Goal: Task Accomplishment & Management: Use online tool/utility

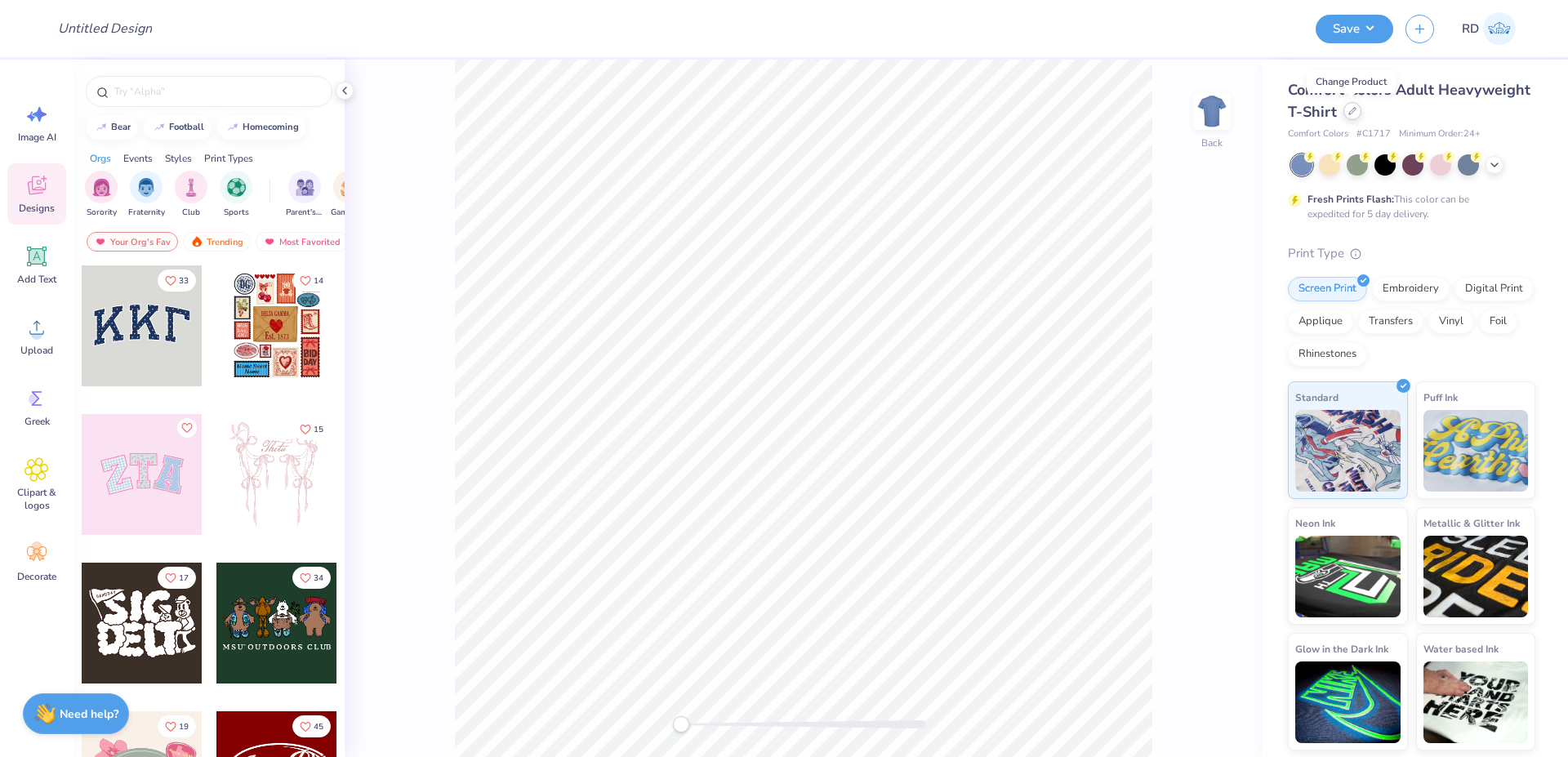
click at [1357, 108] on div at bounding box center [1352, 111] width 18 height 18
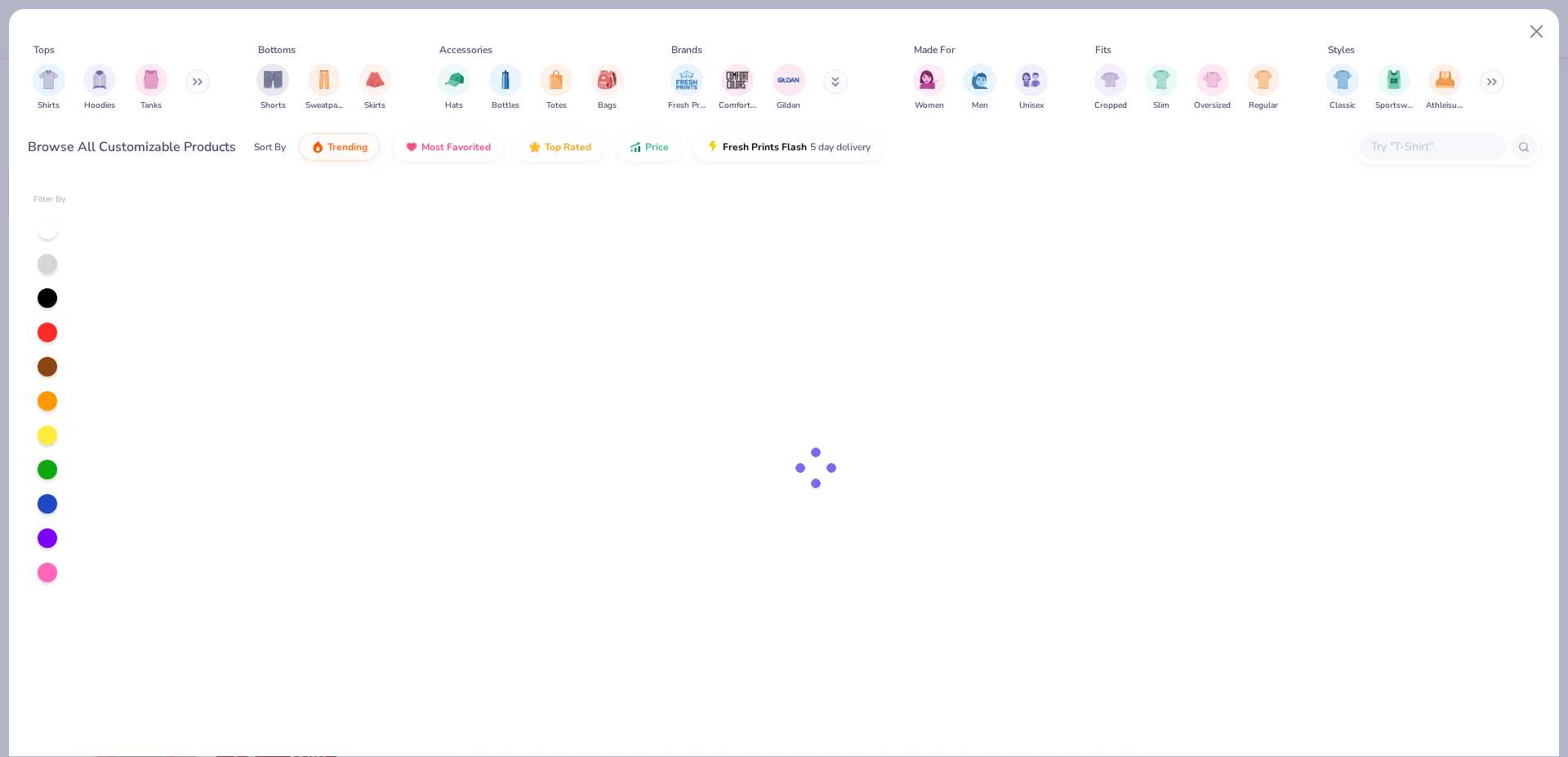
click at [1408, 139] on input "text" at bounding box center [1432, 147] width 126 height 19
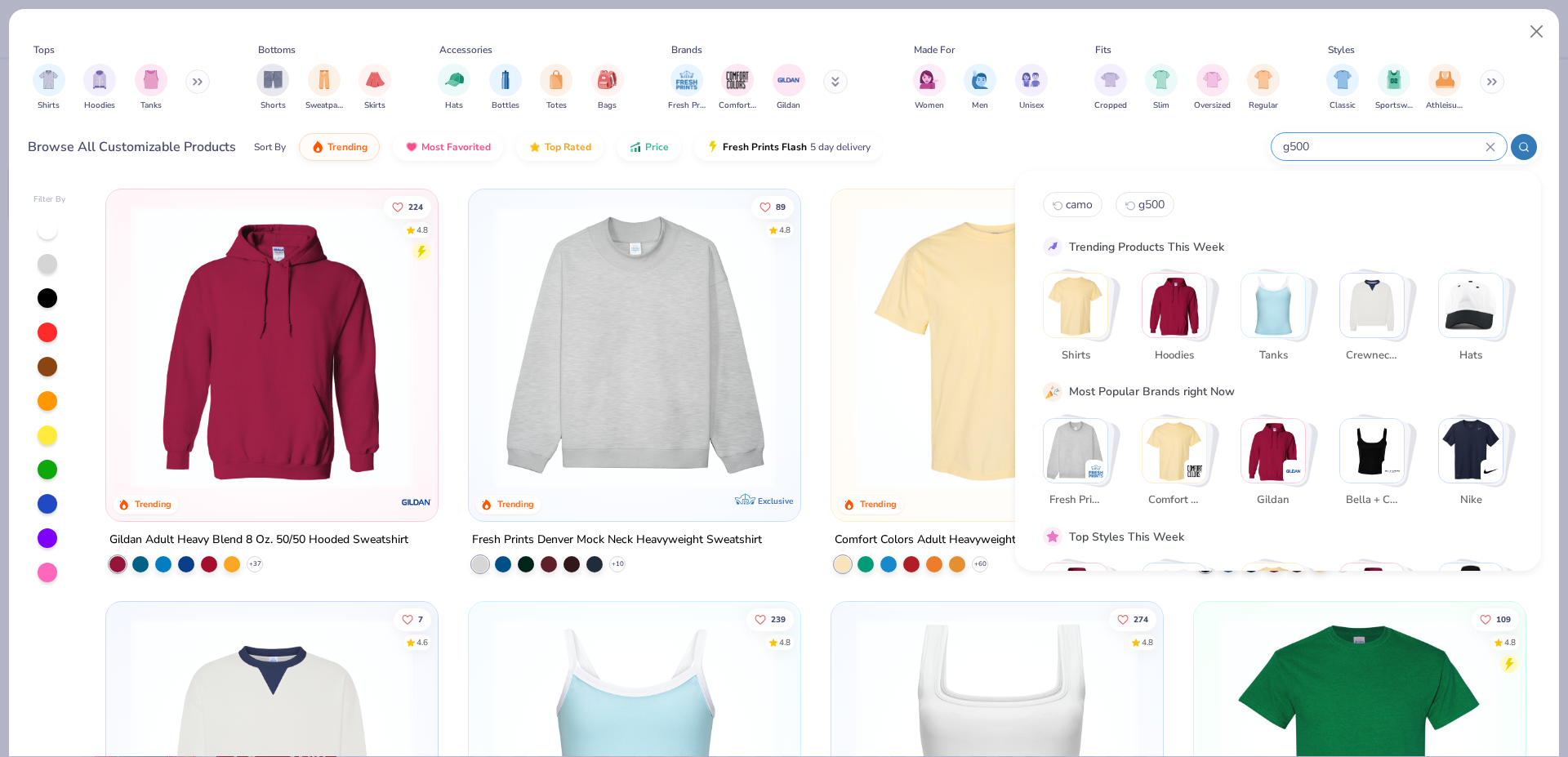
type input "g500"
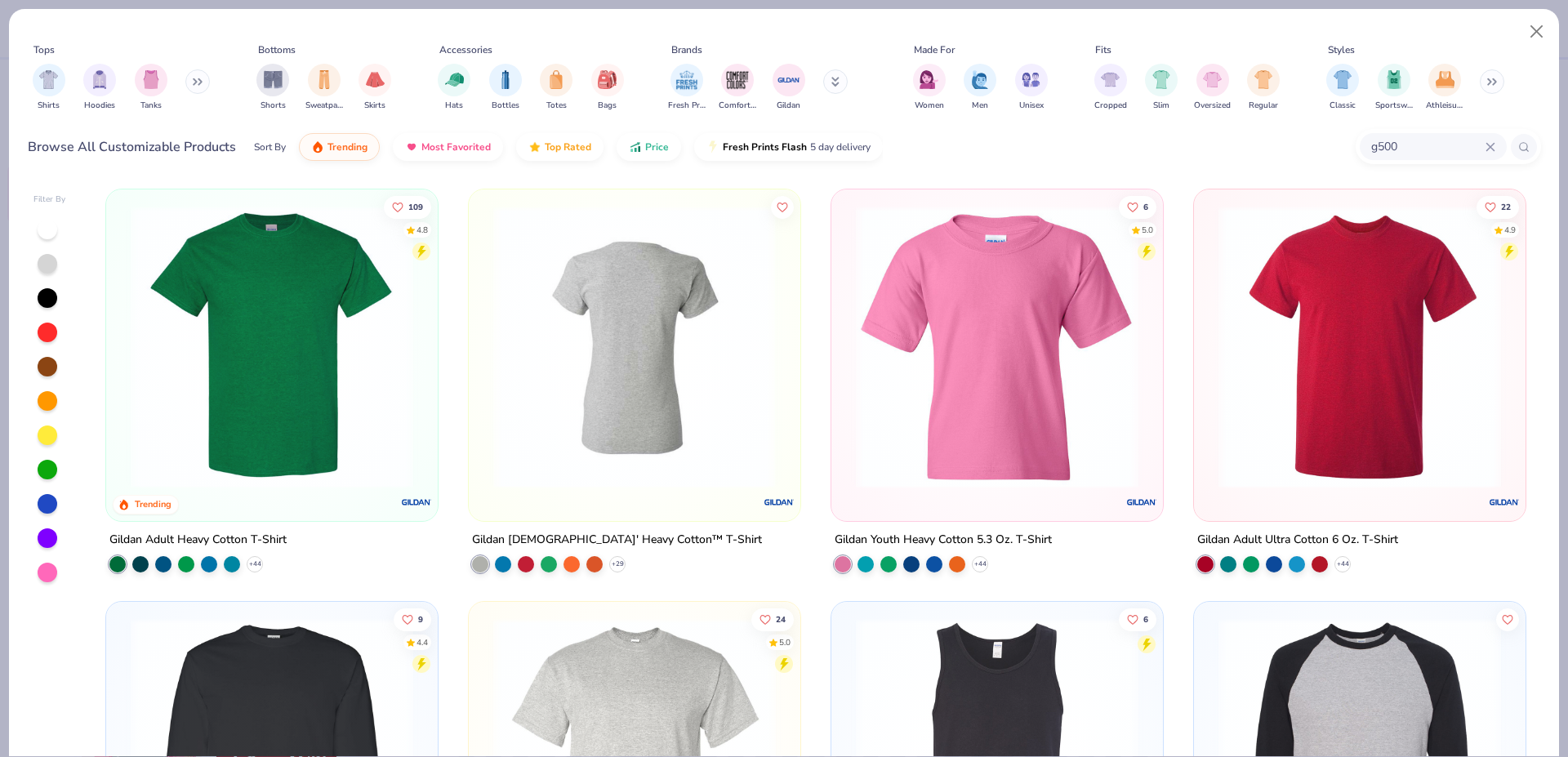
click at [308, 338] on img at bounding box center [272, 347] width 299 height 283
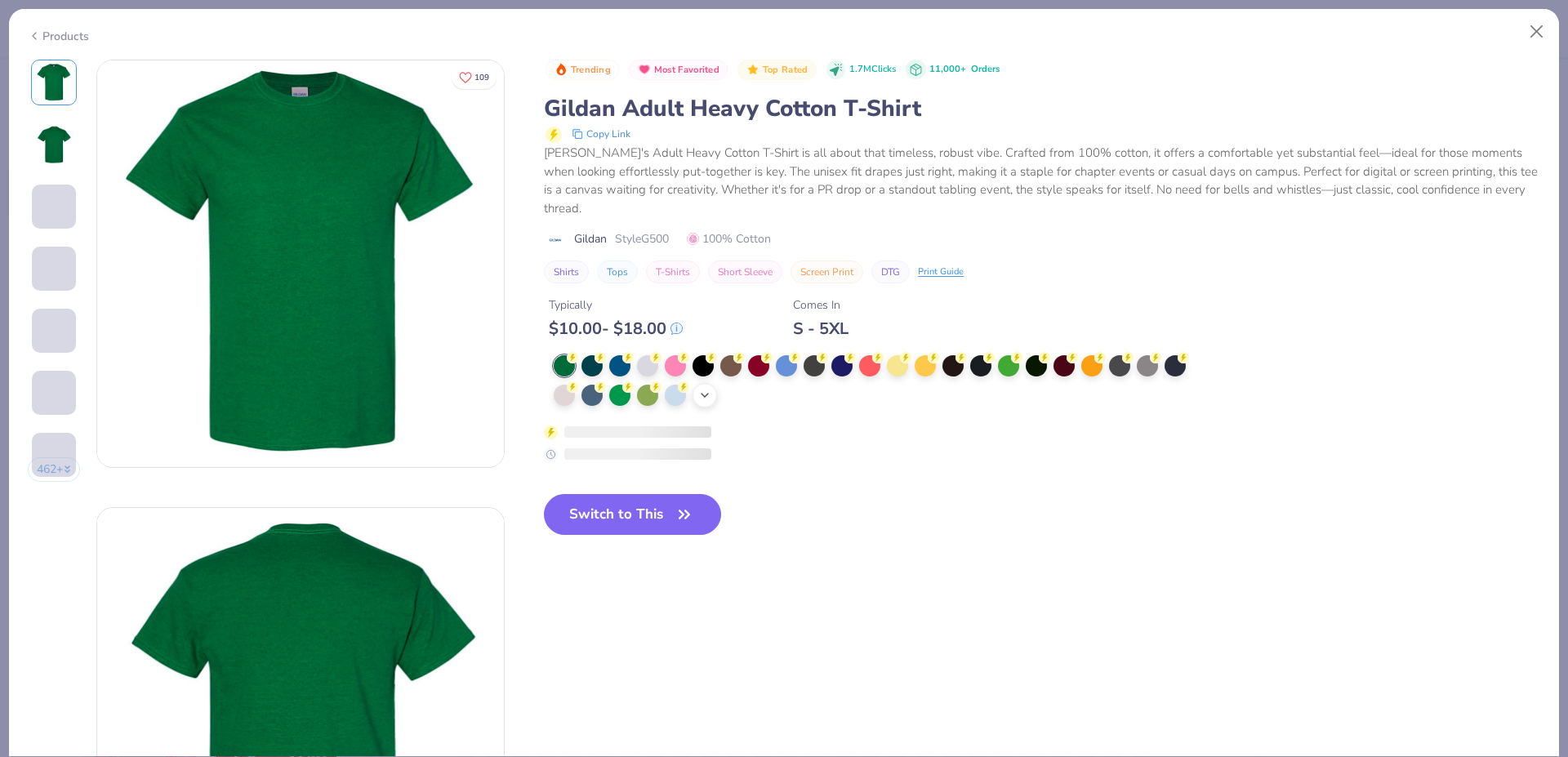
click at [710, 395] on icon at bounding box center [705, 395] width 13 height 13
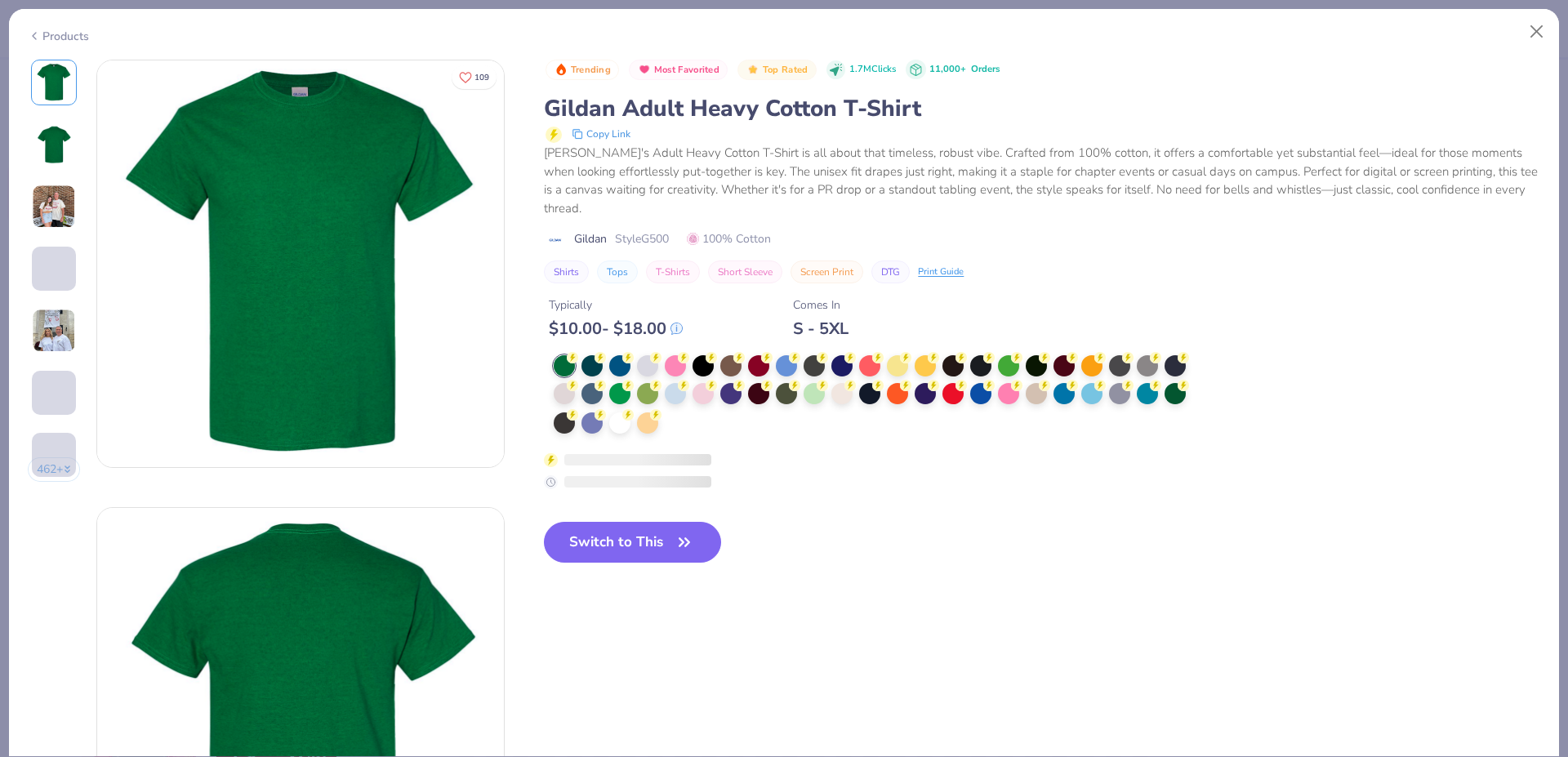
click at [681, 422] on div at bounding box center [875, 395] width 644 height 80
click at [624, 425] on div at bounding box center [619, 421] width 21 height 21
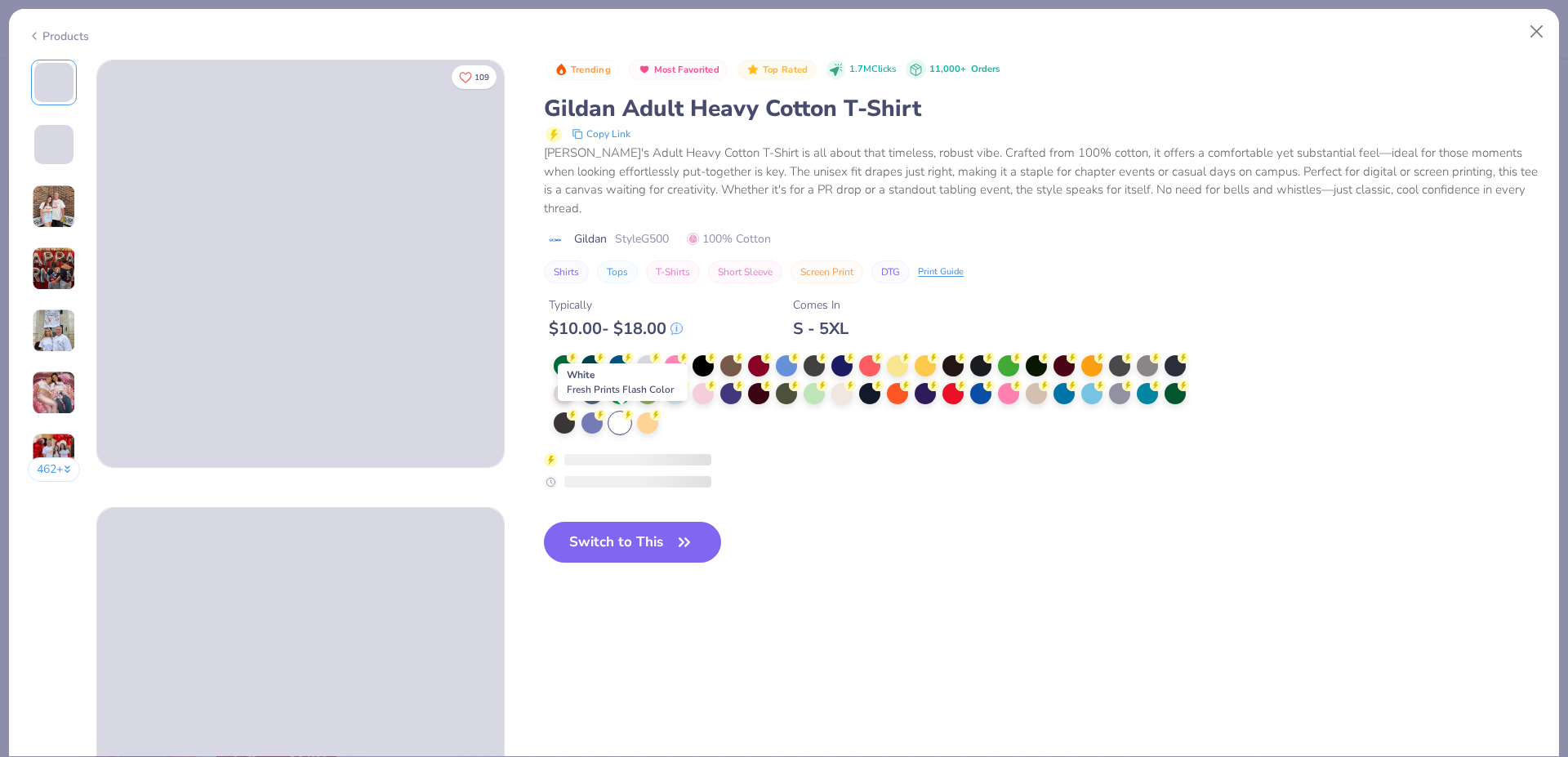
click at [623, 529] on button "Switch to This" at bounding box center [633, 543] width 177 height 41
click at [624, 544] on button "Switch to This" at bounding box center [633, 543] width 177 height 41
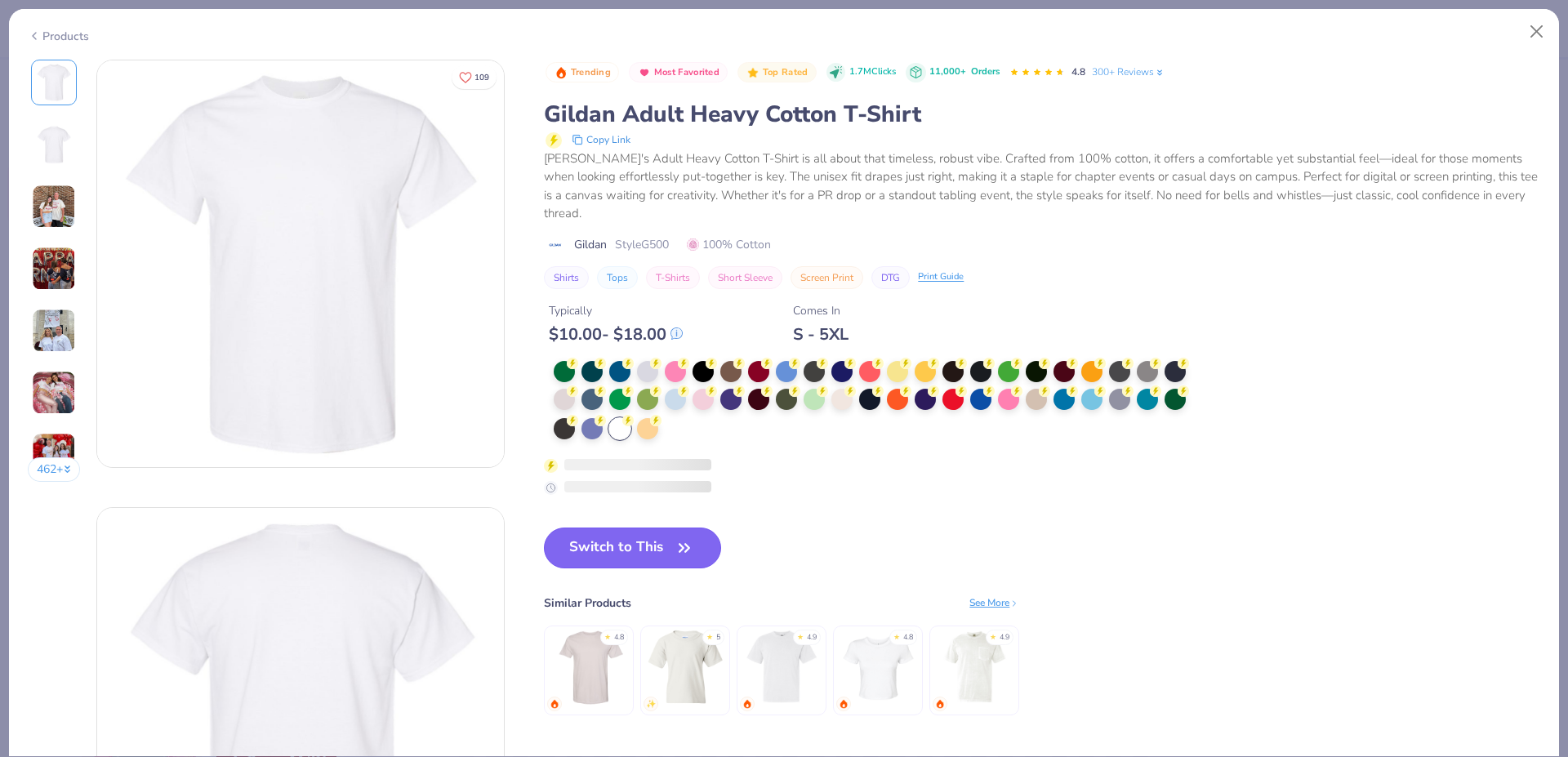
click at [639, 554] on button "Switch to This" at bounding box center [633, 548] width 177 height 41
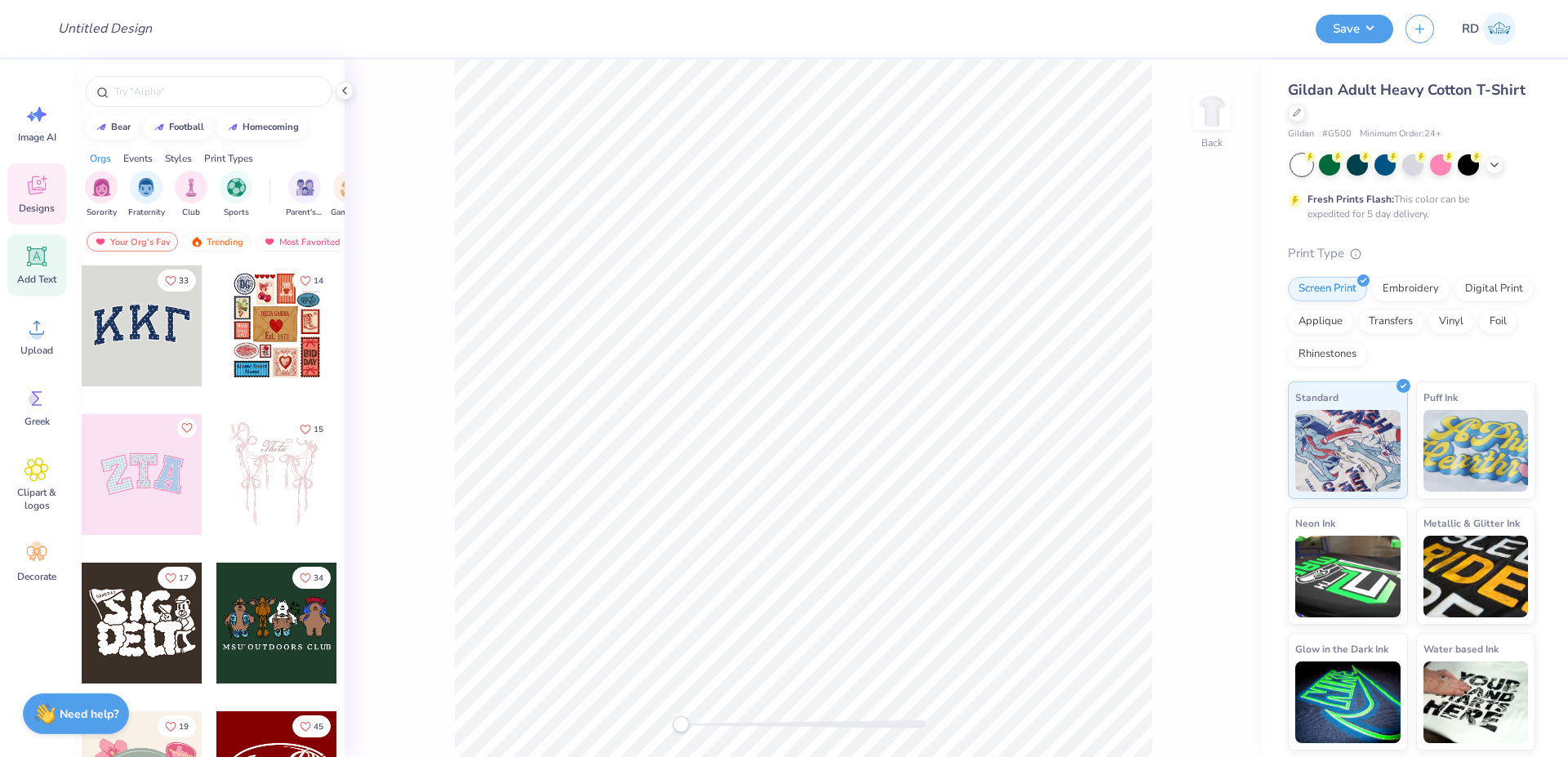
click at [38, 272] on div "Add Text" at bounding box center [37, 265] width 59 height 62
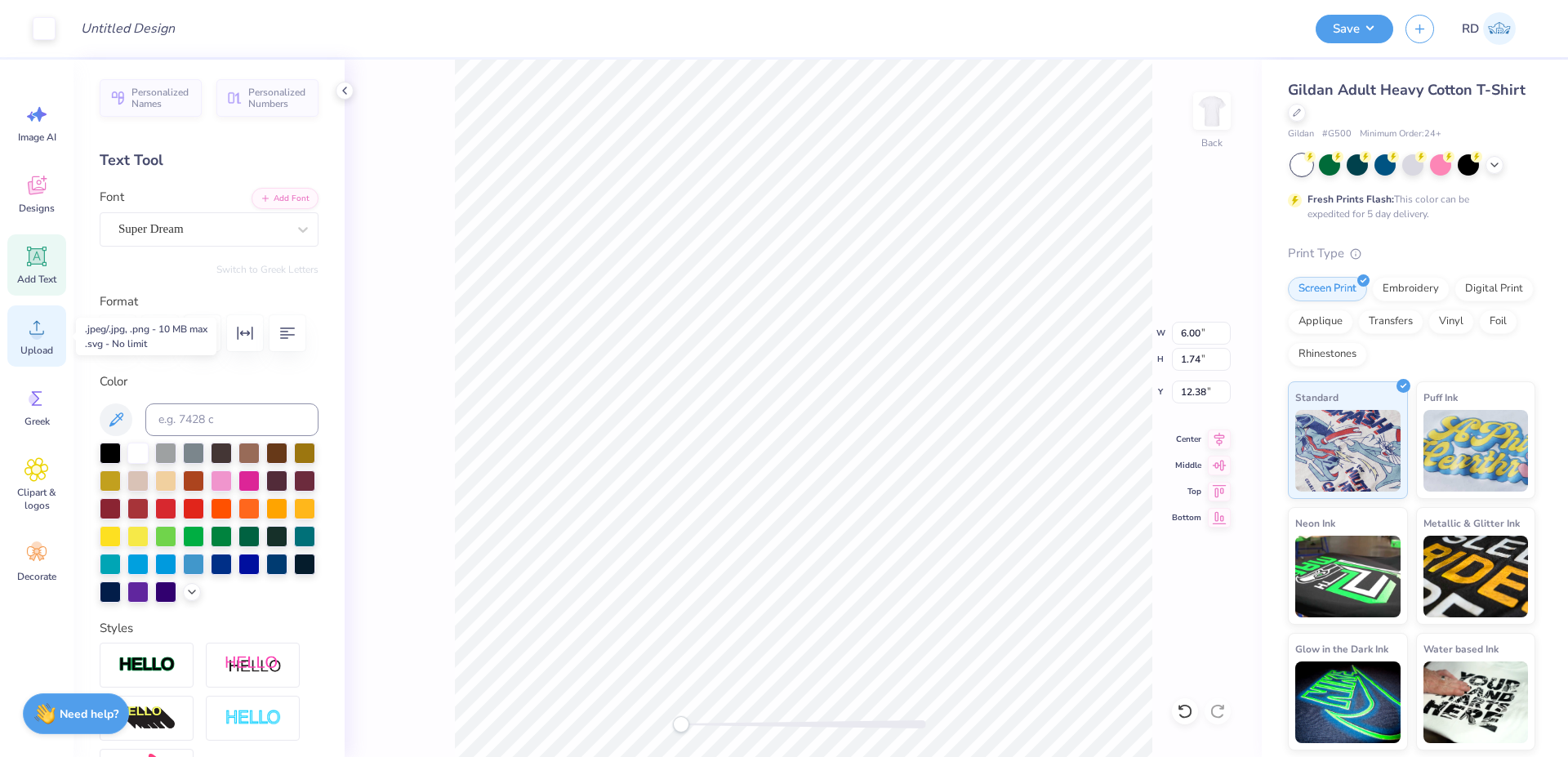
click at [36, 326] on icon at bounding box center [36, 327] width 24 height 24
click at [31, 322] on icon at bounding box center [36, 327] width 24 height 24
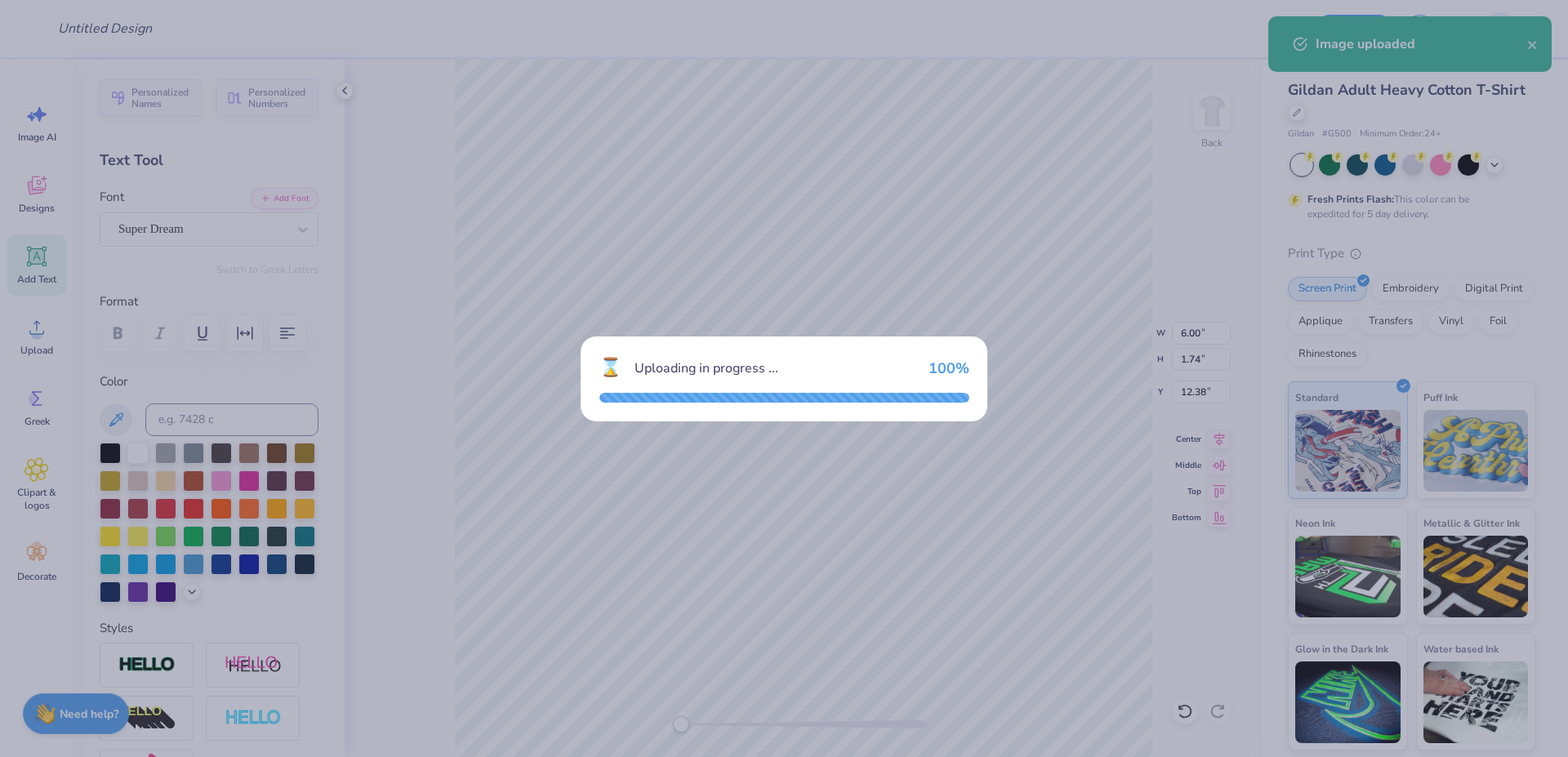
type input "15.00"
type input "15.52"
type input "5.49"
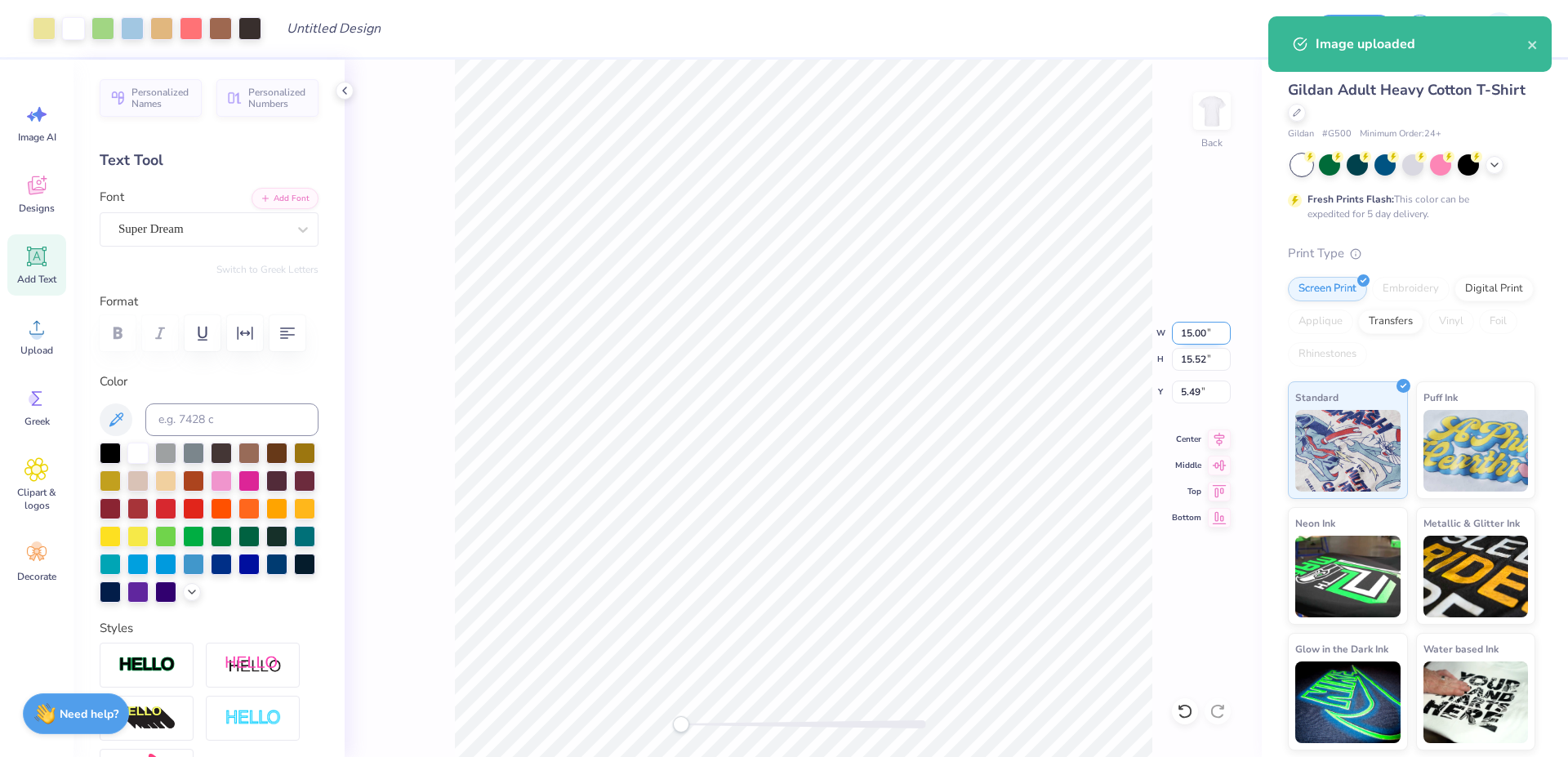
click at [1206, 333] on input "15.00" at bounding box center [1202, 333] width 59 height 23
type input "10.00"
type input "10.35"
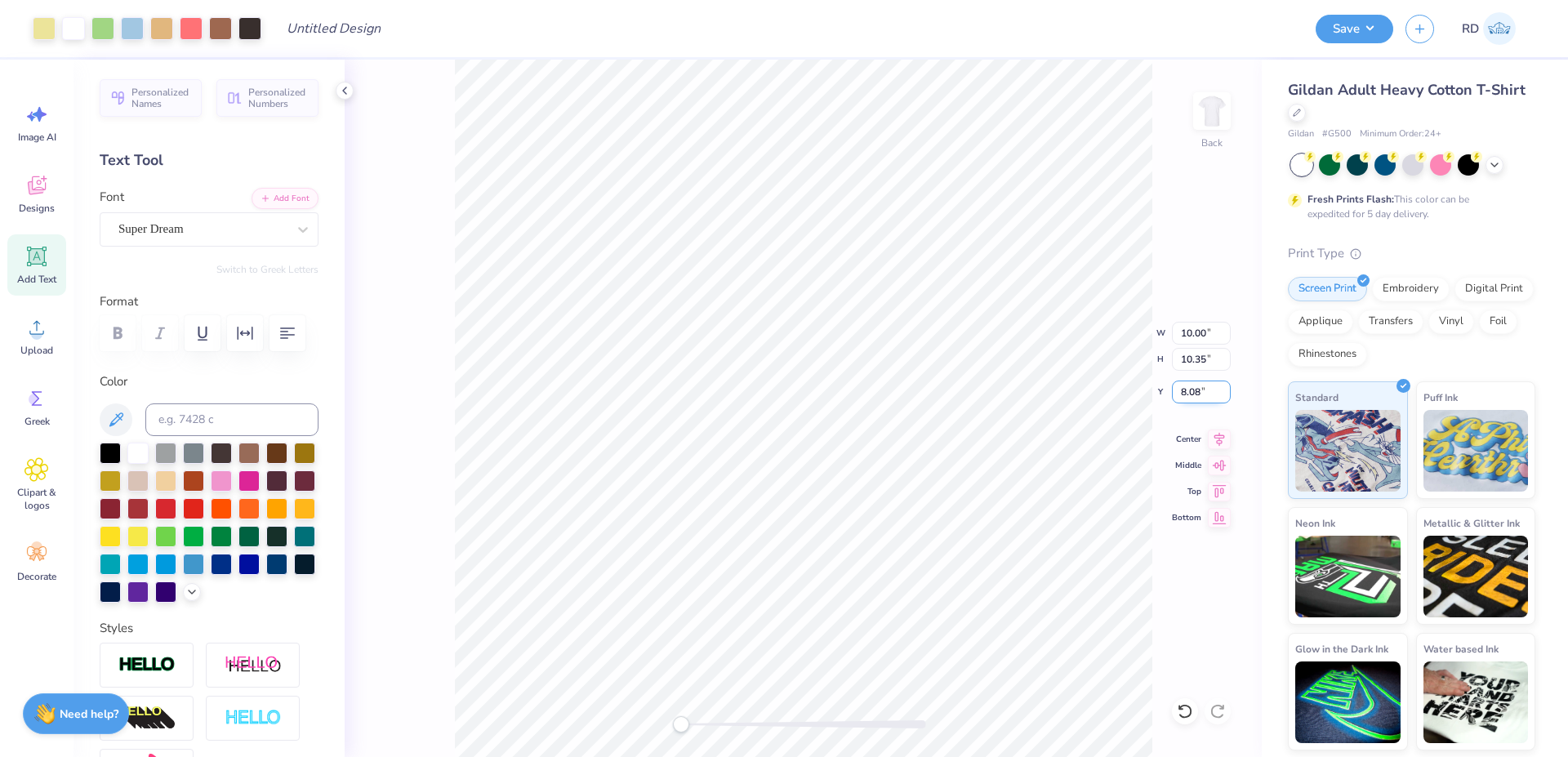
click at [1210, 381] on input "8.08" at bounding box center [1202, 392] width 59 height 23
type input "2"
click at [214, 462] on div at bounding box center [221, 451] width 21 height 21
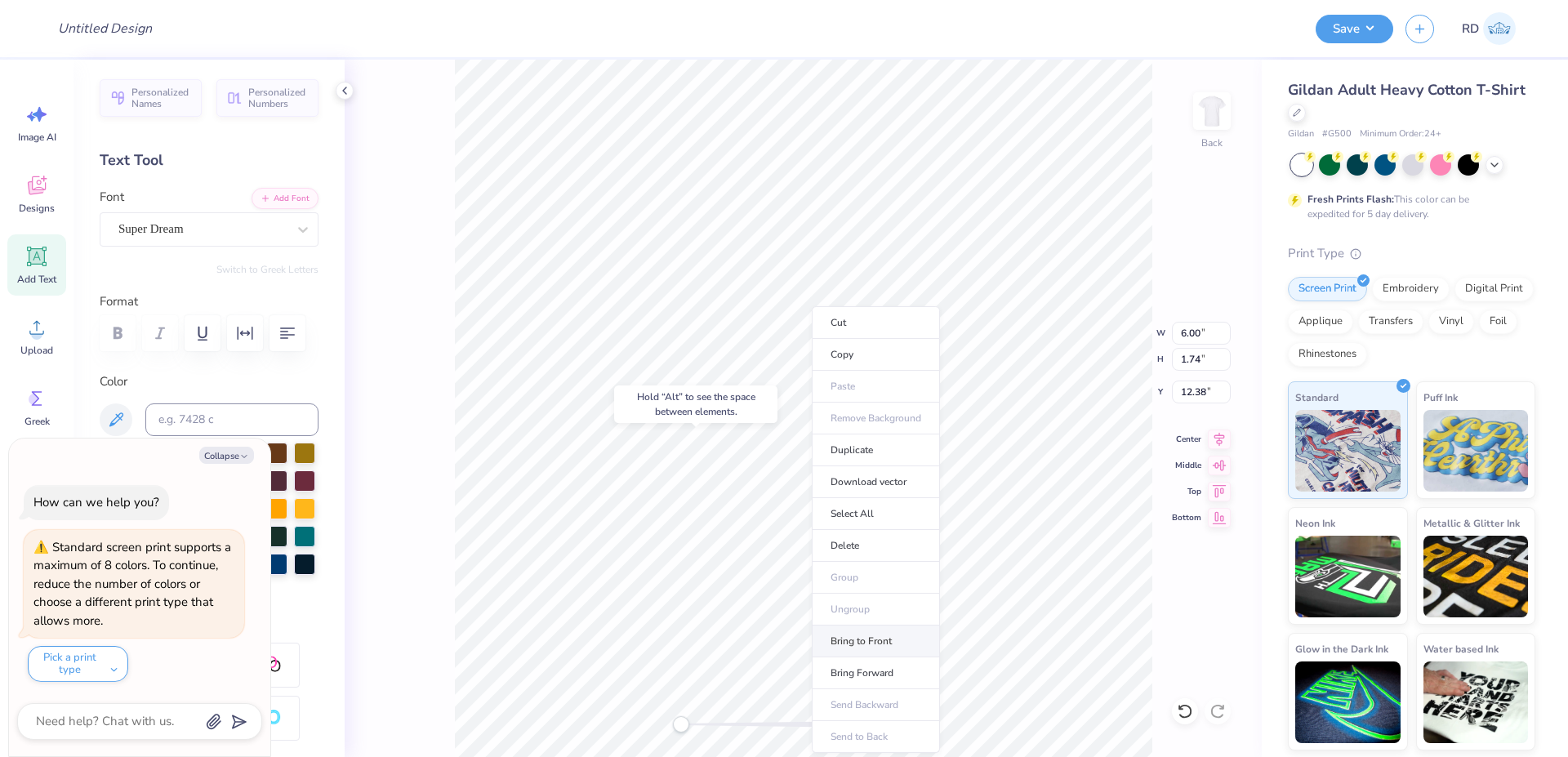
click at [864, 642] on li "Bring to Front" at bounding box center [876, 641] width 128 height 32
type input "13.91"
type textarea "x"
type input "10.00"
type input "10.35"
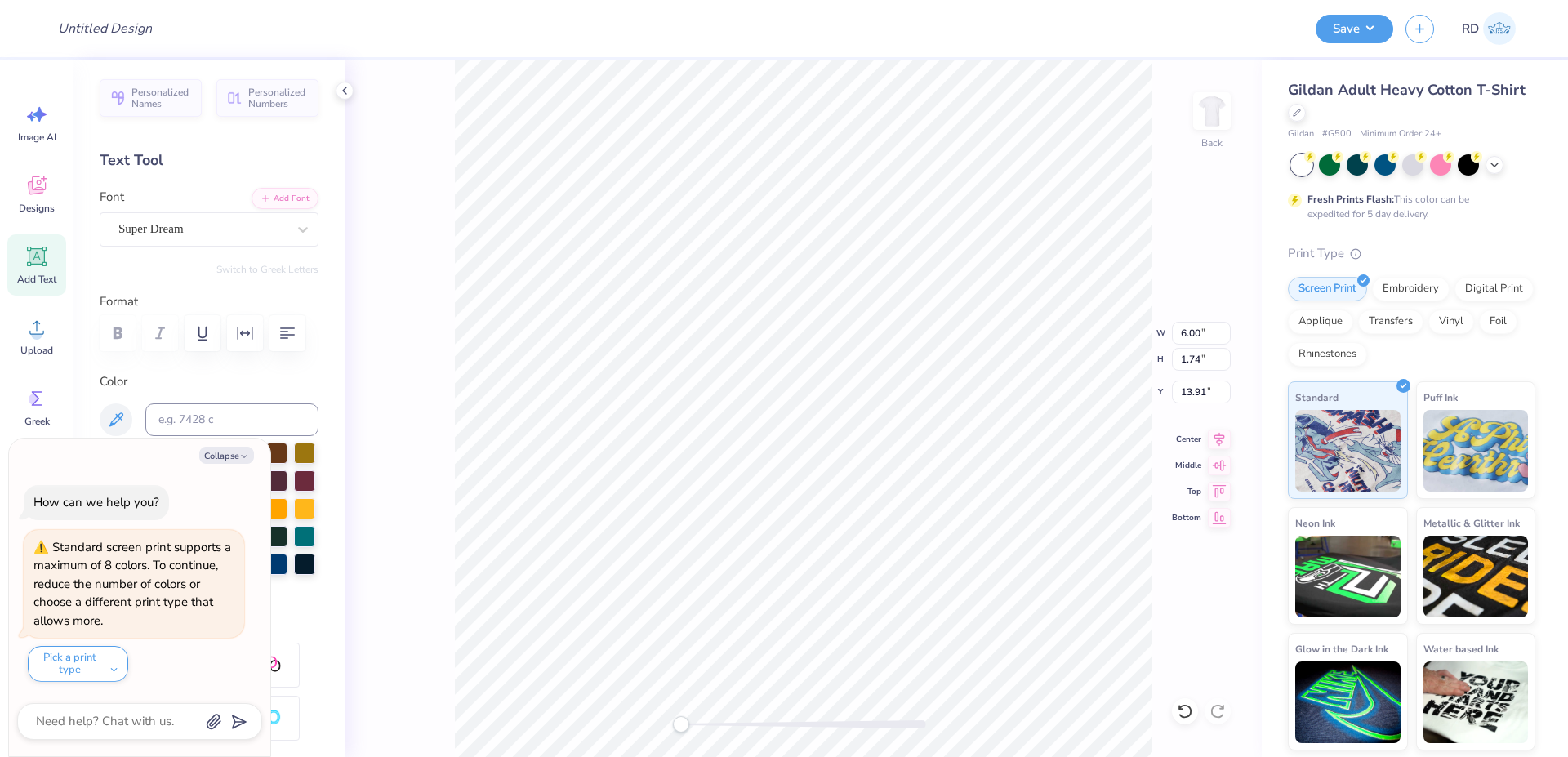
type input "2.00"
type textarea "x"
type input "6.00"
type input "1.74"
type input "13.91"
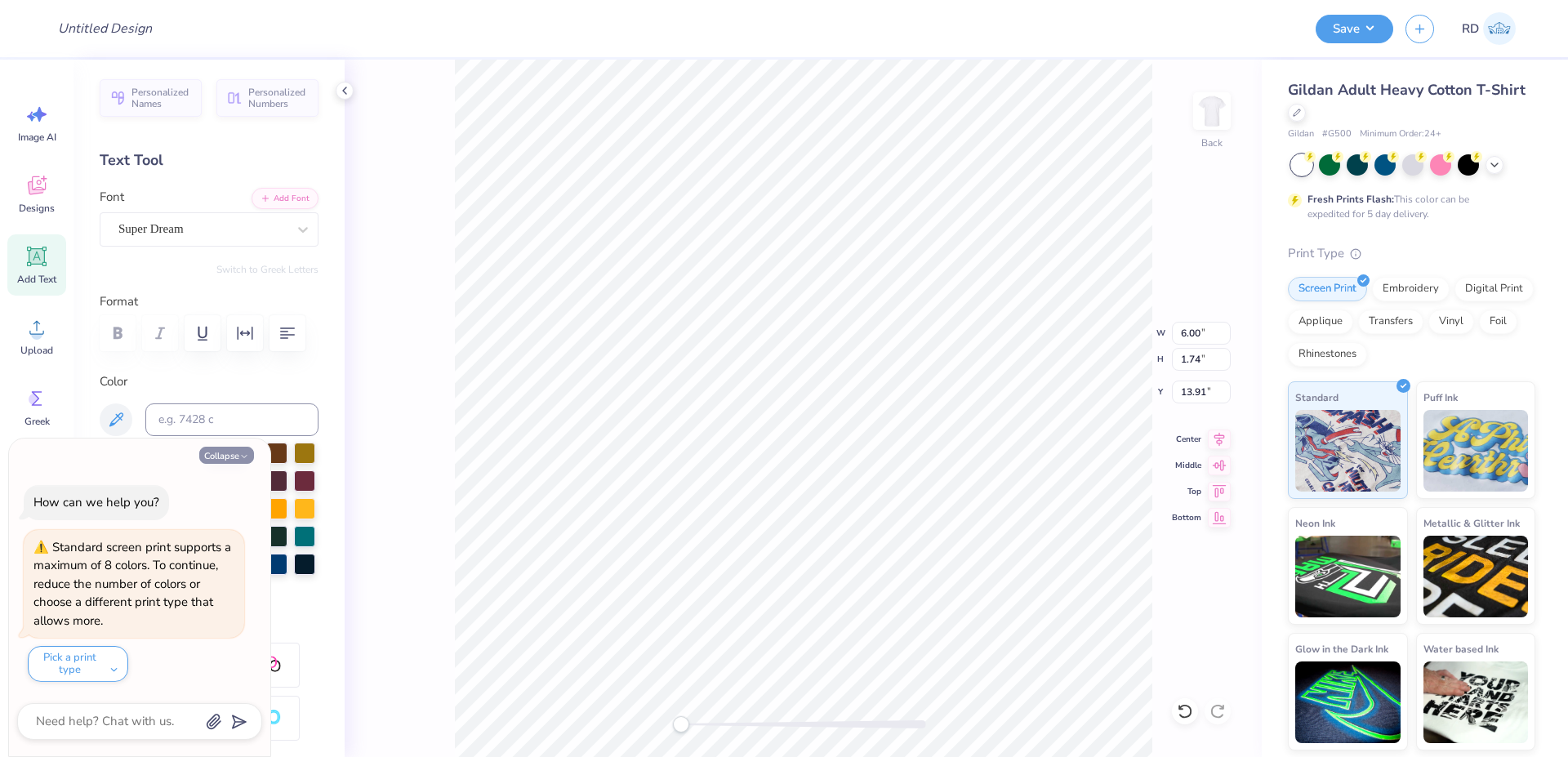
click at [231, 447] on button "Collapse" at bounding box center [226, 455] width 55 height 17
type textarea "x"
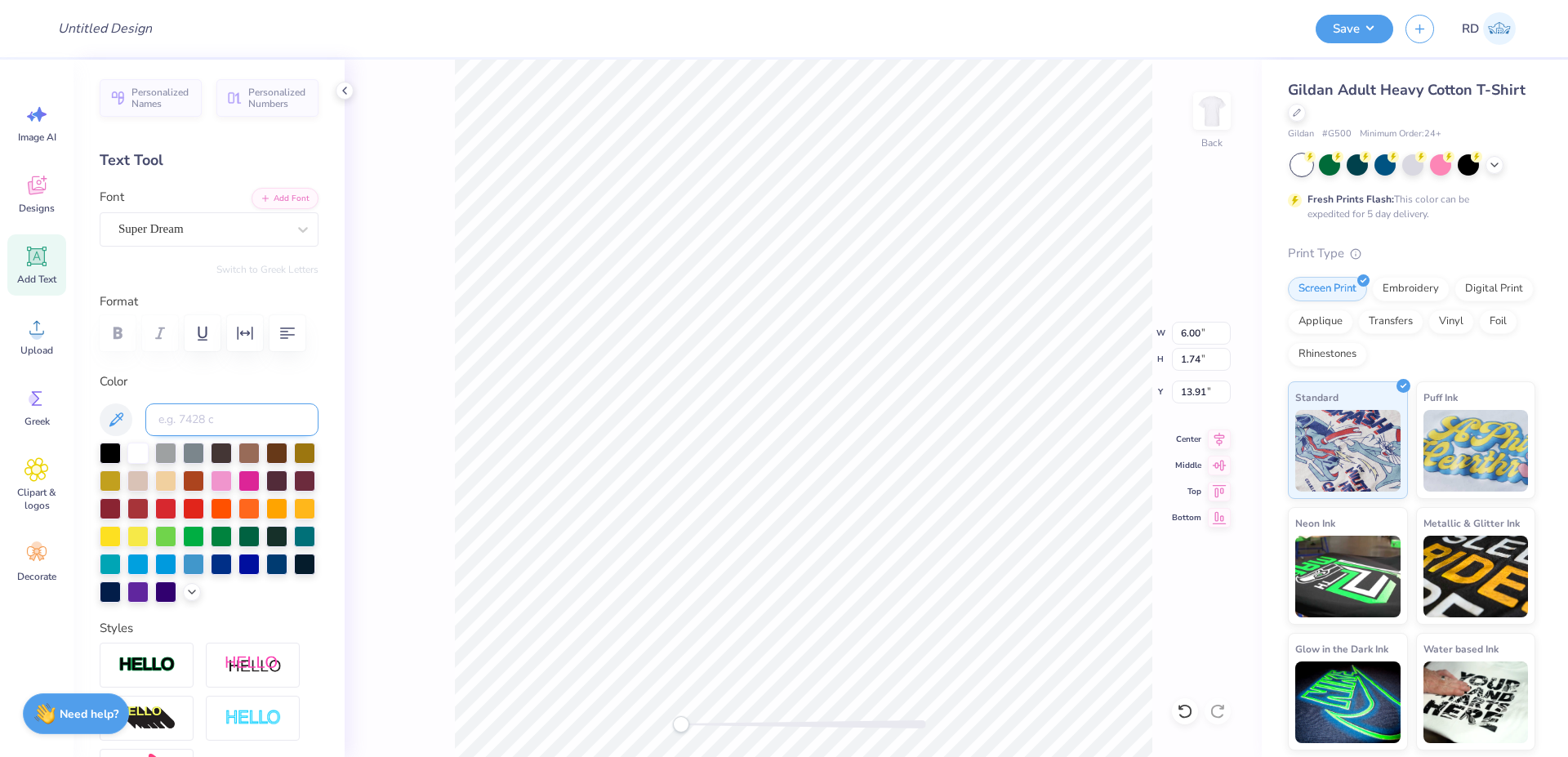
click at [230, 436] on input at bounding box center [231, 419] width 173 height 33
type input "412"
click at [738, 723] on div at bounding box center [803, 725] width 245 height 8
type textarea "Chi Omega"
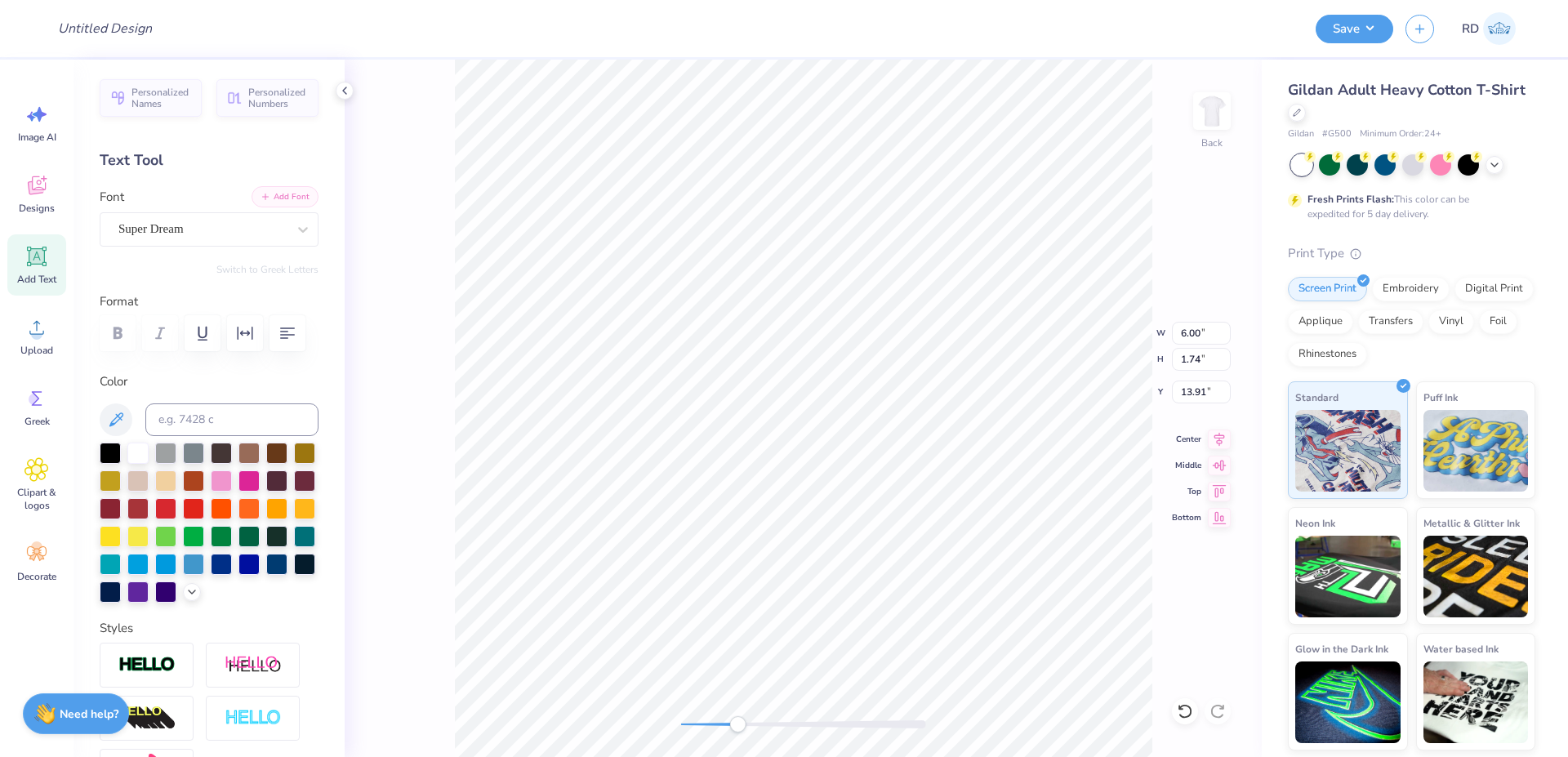
click at [258, 192] on button "Add Font" at bounding box center [284, 197] width 67 height 21
type textarea "CHI OMEGA"
click at [718, 725] on div at bounding box center [803, 725] width 245 height 8
type input "6.36"
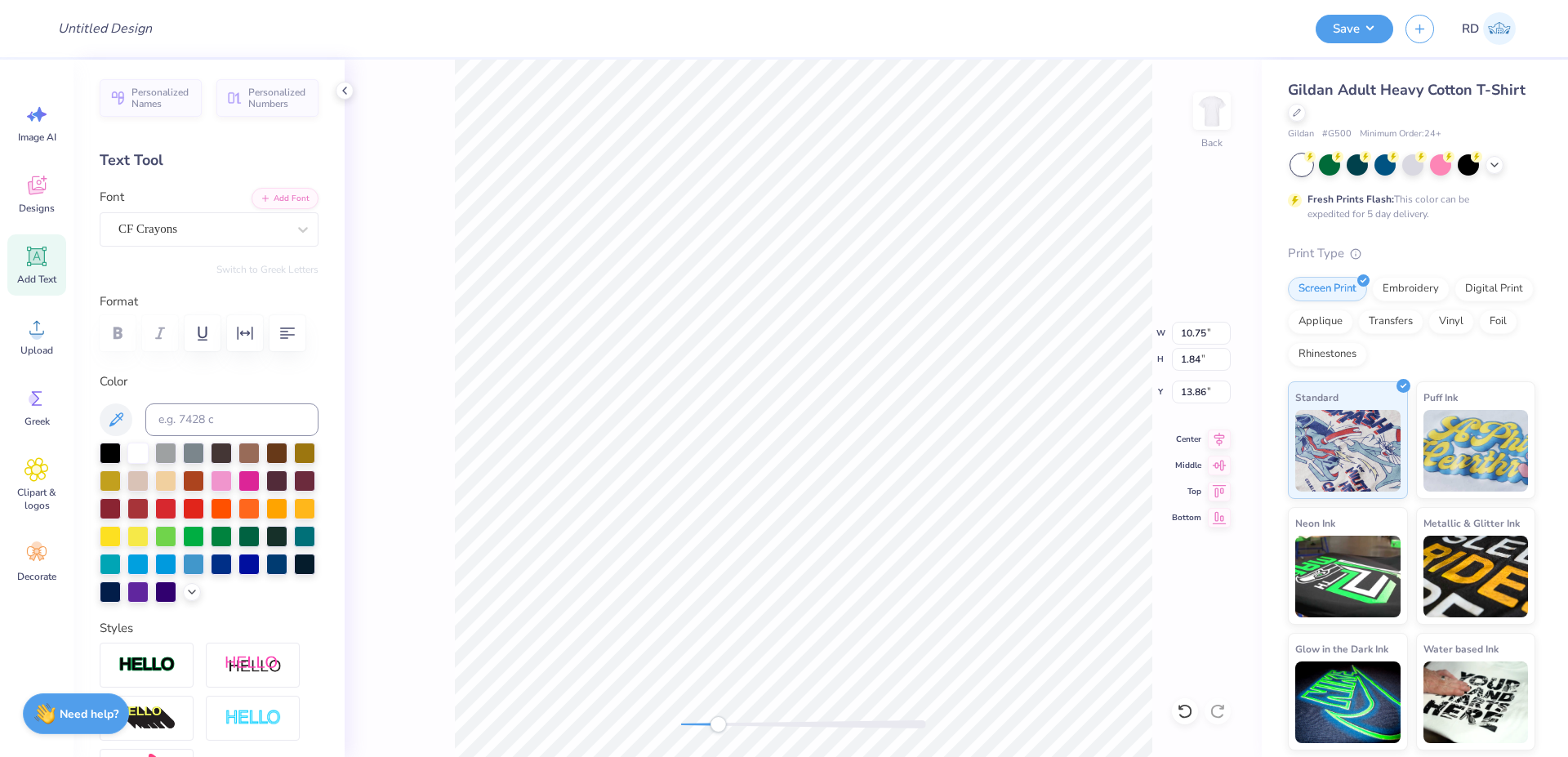
type input "1.09"
type input "12.46"
click at [747, 730] on div at bounding box center [803, 724] width 245 height 16
type input "7.16"
type input "1.23"
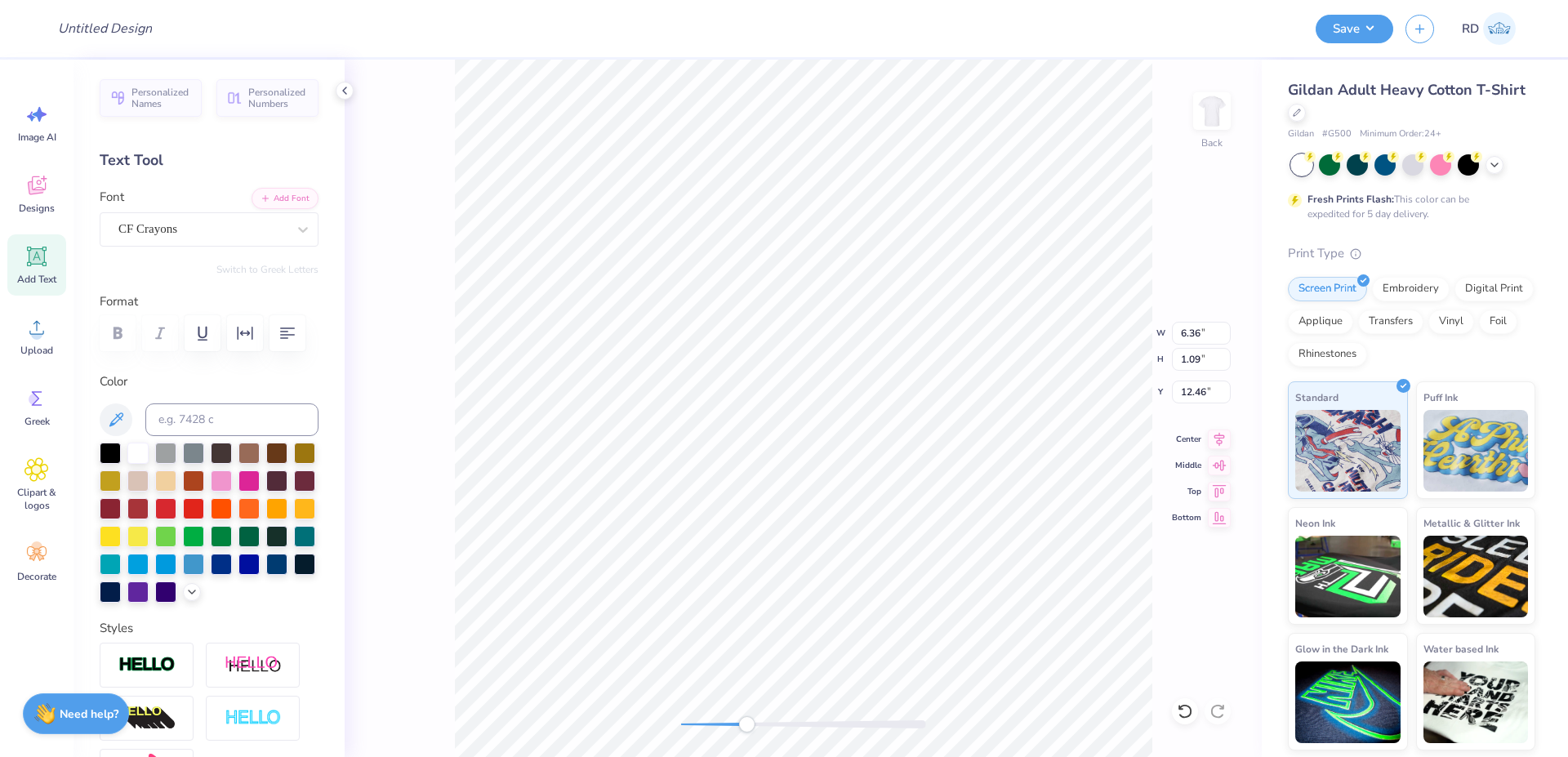
type input "11.26"
click at [844, 714] on div "Back W 7.16 7.16 " H 1.23 1.23 " Y 11.26 11.26 " Center Middle Top Bottom" at bounding box center [803, 408] width 917 height 698
type input "6.37"
type input "1.09"
type input "11.34"
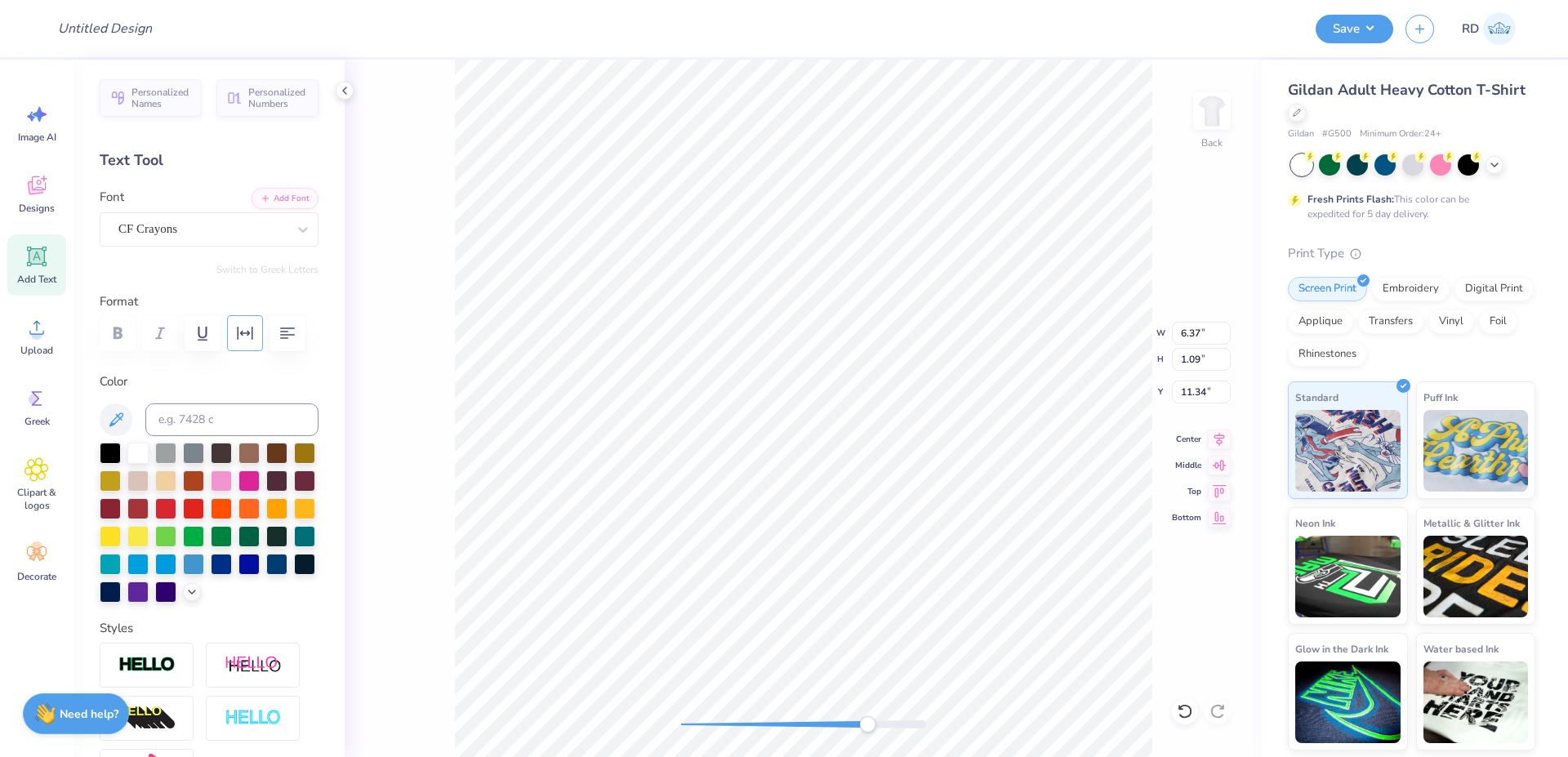
click at [246, 343] on button "button" at bounding box center [245, 333] width 36 height 36
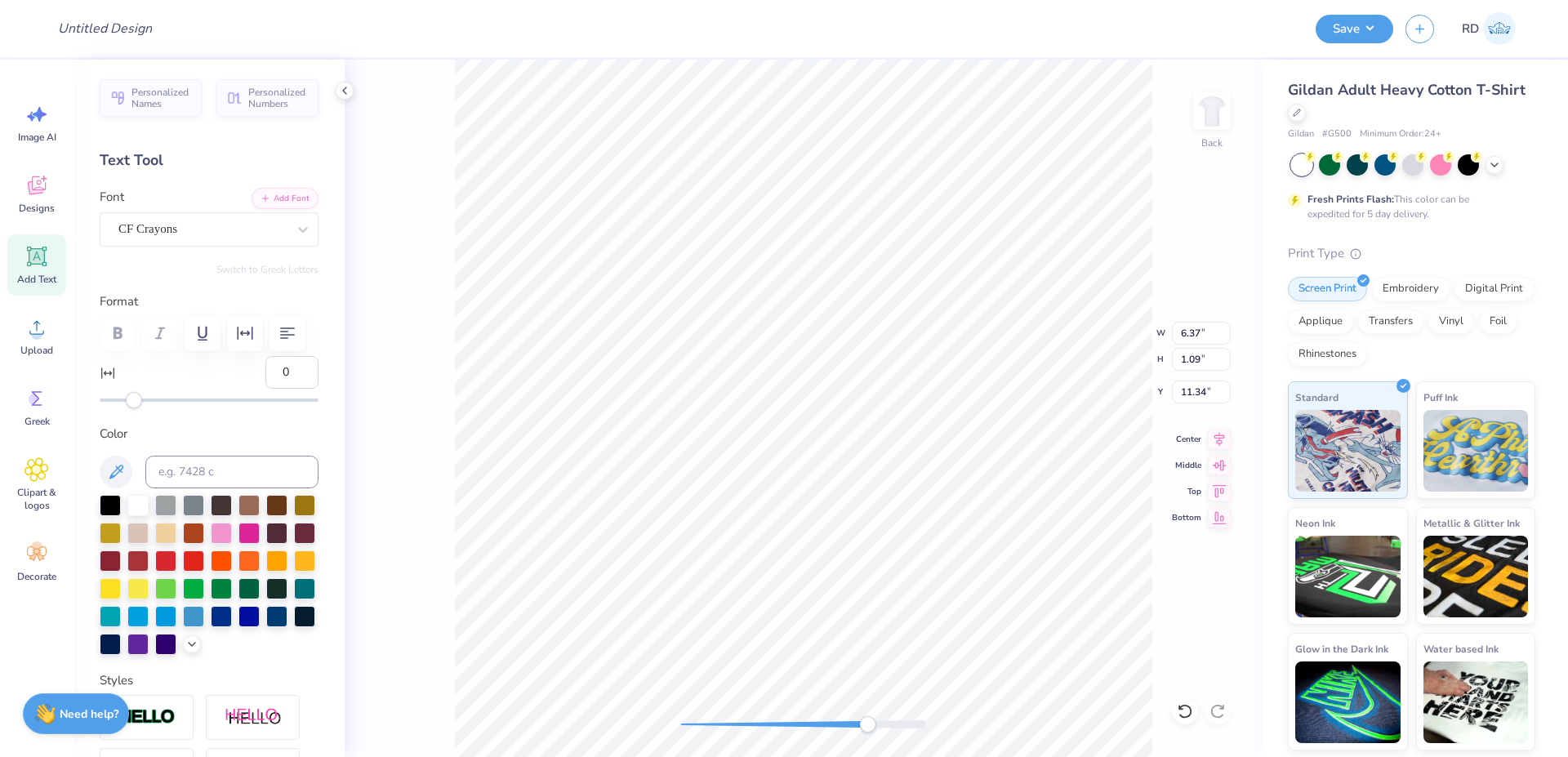
drag, startPoint x: 277, startPoint y: 413, endPoint x: 197, endPoint y: 409, distance: 80.1
click at [266, 389] on input "0" at bounding box center [292, 372] width 53 height 33
type input "5"
type input "7.05"
type input "1.11"
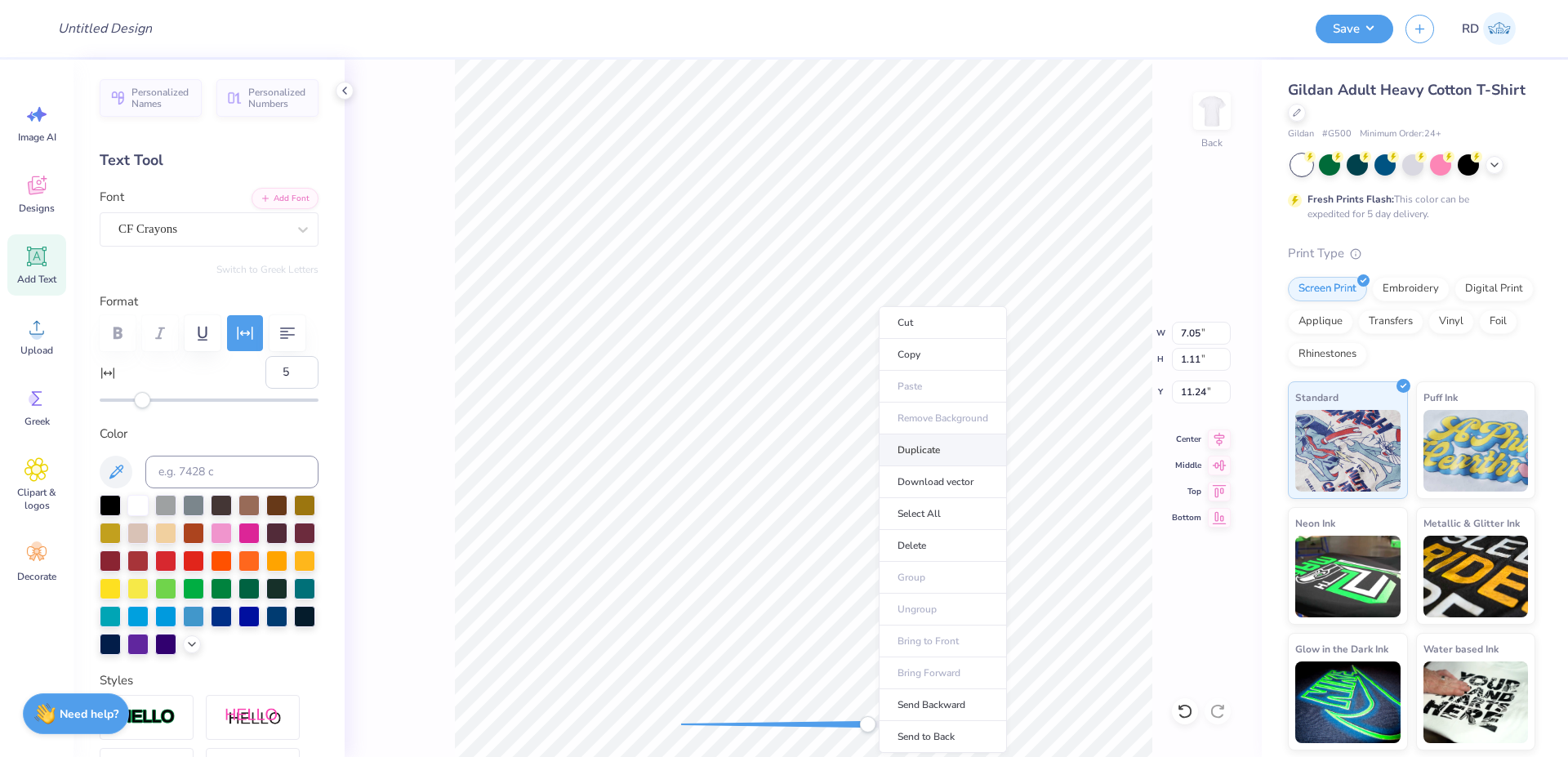
click at [927, 449] on li "Duplicate" at bounding box center [943, 451] width 128 height 32
type input "11.24"
type textarea "CHI"
type input "7.05"
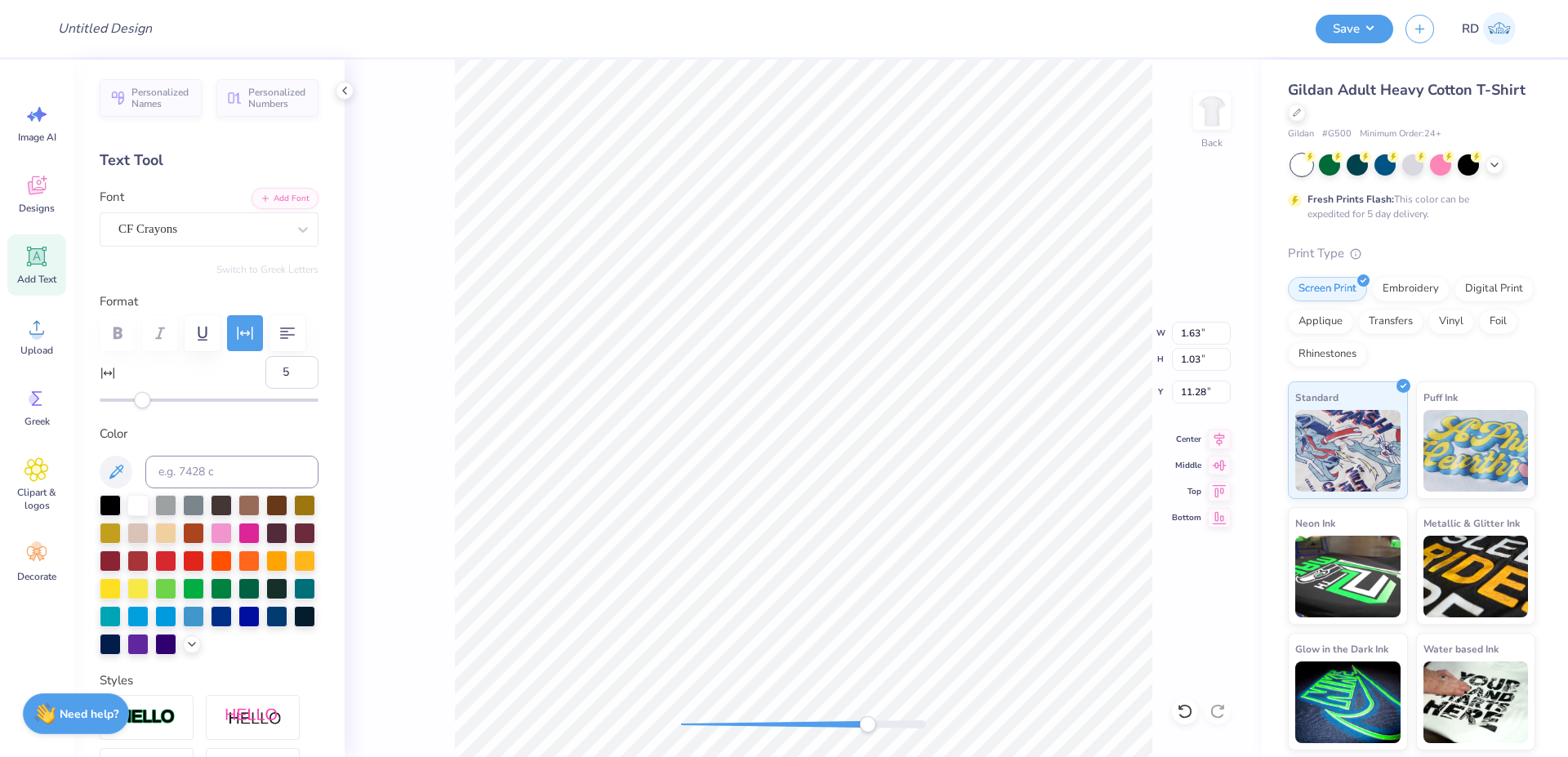
type input "1.11"
type input "12.24"
type textarea "OMEGA"
drag, startPoint x: 811, startPoint y: 718, endPoint x: 745, endPoint y: 717, distance: 66.0
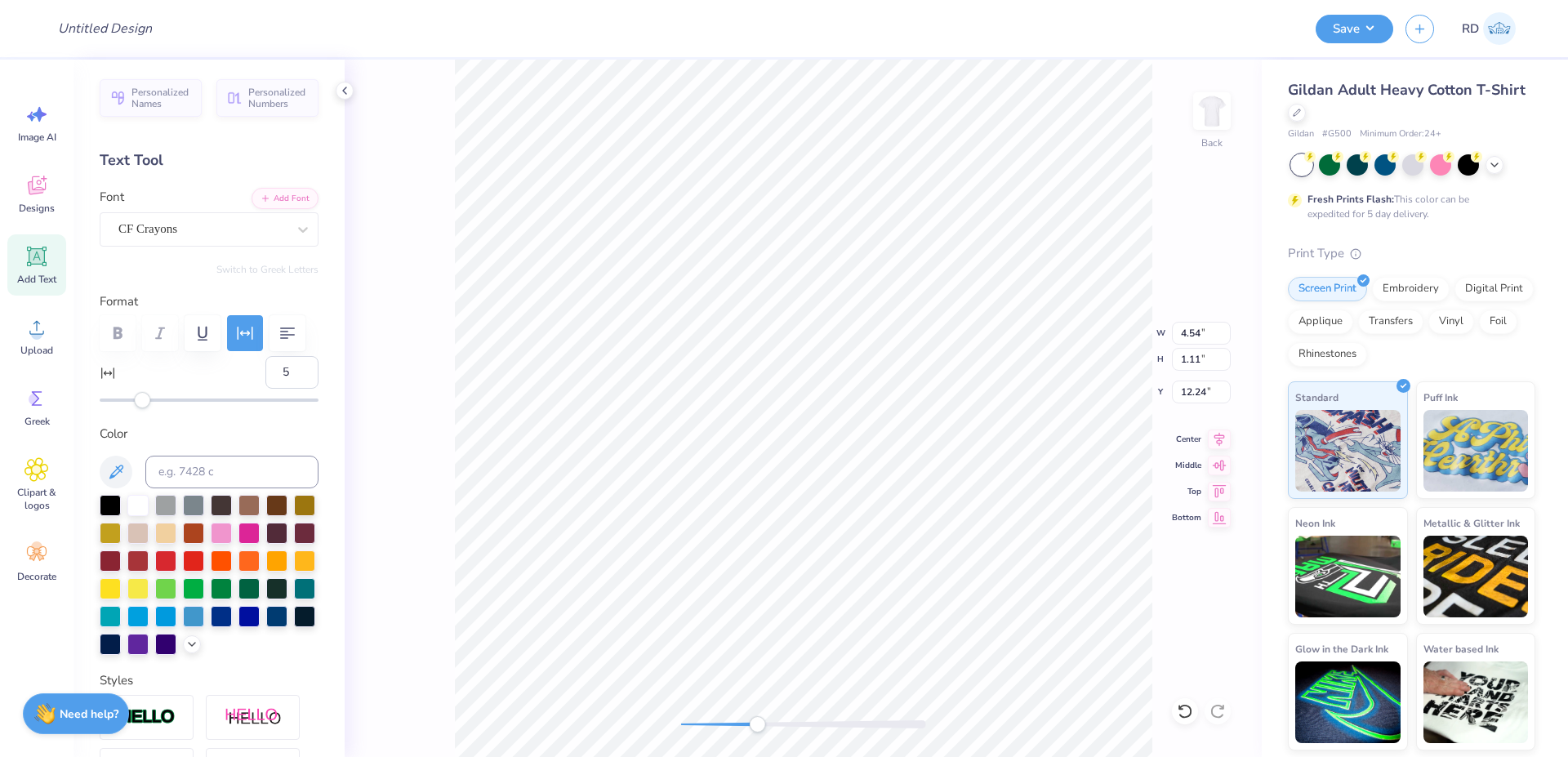
click at [745, 717] on div at bounding box center [803, 724] width 245 height 16
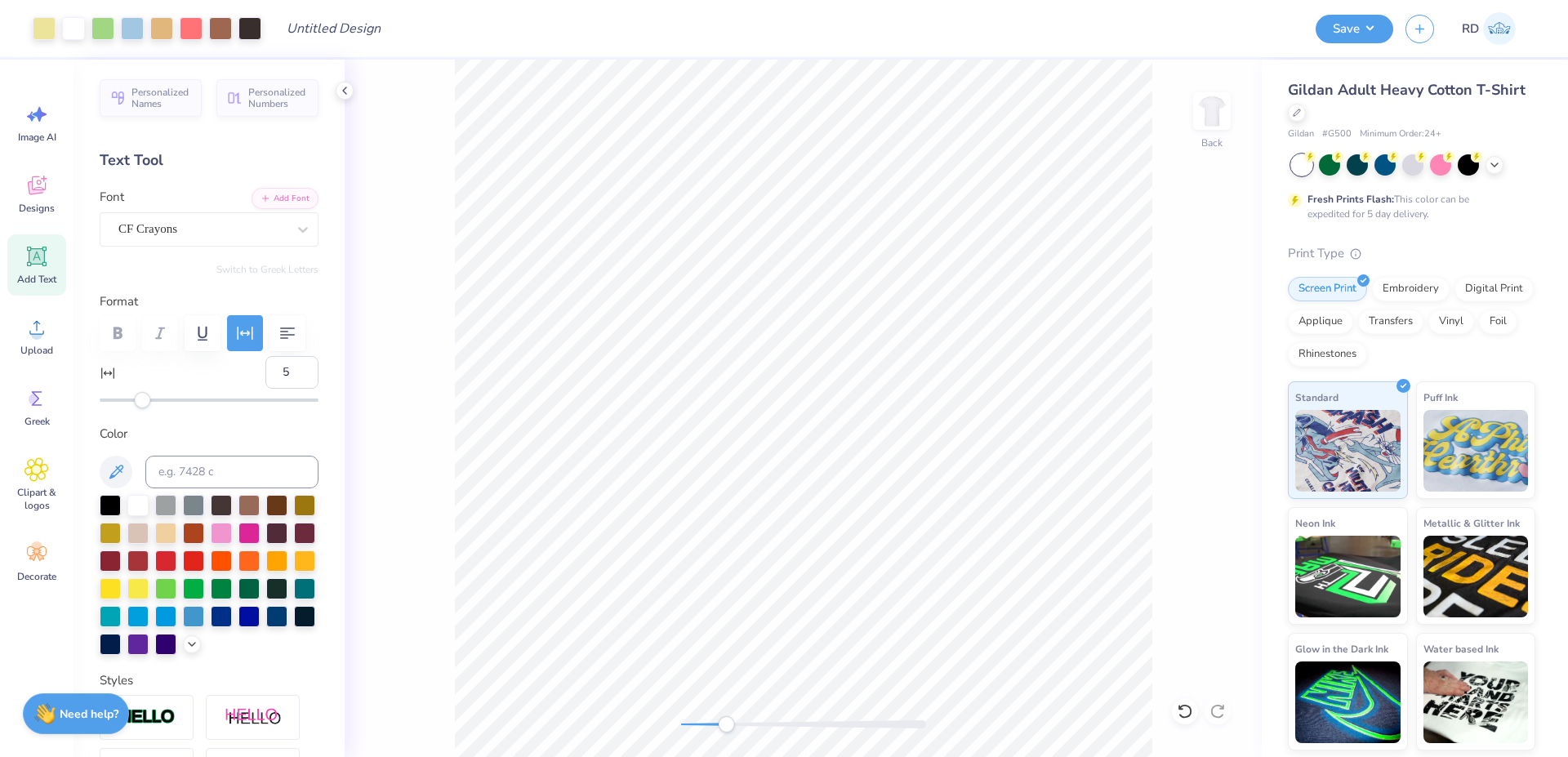
drag, startPoint x: 749, startPoint y: 726, endPoint x: 726, endPoint y: 730, distance: 23.3
click at [726, 730] on div "Accessibility label" at bounding box center [726, 724] width 16 height 16
click at [911, 646] on li "Bring to Front" at bounding box center [901, 641] width 128 height 32
click at [878, 598] on li "Ungroup" at bounding box center [894, 610] width 128 height 32
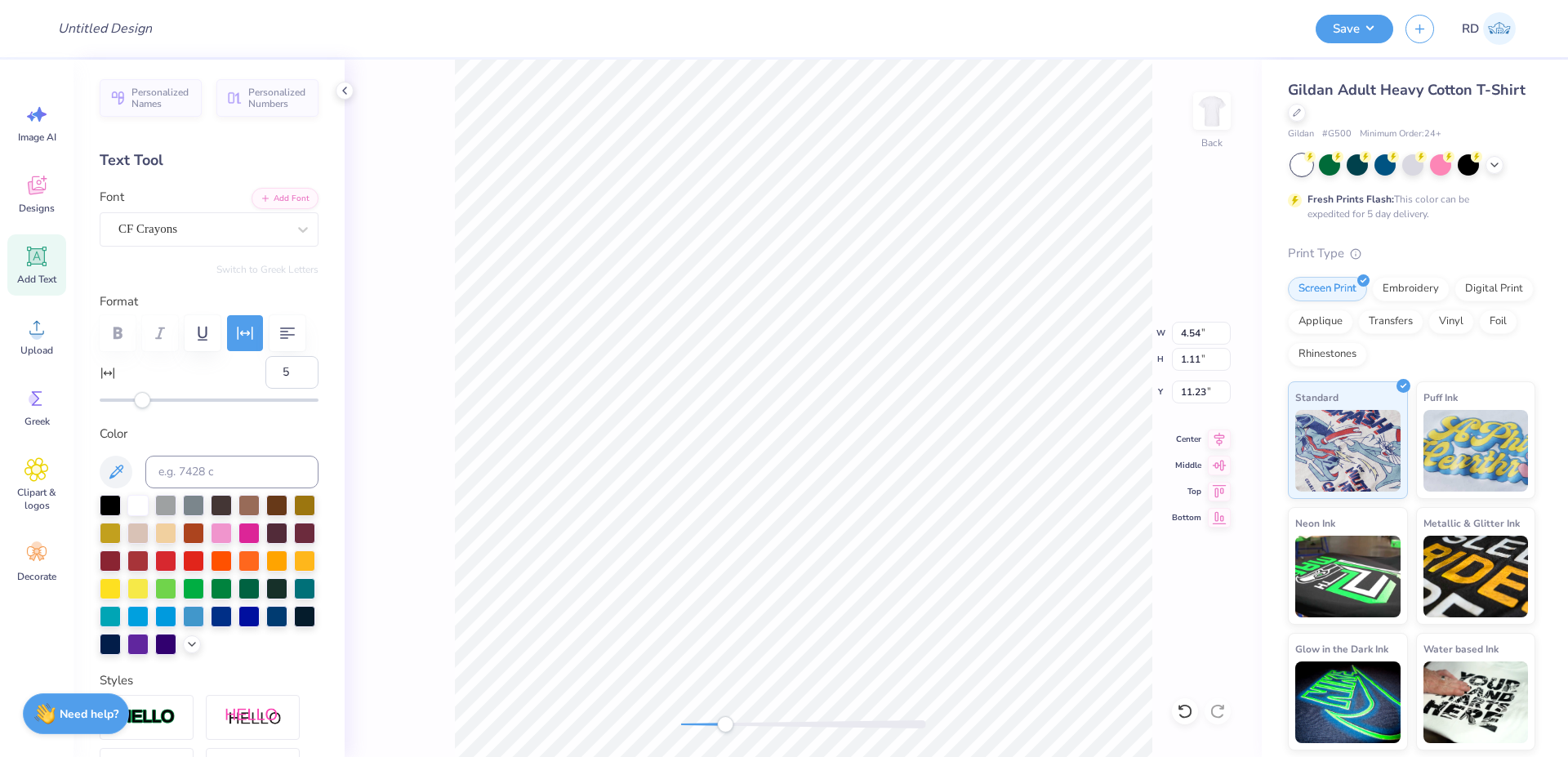
type input "10.00"
type input "3.16"
type input "2.00"
type input "4.54"
type input "1.11"
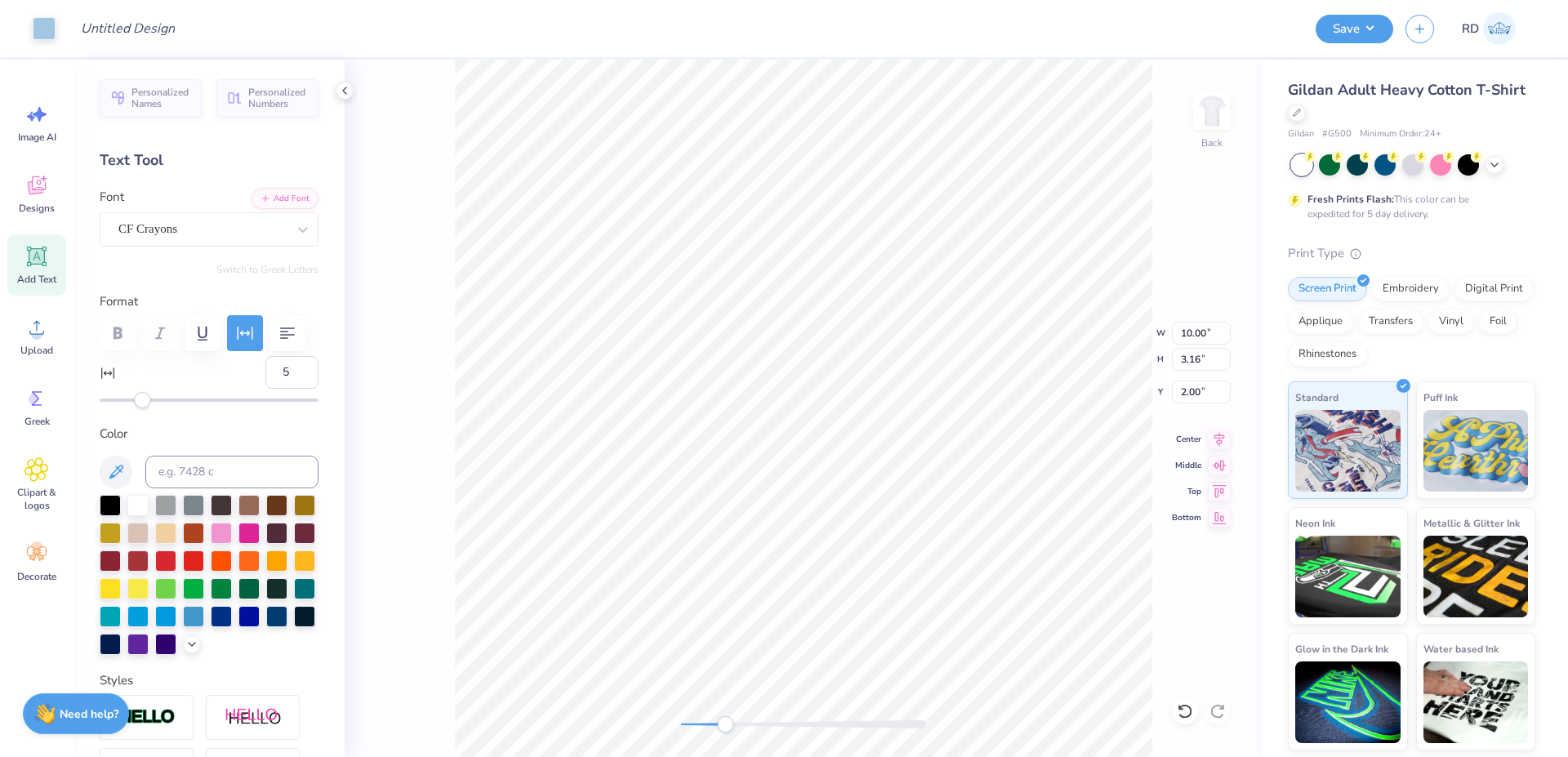
type input "11.23"
click at [241, 489] on input at bounding box center [231, 472] width 173 height 33
type input "543"
type input "1.63"
type input "1.03"
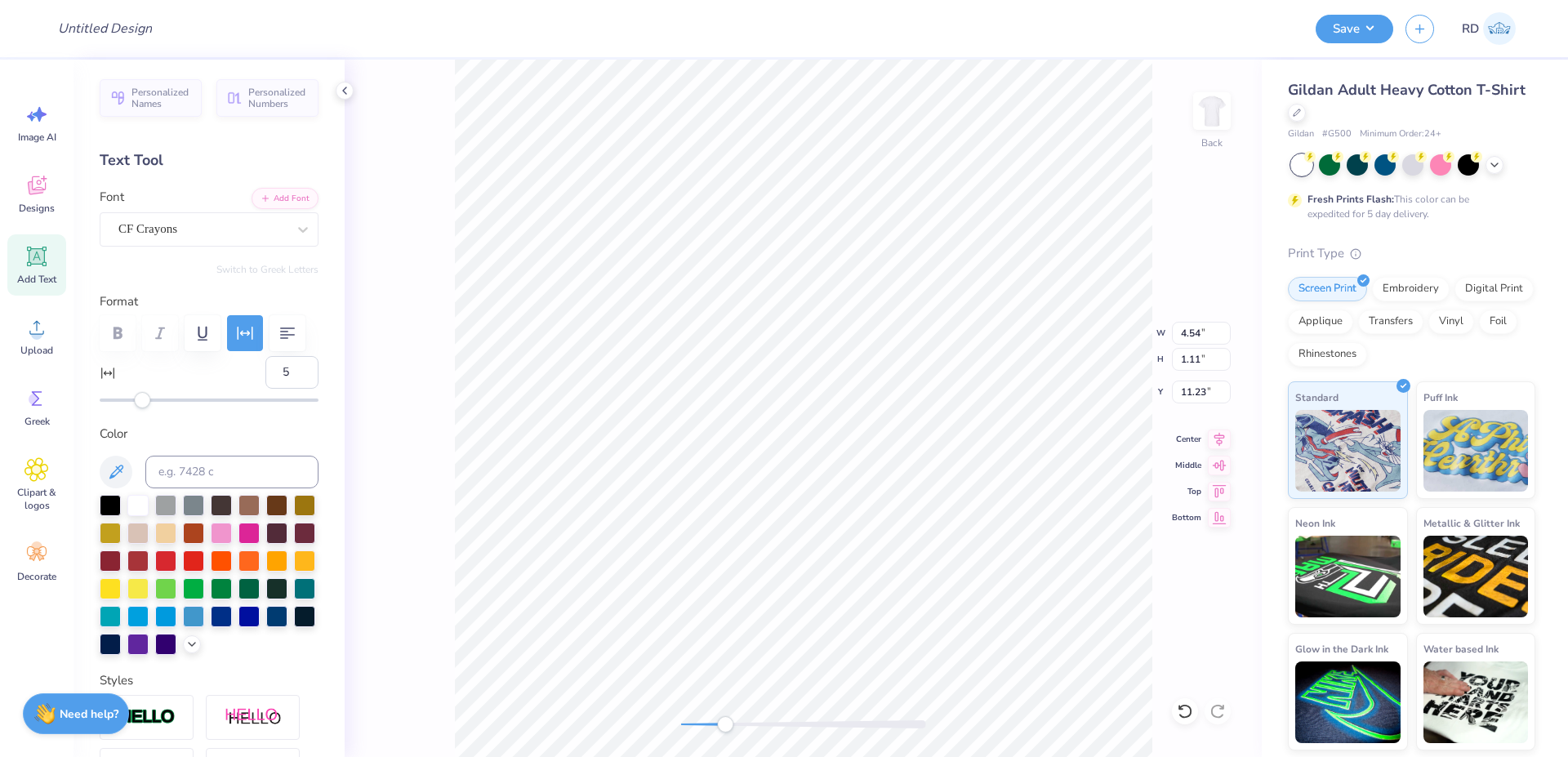
type input "11.27"
click at [187, 489] on input at bounding box center [231, 472] width 173 height 33
type input "543"
drag, startPoint x: 714, startPoint y: 727, endPoint x: 700, endPoint y: 728, distance: 14.0
click at [700, 728] on div at bounding box center [803, 725] width 245 height 8
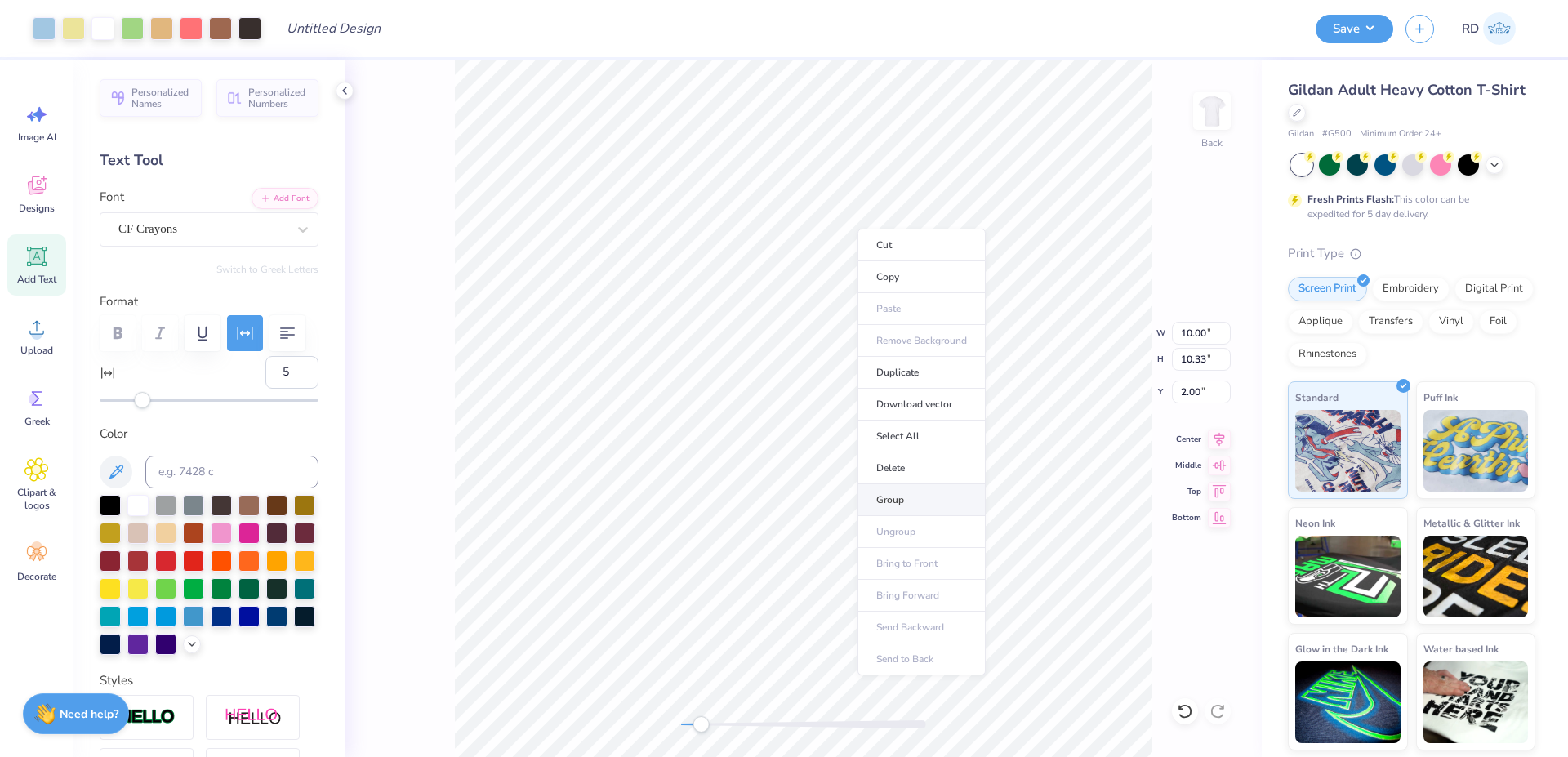
click at [944, 497] on li "Group" at bounding box center [922, 500] width 128 height 32
click at [652, 726] on div "Back W 10.00 10.00 " H 10.33 10.33 " Y 2.00 2.00 " Center Middle Top Bottom" at bounding box center [803, 408] width 917 height 698
click at [1368, 26] on button "Save" at bounding box center [1354, 27] width 78 height 29
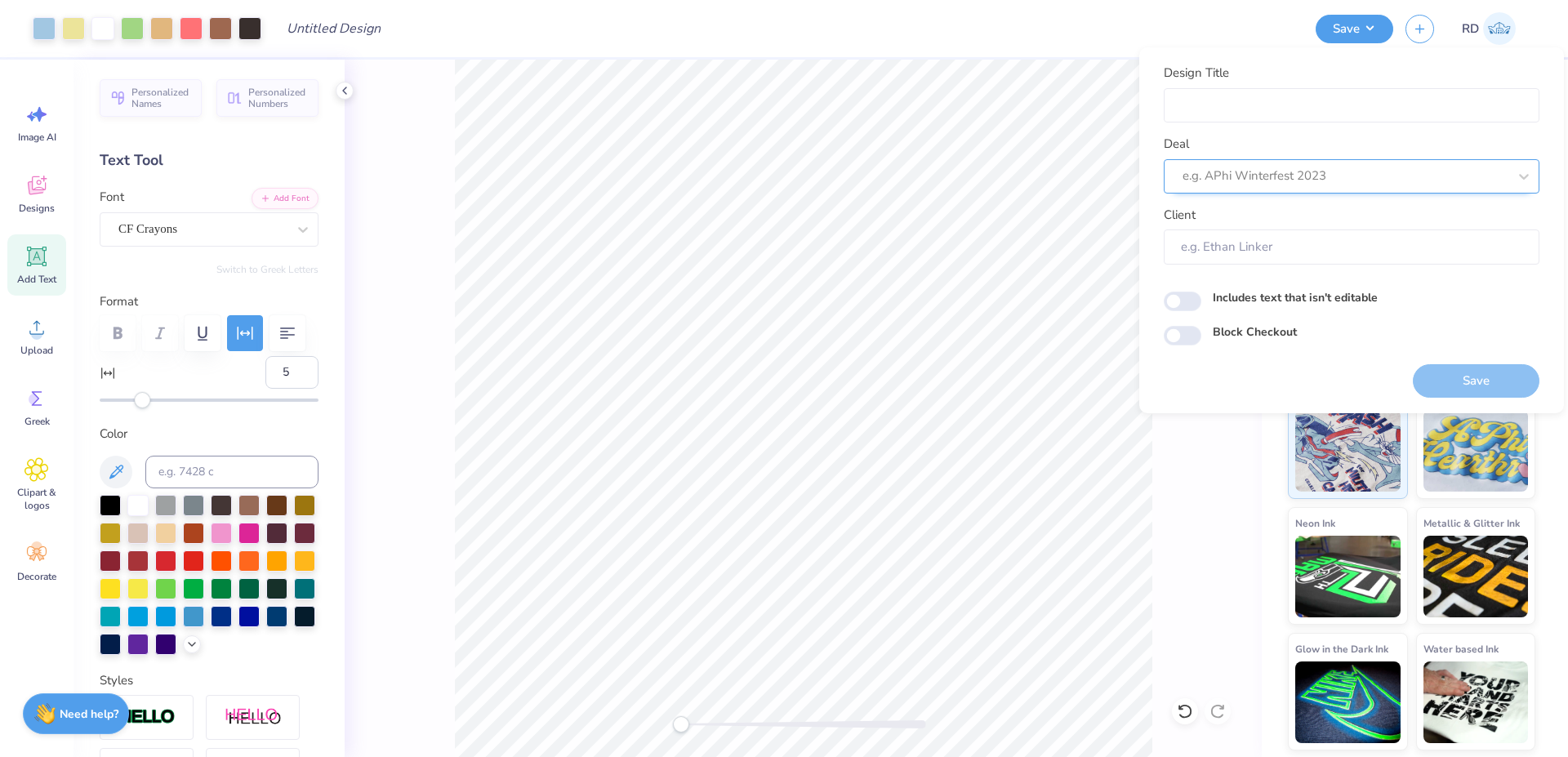
click at [1252, 170] on div at bounding box center [1345, 176] width 325 height 22
click at [1230, 95] on input "Design Title" at bounding box center [1351, 106] width 376 height 35
paste input "FPS240273"
type input "FPS240273"
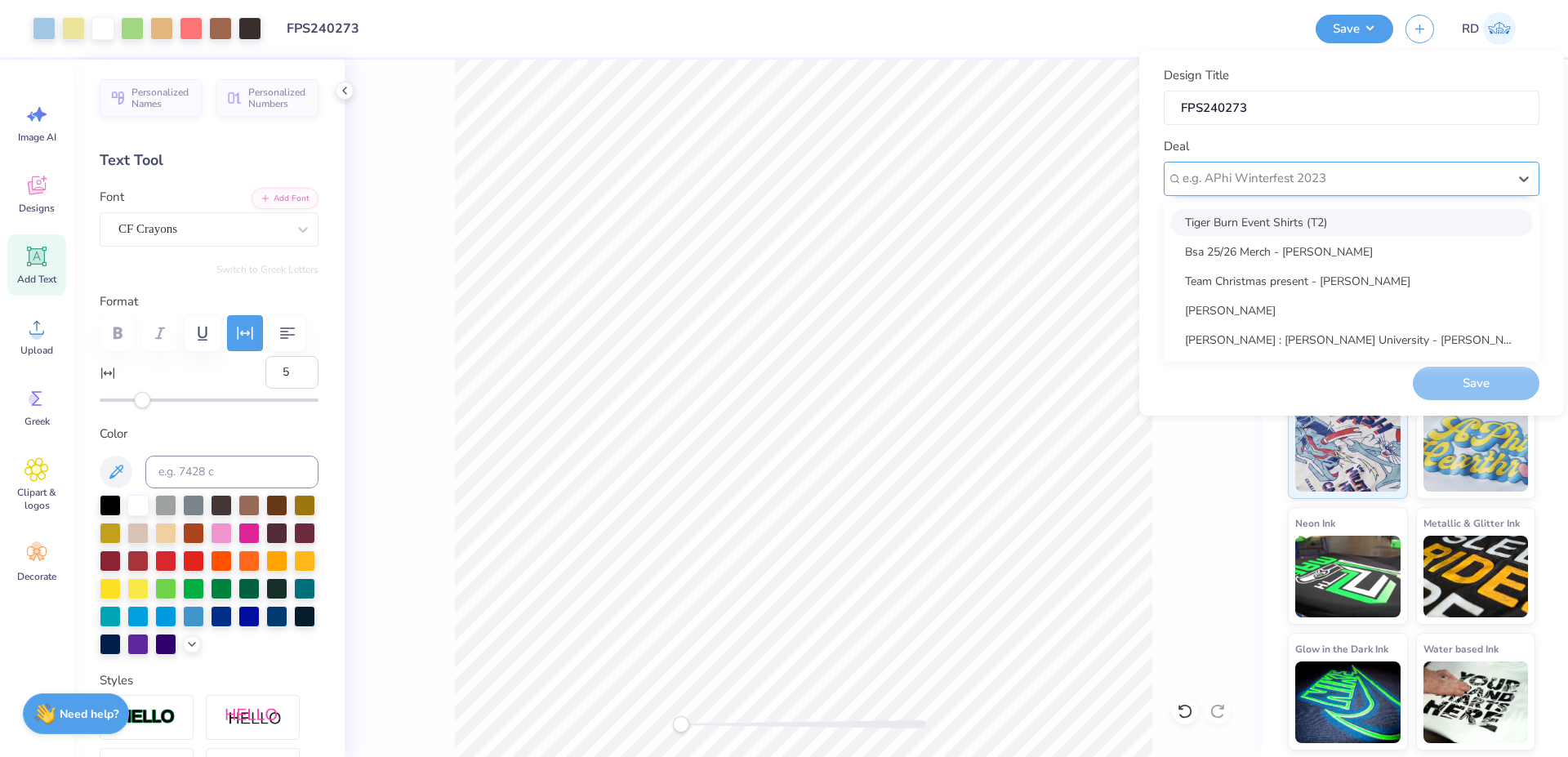
click at [1258, 190] on div "e.g. APhi Winterfest 2023" at bounding box center [1351, 179] width 376 height 35
click at [1269, 219] on div "Design Tool Gallery" at bounding box center [1352, 223] width 363 height 27
type input "gallery"
type input "Design Tool Gallery User"
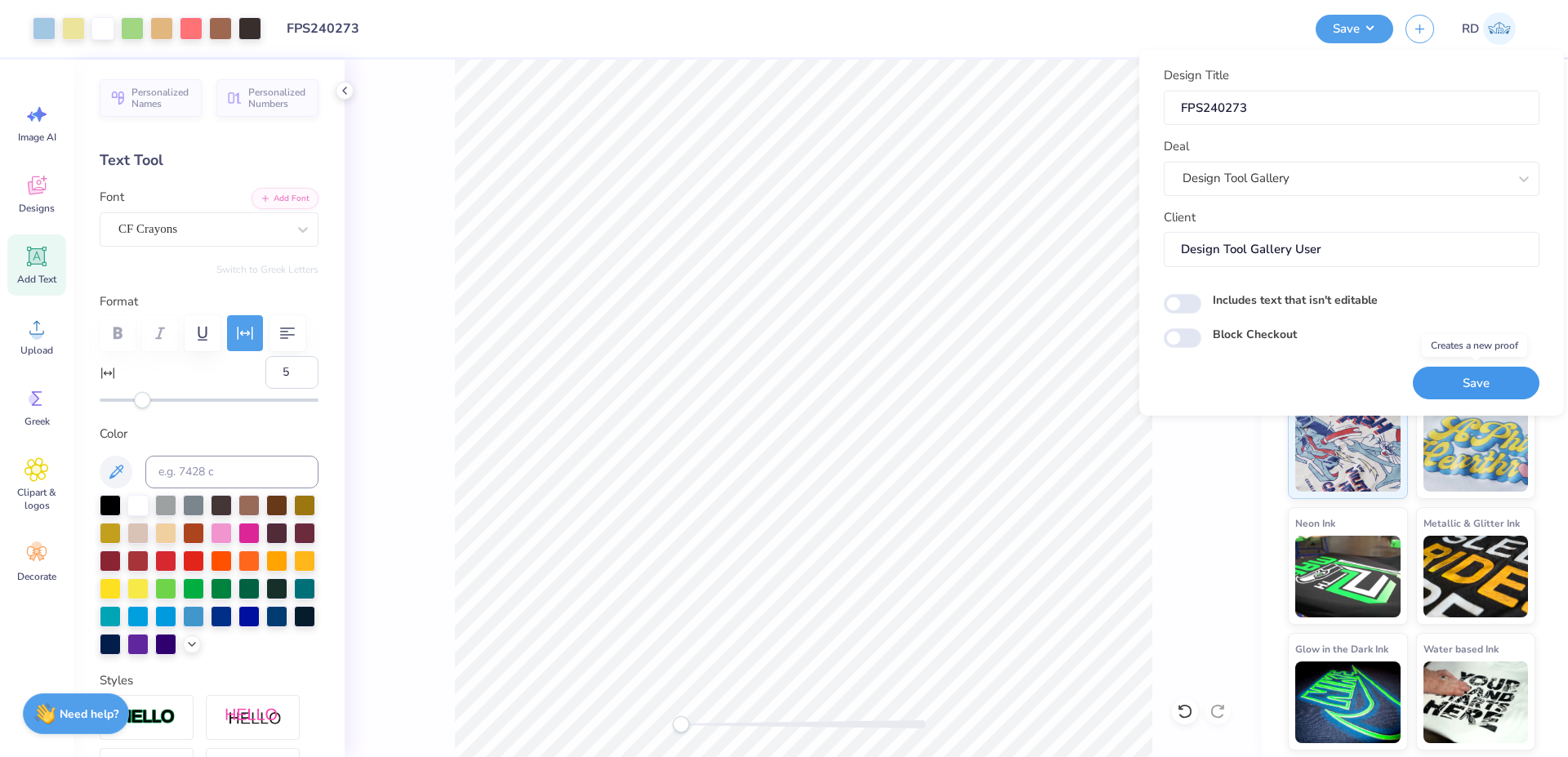
click at [1452, 392] on button "Save" at bounding box center [1477, 384] width 127 height 34
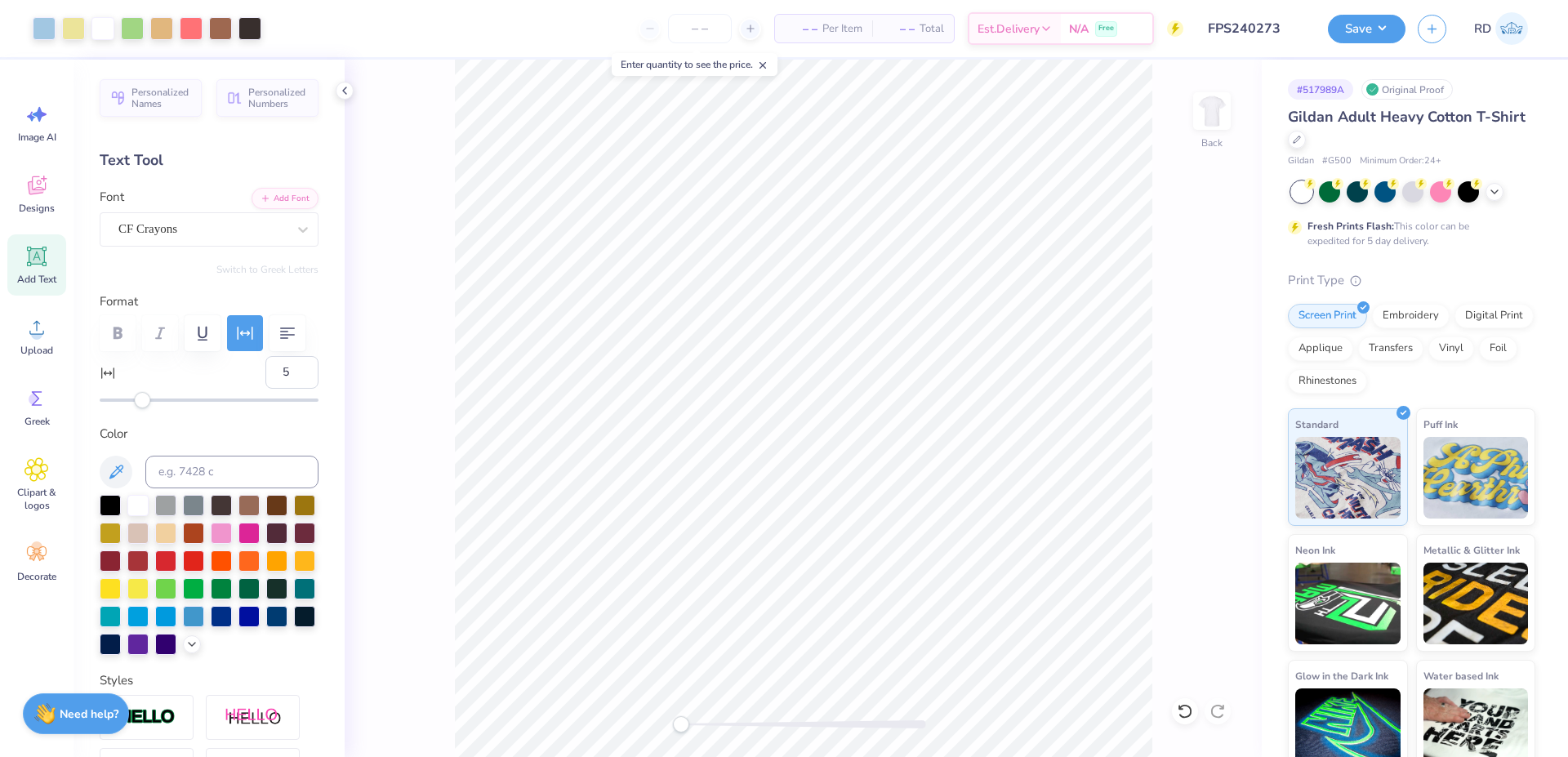
click at [1386, 40] on div "Design Saved" at bounding box center [1410, 50] width 290 height 74
click at [1378, 22] on button "Save" at bounding box center [1367, 27] width 78 height 29
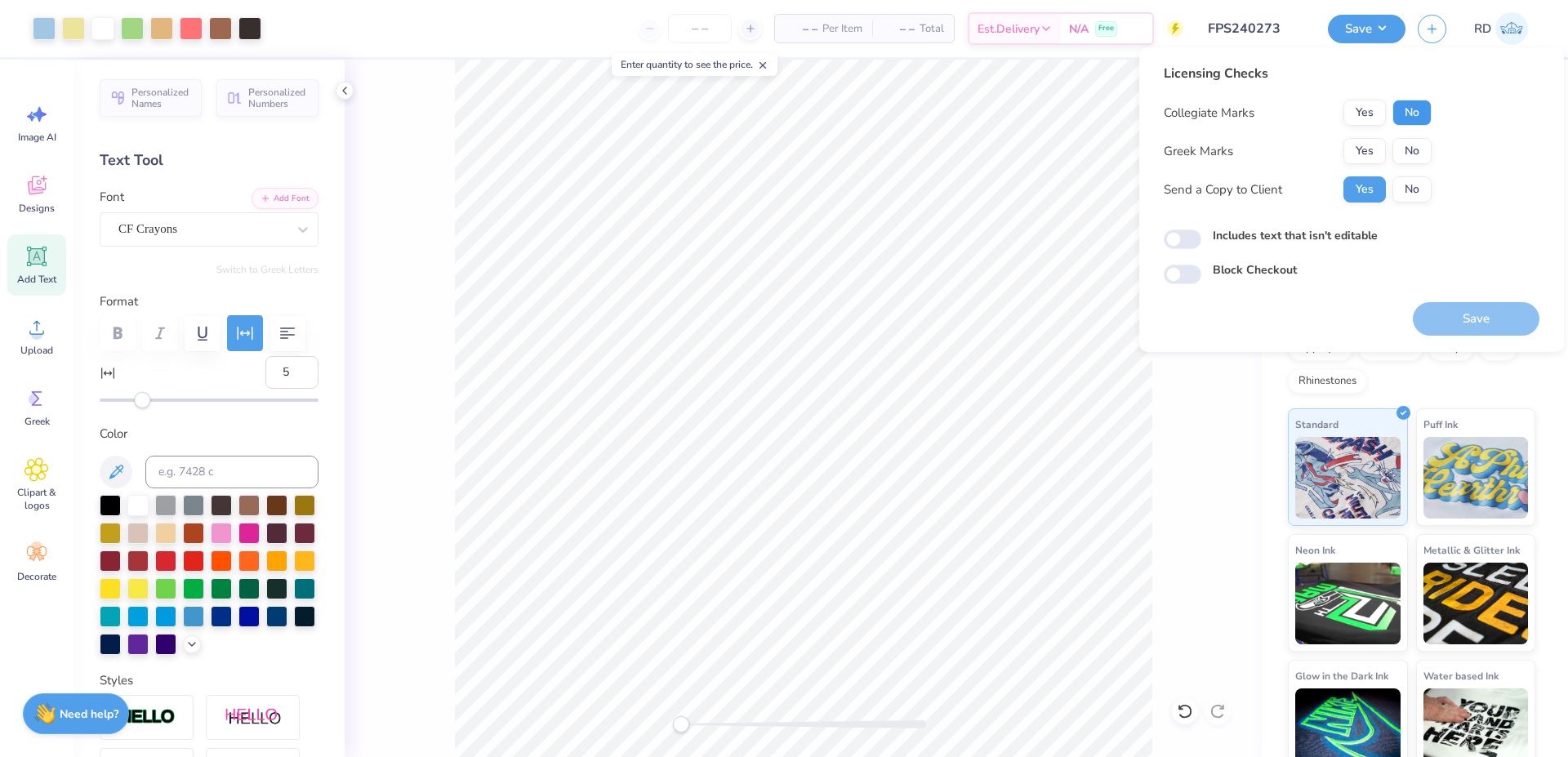
click at [1412, 110] on button "No" at bounding box center [1412, 112] width 39 height 26
click at [1350, 153] on button "Yes" at bounding box center [1365, 151] width 42 height 26
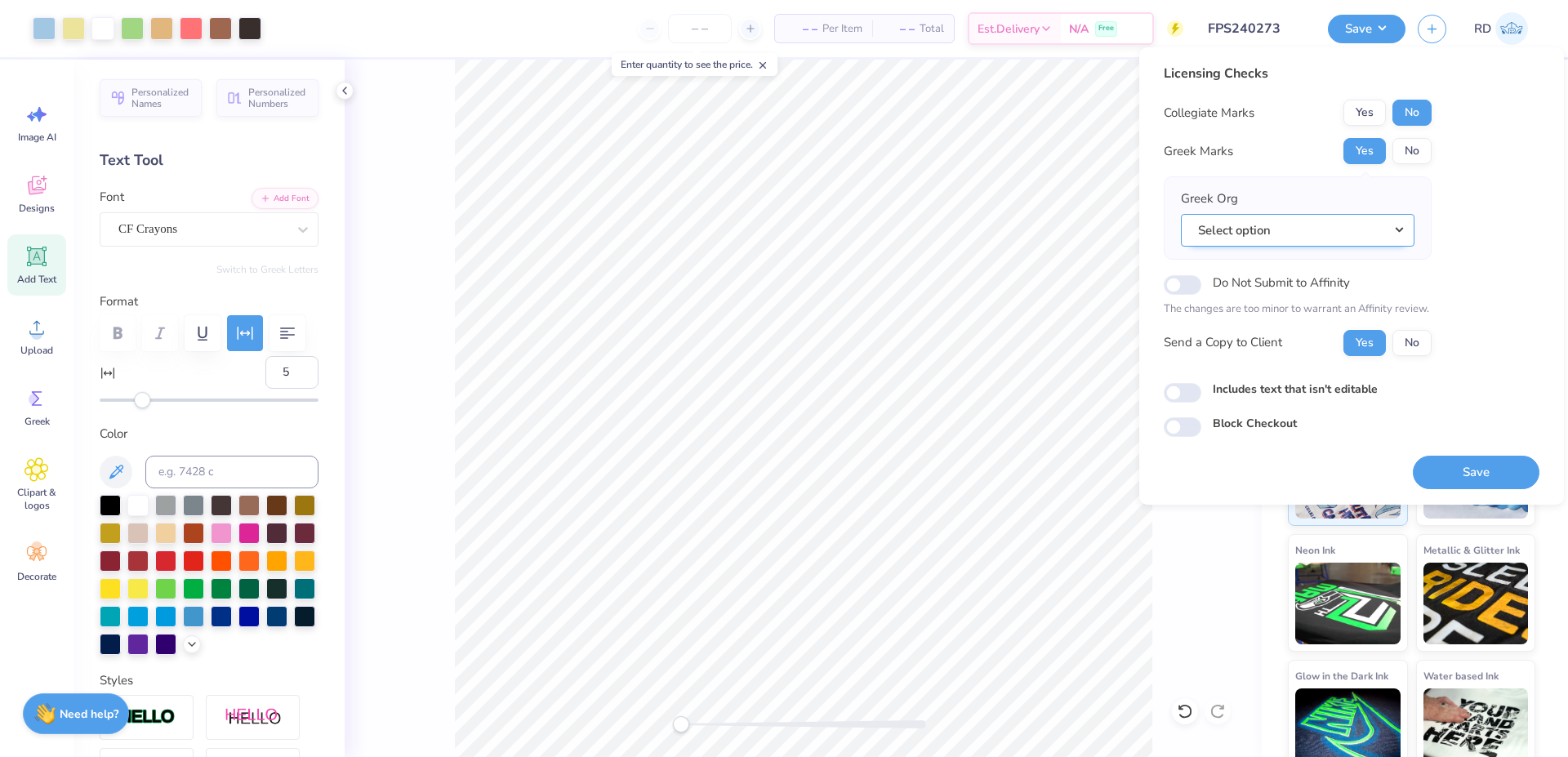
click at [1308, 227] on button "Select option" at bounding box center [1298, 231] width 234 height 34
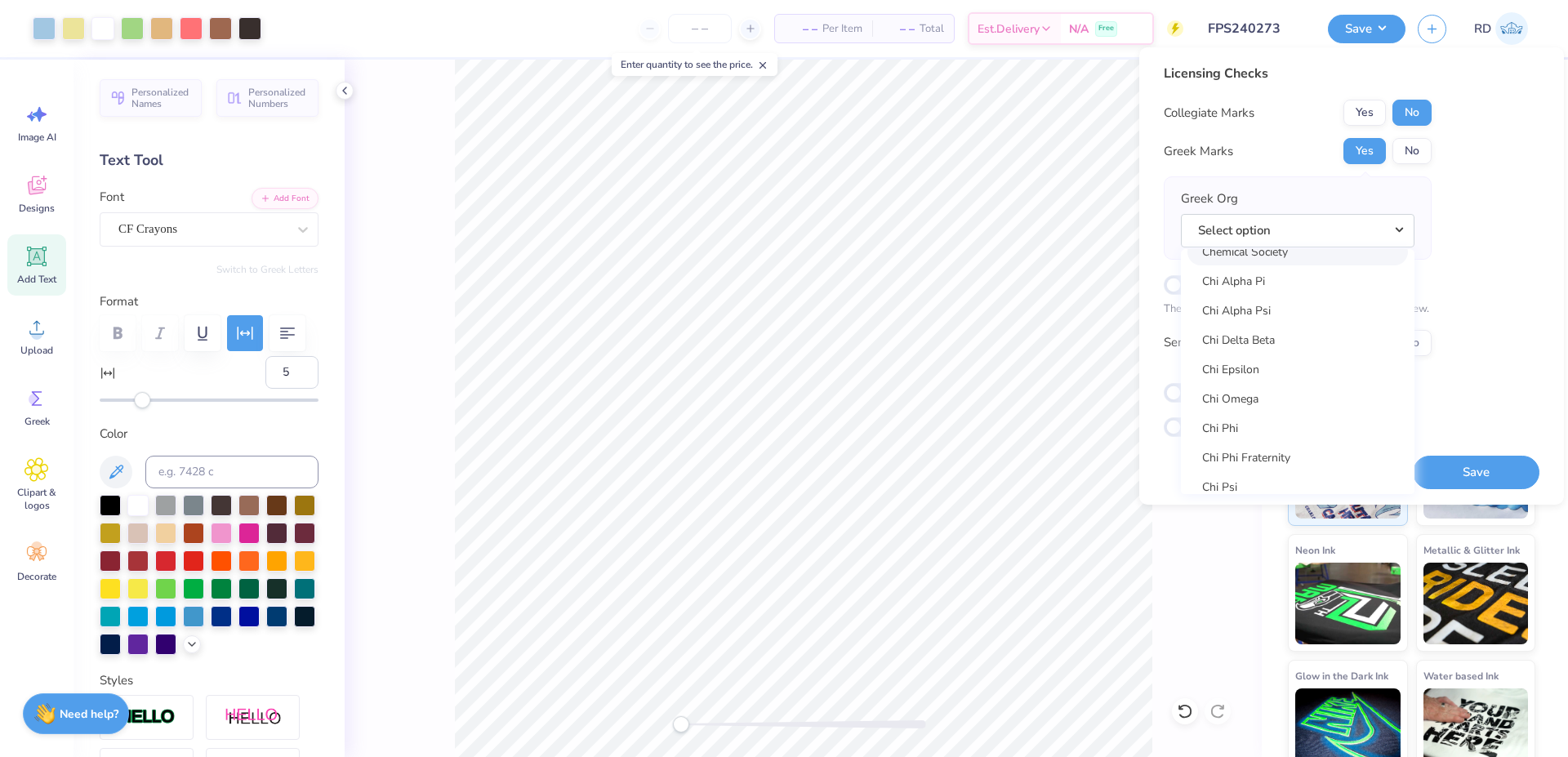
scroll to position [2929, 0]
click at [1287, 395] on link "Chi Omega" at bounding box center [1297, 398] width 220 height 27
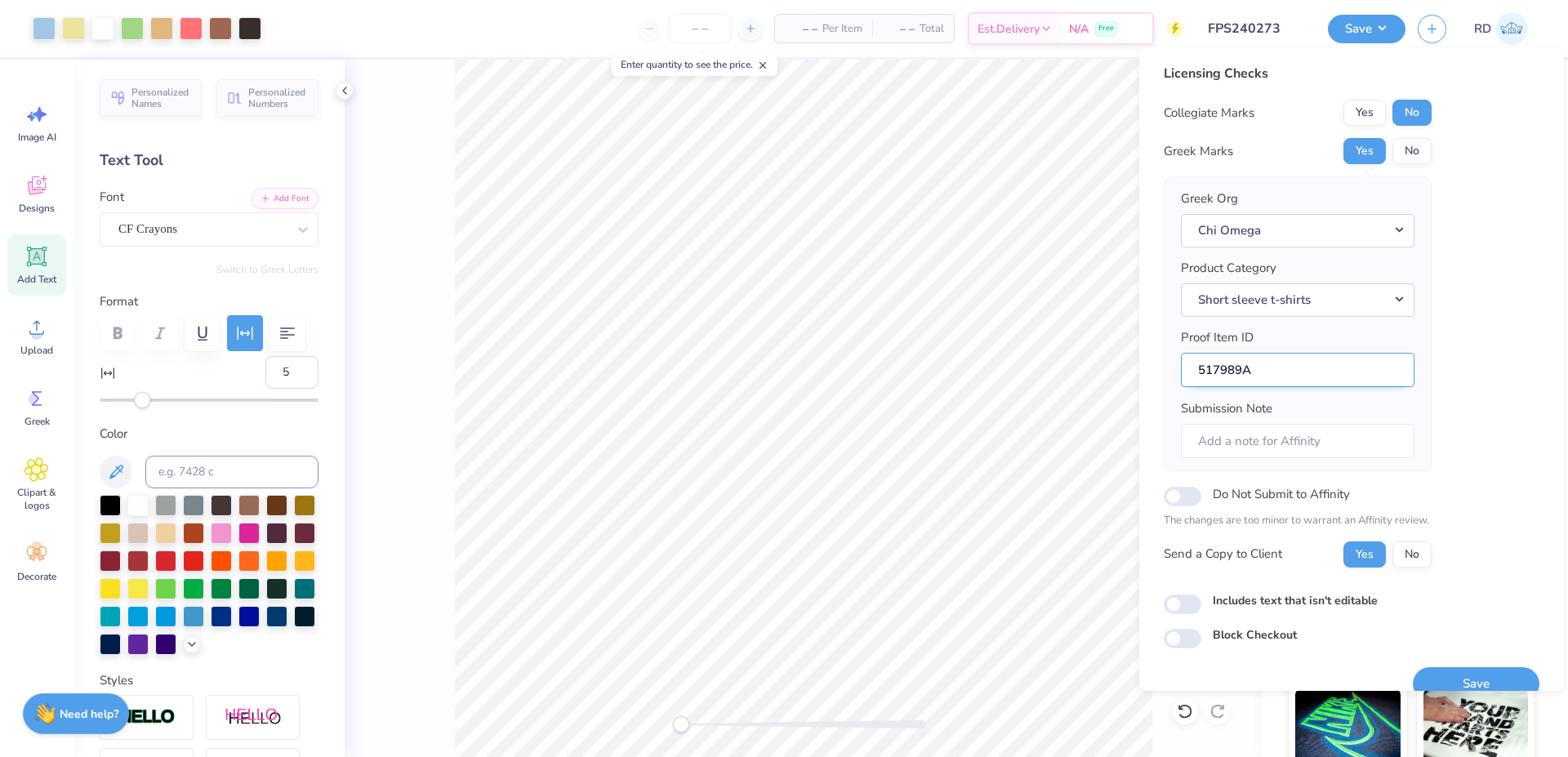
drag, startPoint x: 1241, startPoint y: 370, endPoint x: 1137, endPoint y: 370, distance: 104.0
click at [1181, 370] on input "517989A" at bounding box center [1298, 370] width 234 height 35
click at [1444, 679] on button "Save" at bounding box center [1477, 684] width 127 height 34
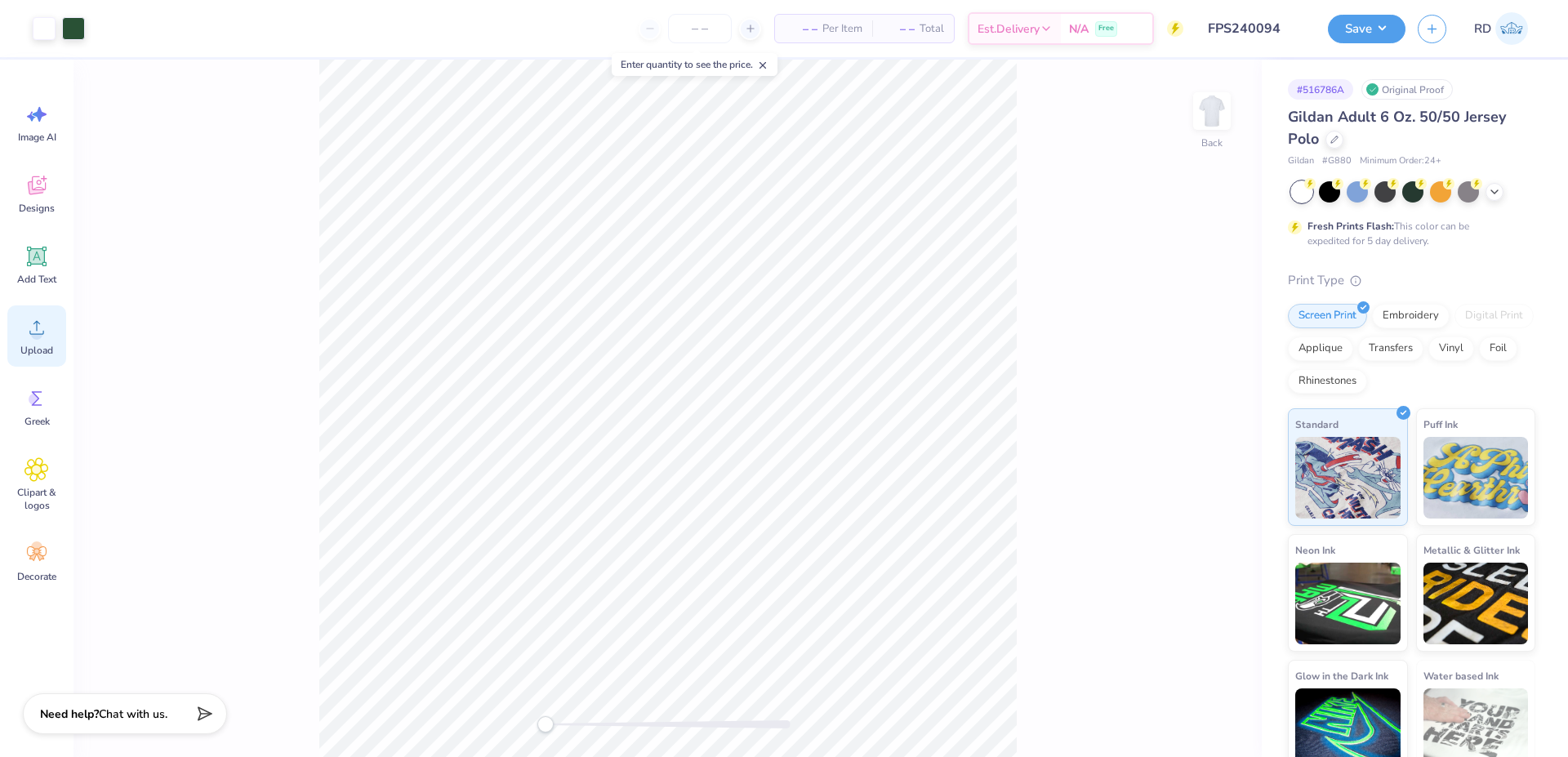
click at [35, 349] on span "Upload" at bounding box center [36, 350] width 33 height 13
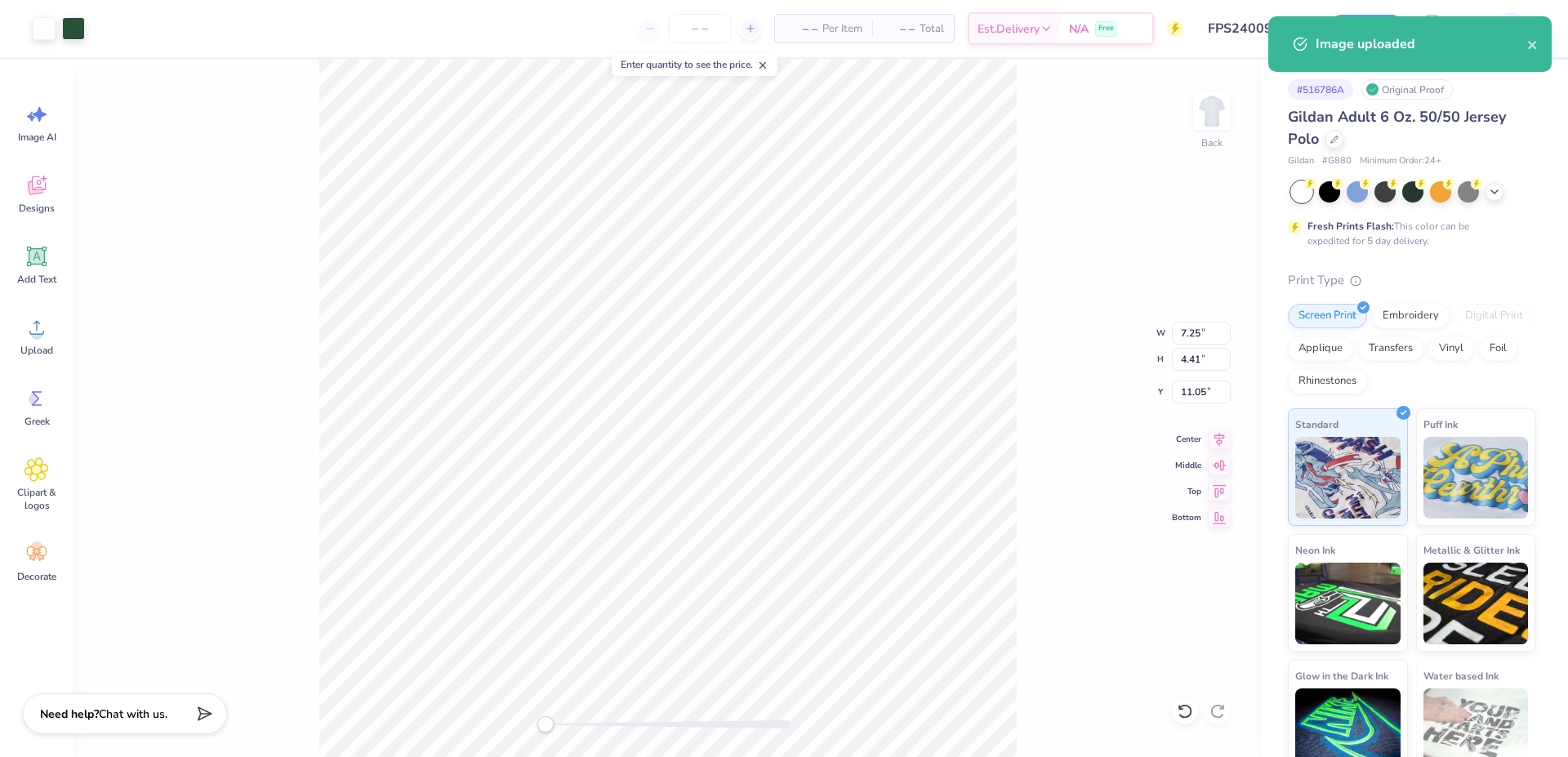
type input "3.00"
type input "1.82"
type input "3.00"
type input "7.25"
type input "4.41"
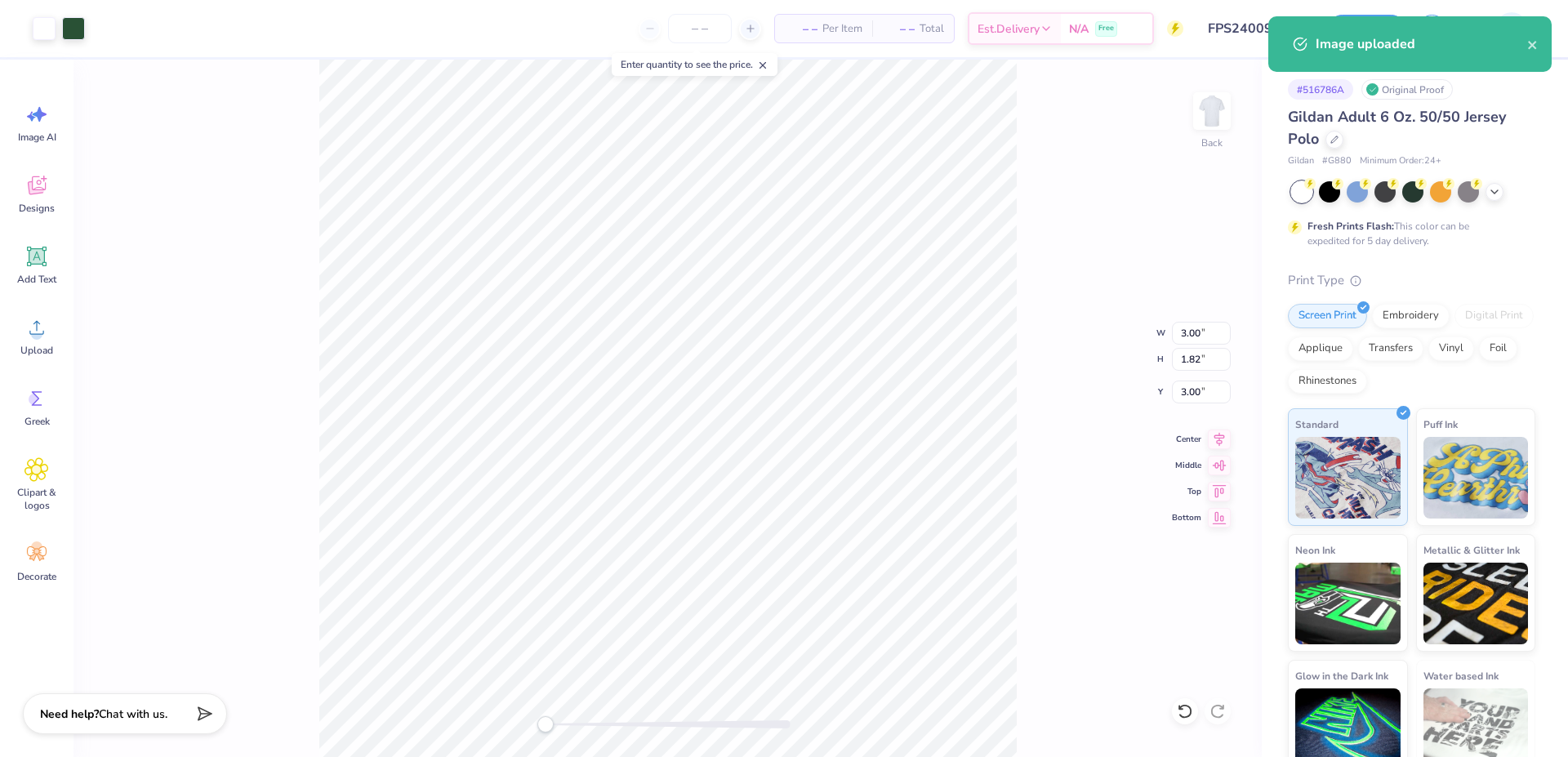
type input "11.05"
click at [1202, 344] on input "7.25" at bounding box center [1202, 333] width 59 height 23
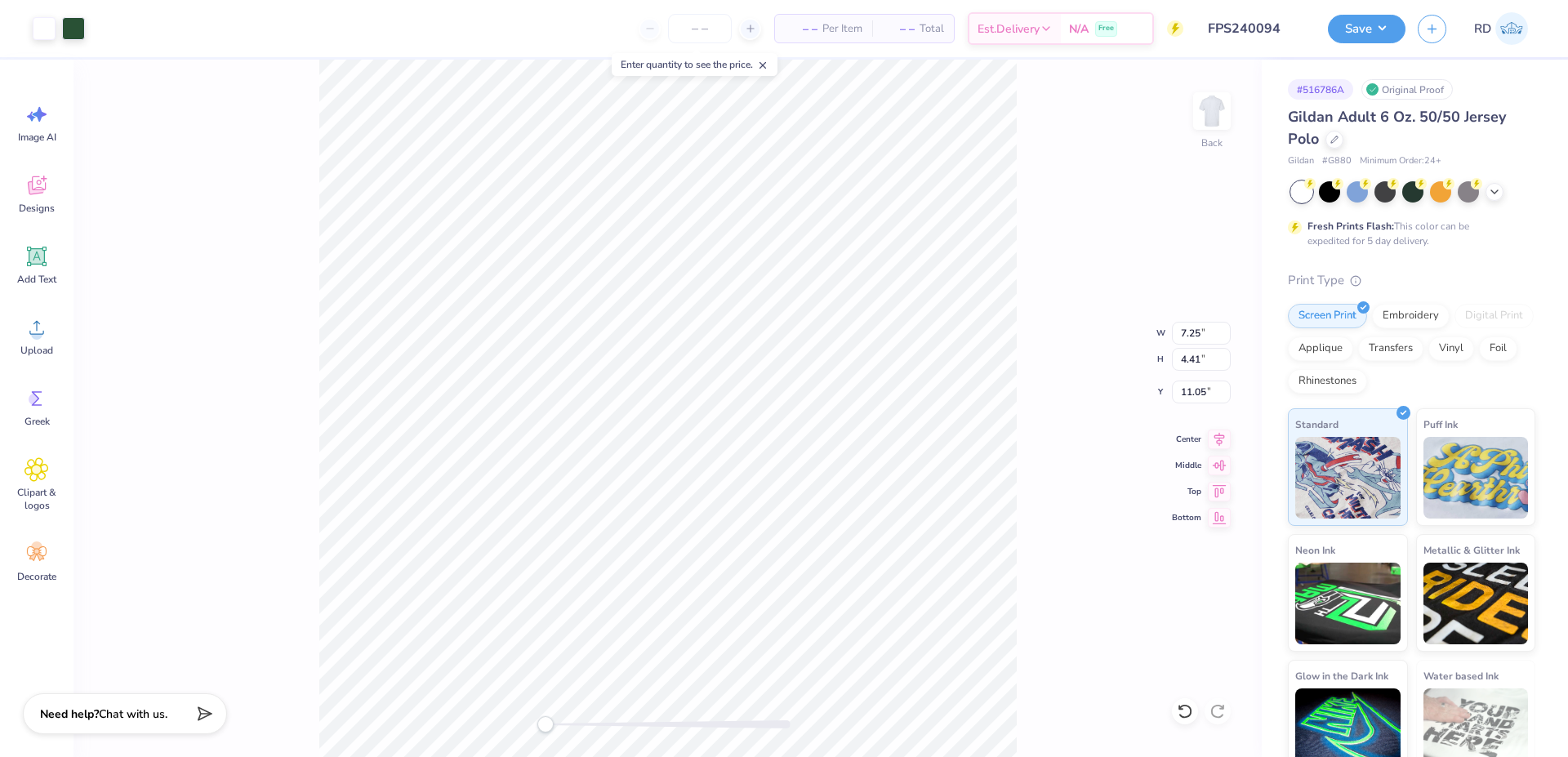
type input "3.00"
type input "1.82"
type input "3.00"
drag, startPoint x: 582, startPoint y: 725, endPoint x: 594, endPoint y: 726, distance: 12.0
click at [594, 726] on div at bounding box center [668, 725] width 245 height 8
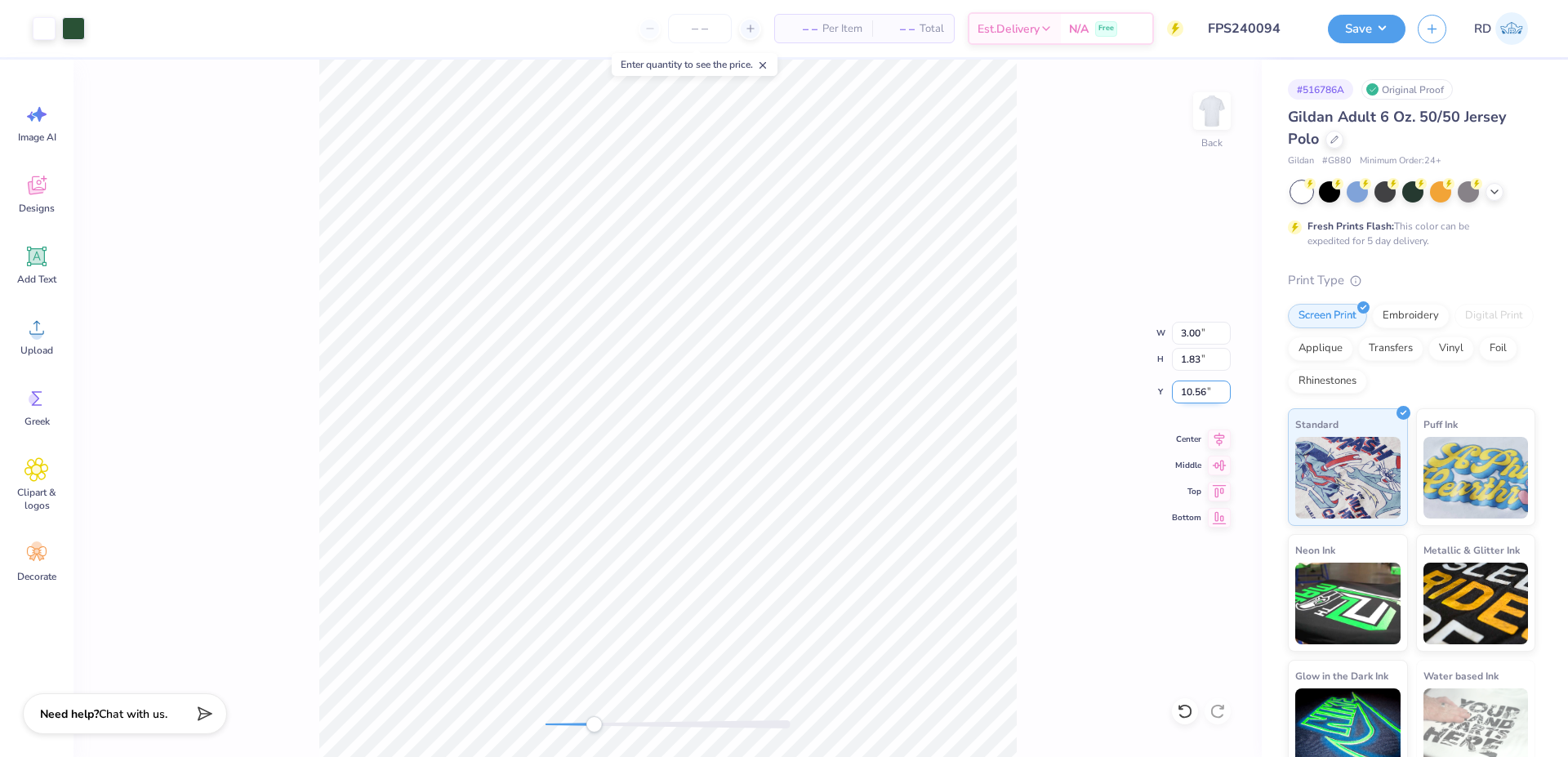
click at [1201, 391] on input "10.56" at bounding box center [1202, 392] width 59 height 23
type input "3"
drag, startPoint x: 584, startPoint y: 727, endPoint x: 570, endPoint y: 722, distance: 14.9
click at [566, 728] on div at bounding box center [668, 725] width 245 height 8
click at [560, 716] on div at bounding box center [668, 724] width 245 height 16
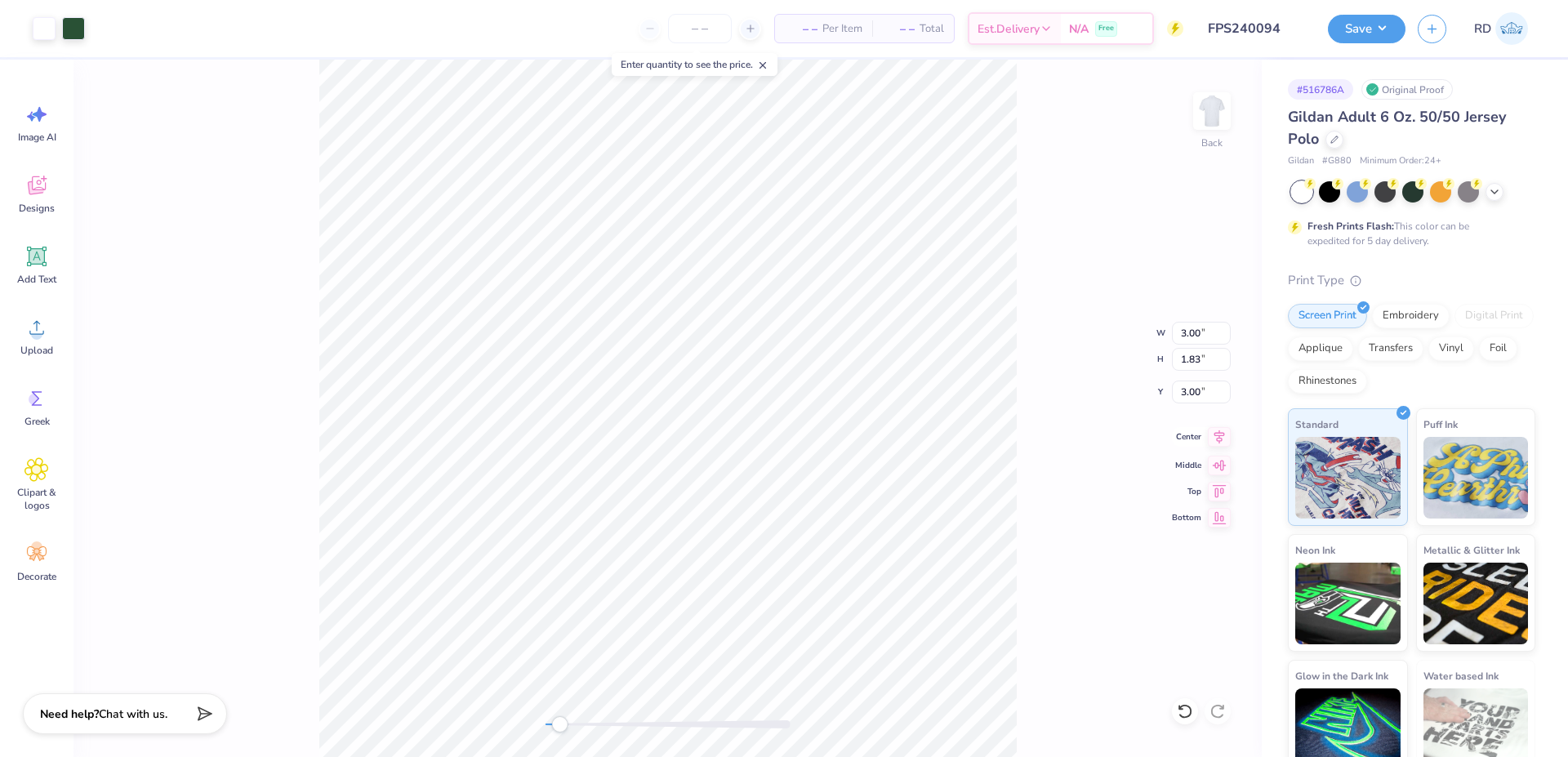
click at [1222, 435] on icon at bounding box center [1219, 436] width 23 height 19
click at [1218, 438] on icon at bounding box center [1219, 436] width 11 height 14
click at [521, 723] on div "Back" at bounding box center [668, 408] width 1188 height 698
click at [1367, 23] on button "Save" at bounding box center [1367, 27] width 78 height 29
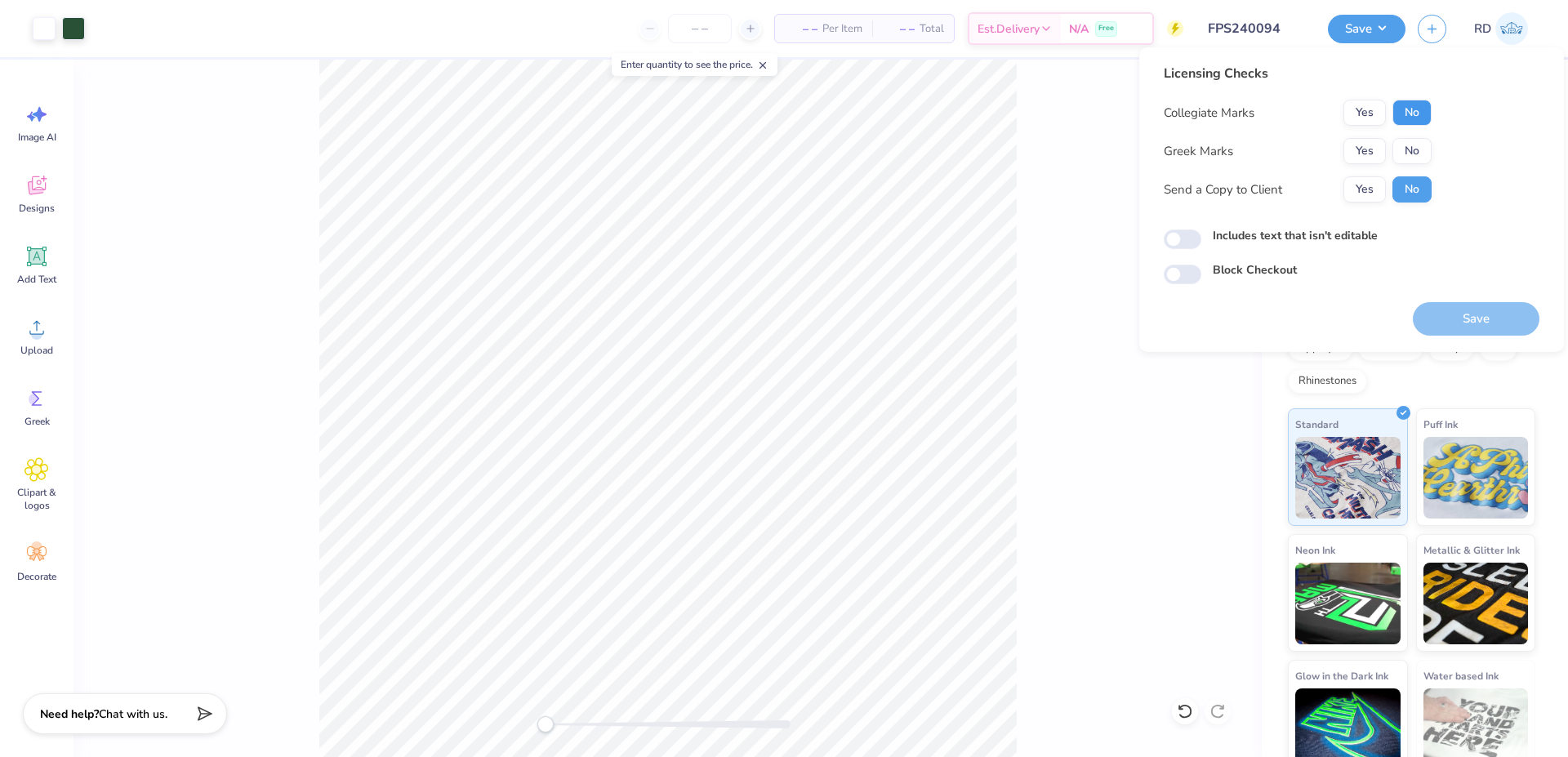
click at [1404, 107] on button "No" at bounding box center [1412, 112] width 39 height 26
click at [1362, 165] on div "Collegiate Marks Yes No Greek Marks Yes No Send a Copy to Client Yes No" at bounding box center [1297, 151] width 268 height 103
click at [1372, 149] on button "Yes" at bounding box center [1365, 151] width 42 height 26
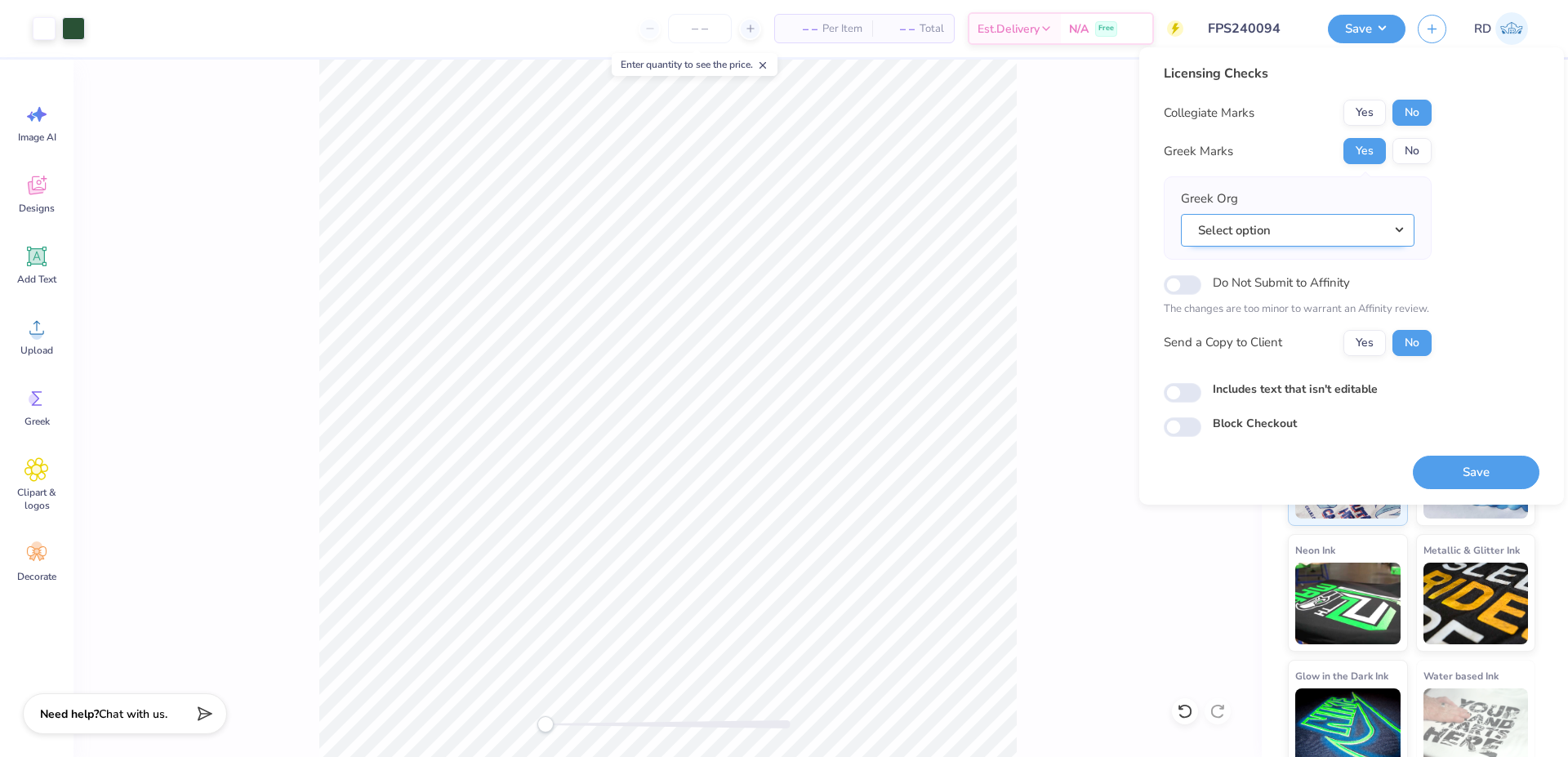
click at [1363, 226] on button "Select option" at bounding box center [1298, 231] width 234 height 34
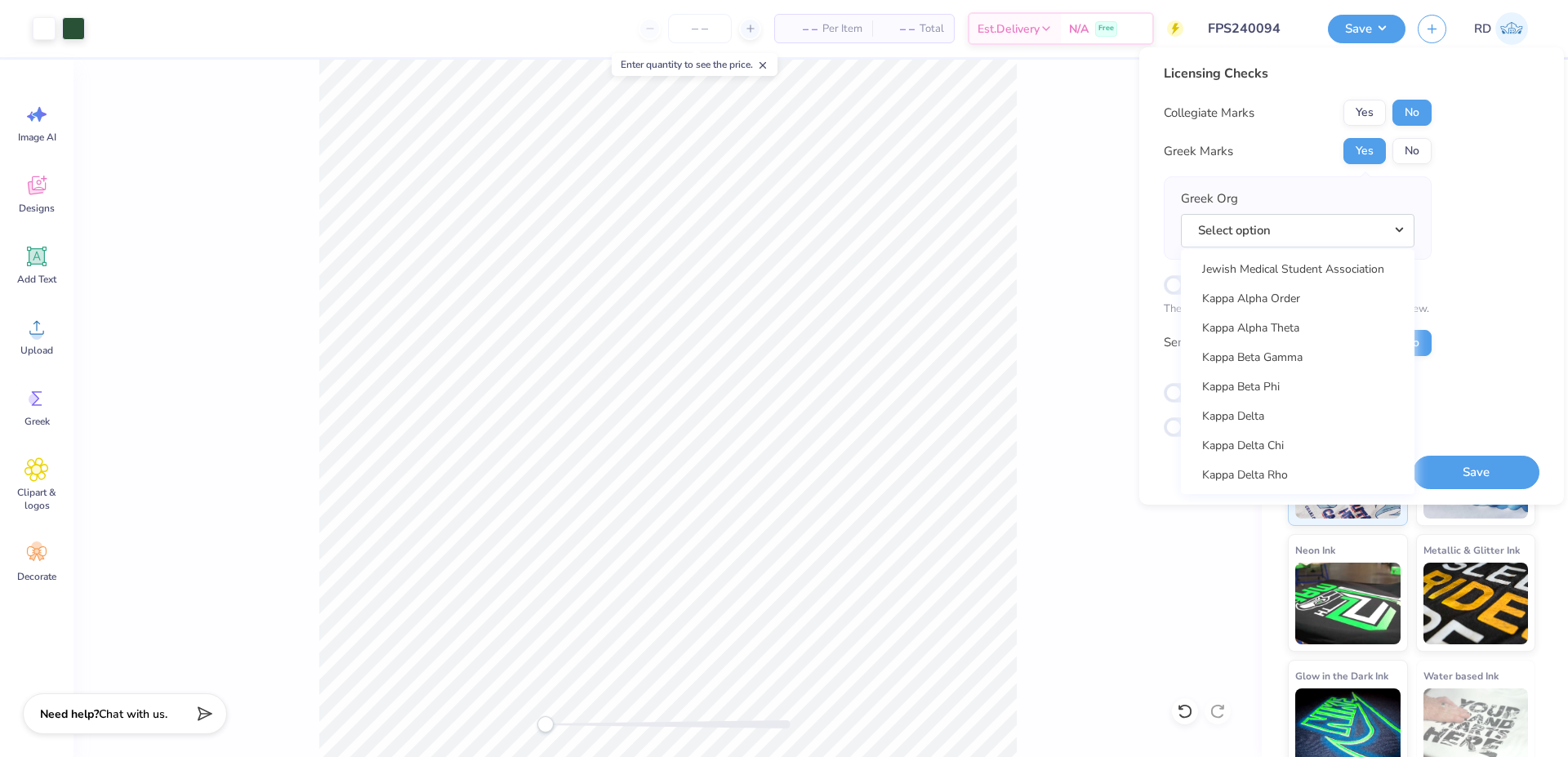
scroll to position [5845, 0]
click at [1323, 364] on link "Kappa Delta" at bounding box center [1297, 365] width 220 height 27
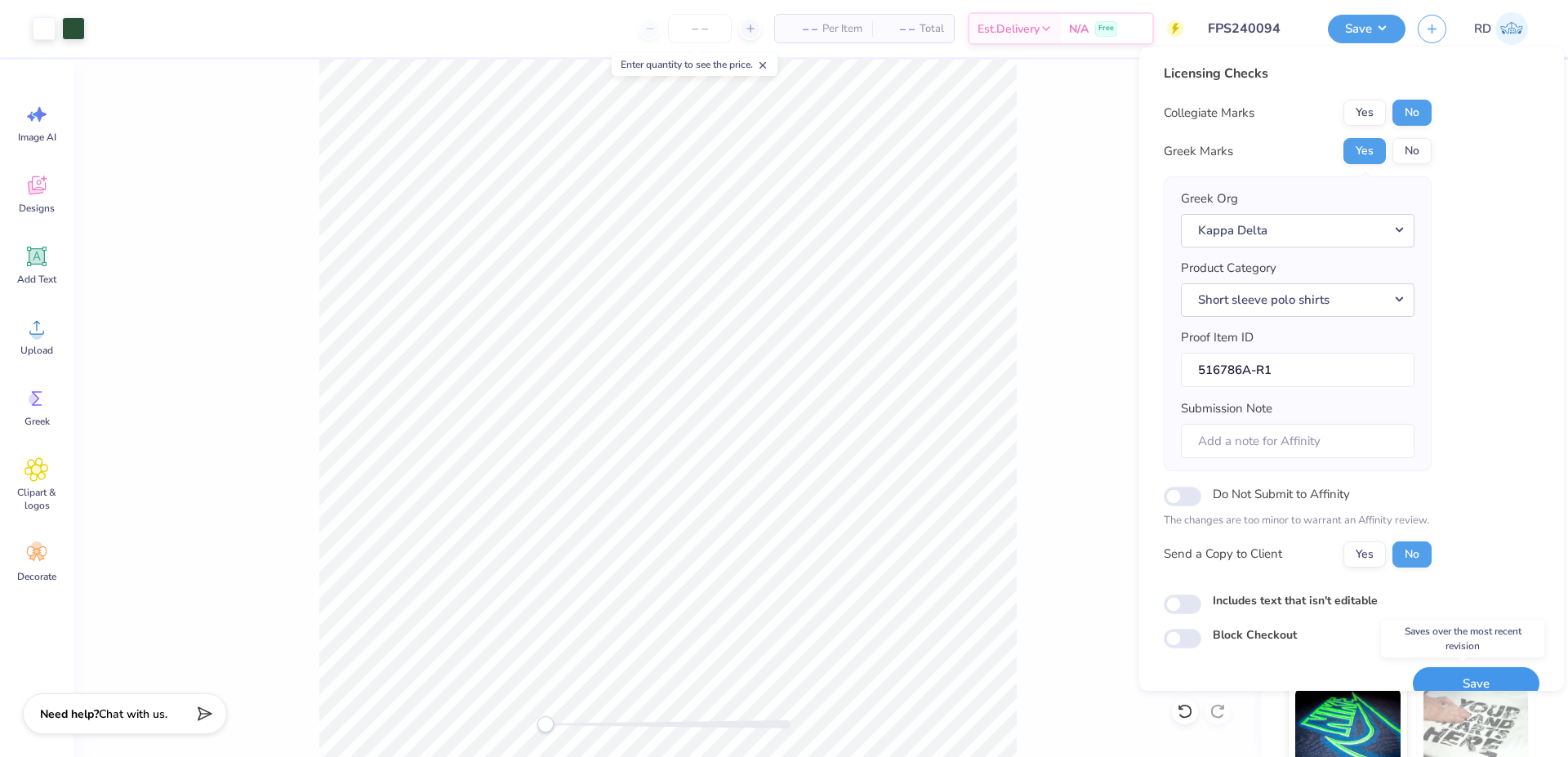
click at [1440, 679] on button "Save" at bounding box center [1477, 684] width 127 height 34
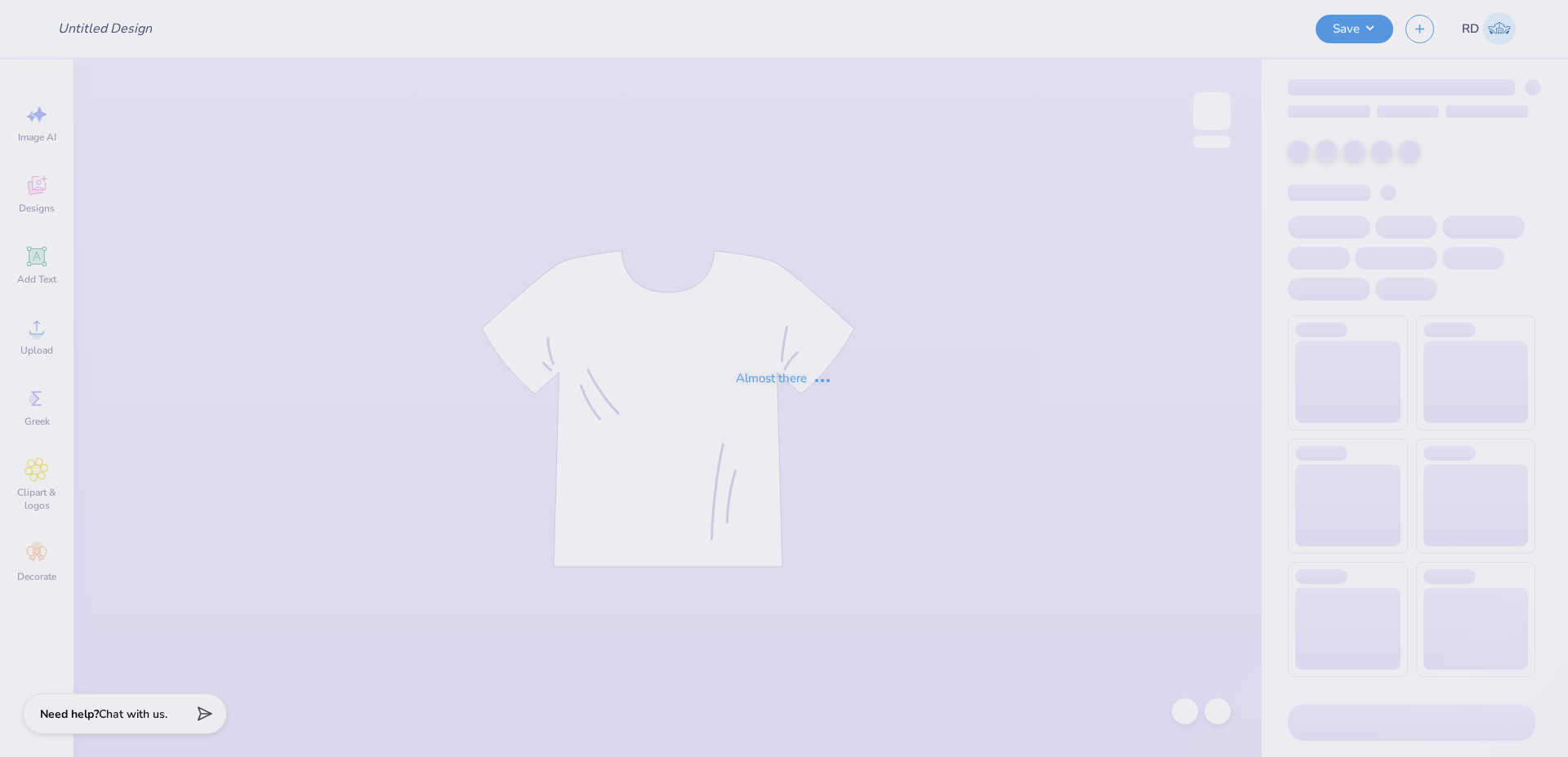
type input "FPS240118"
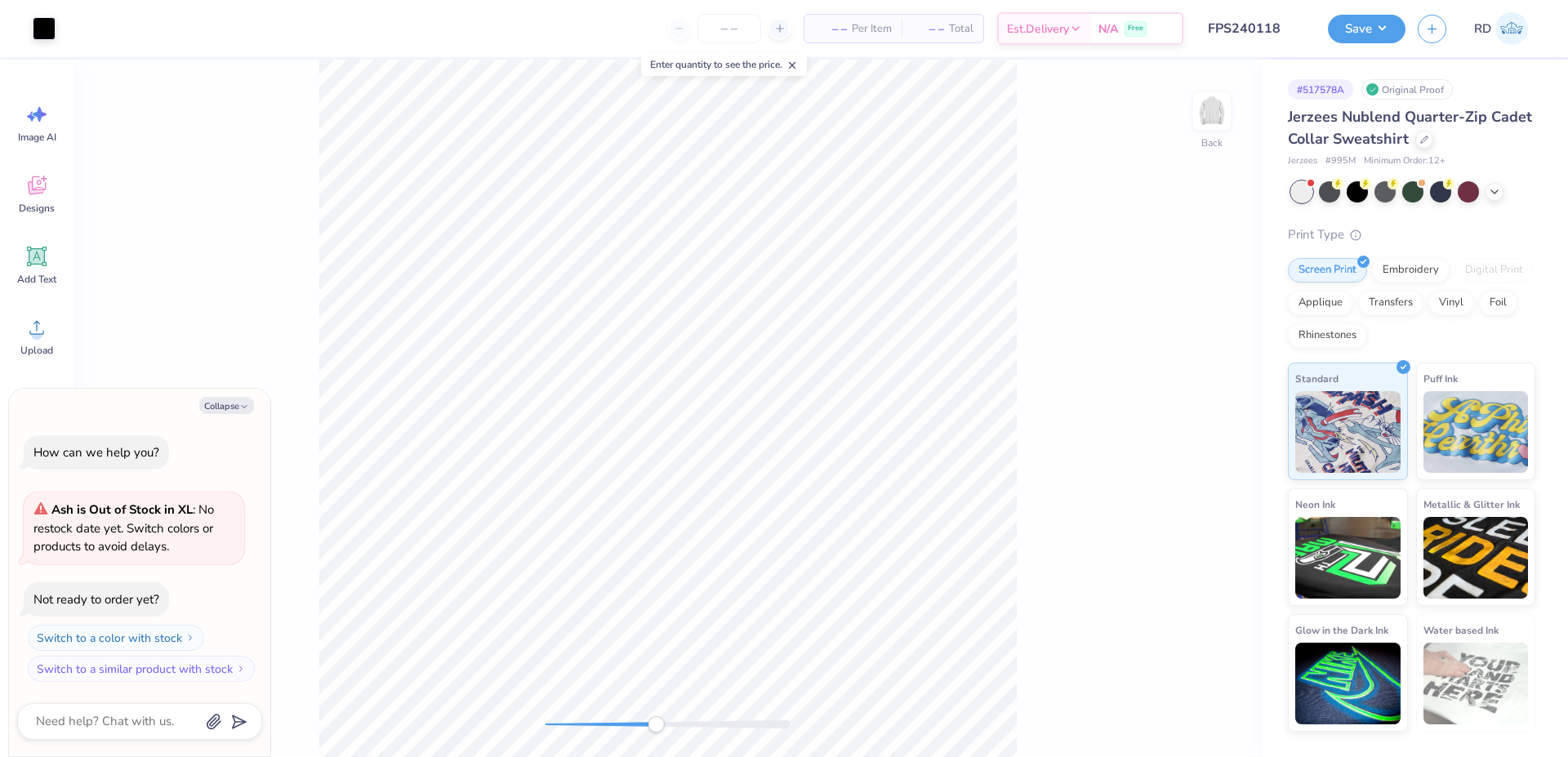
click at [656, 722] on div at bounding box center [668, 725] width 245 height 8
click at [1261, 22] on input "FPS240118" at bounding box center [1236, 29] width 160 height 33
click at [45, 283] on span "Add Text" at bounding box center [36, 278] width 39 height 13
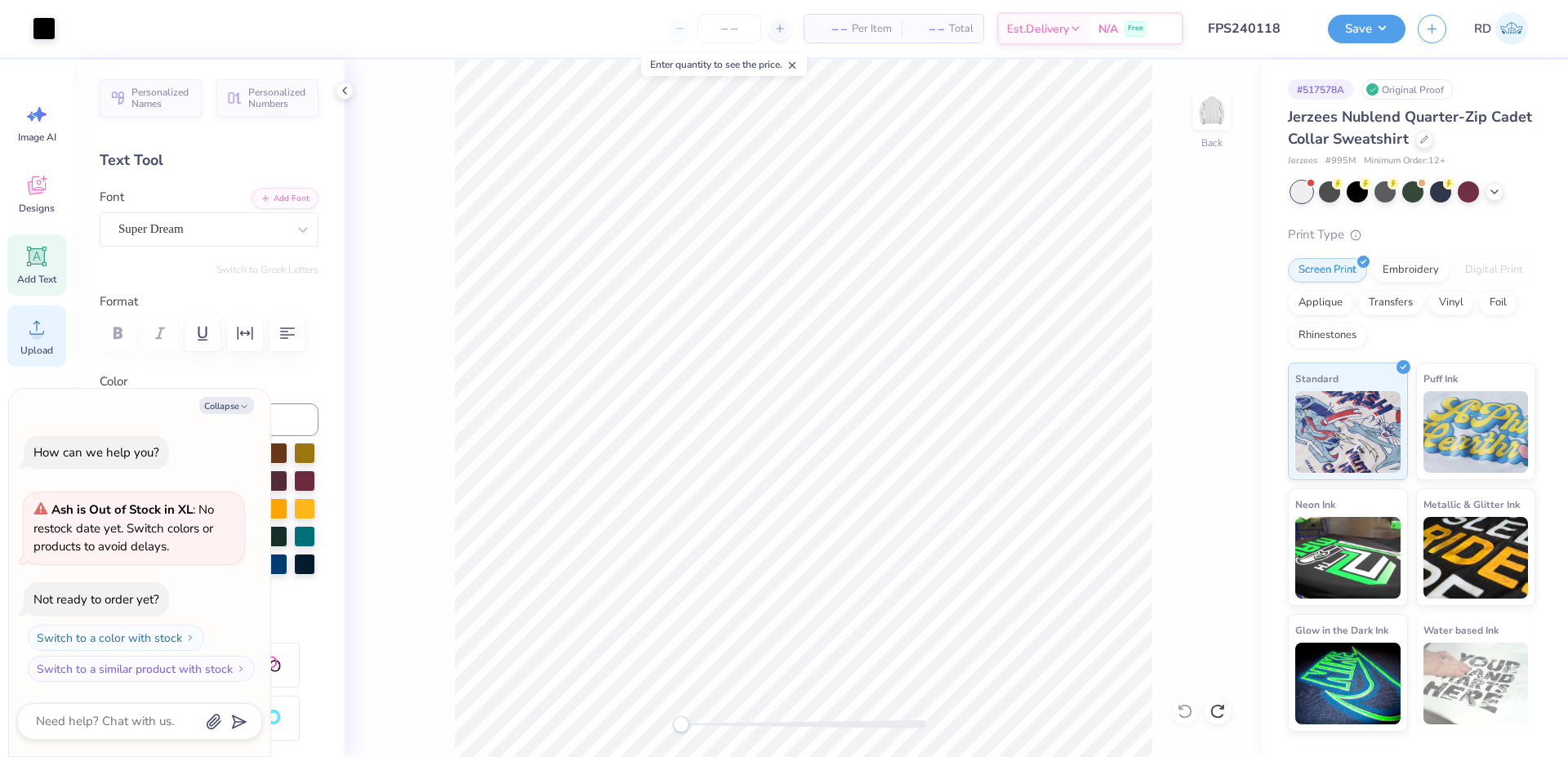
click at [45, 340] on div "Upload" at bounding box center [37, 336] width 59 height 62
type textarea "x"
type input "7.94"
type input "3.38"
type input "10.31"
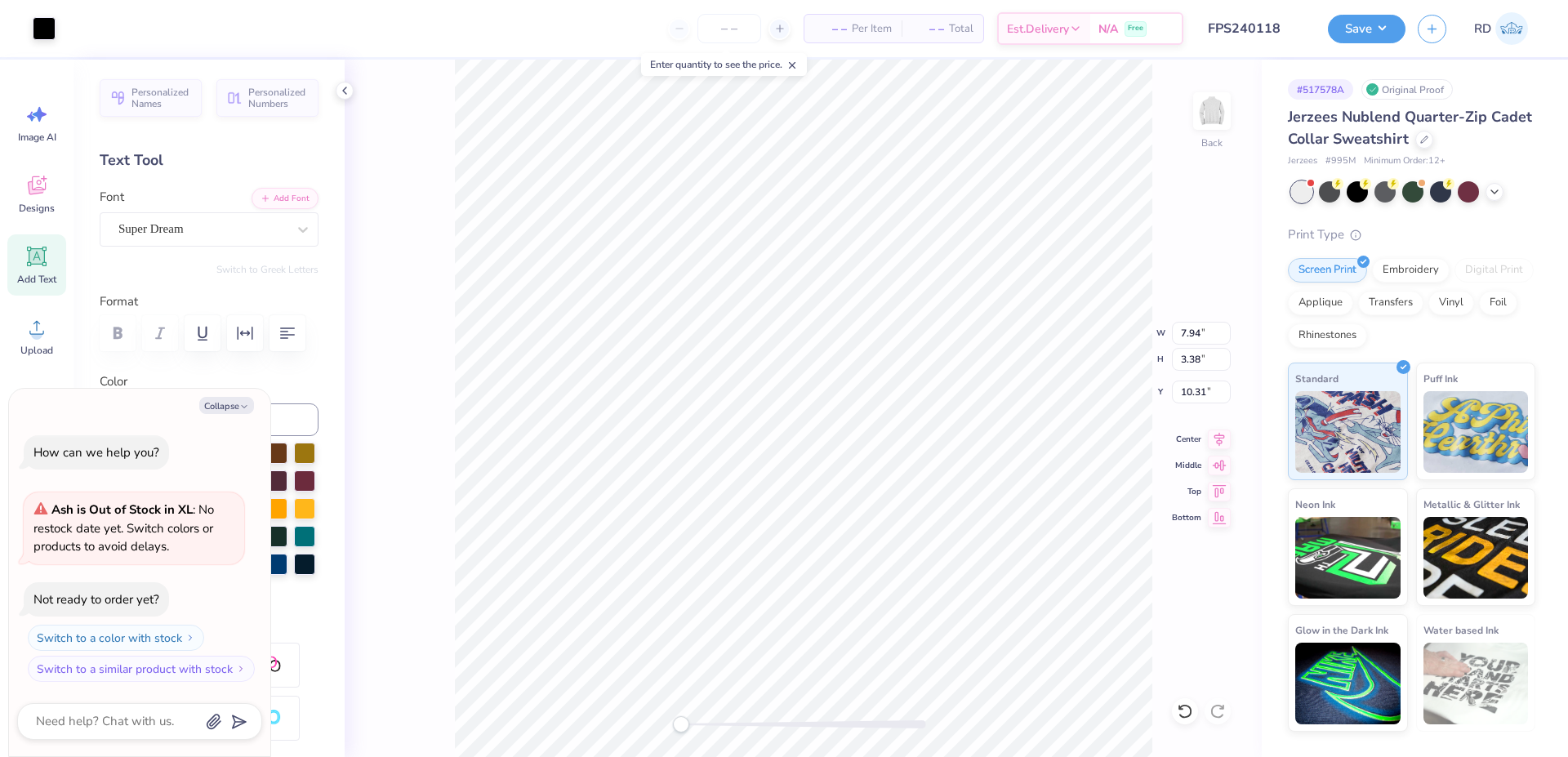
type textarea "x"
type input "3.61"
type input "1.54"
click at [781, 721] on div at bounding box center [803, 725] width 245 height 8
type textarea "x"
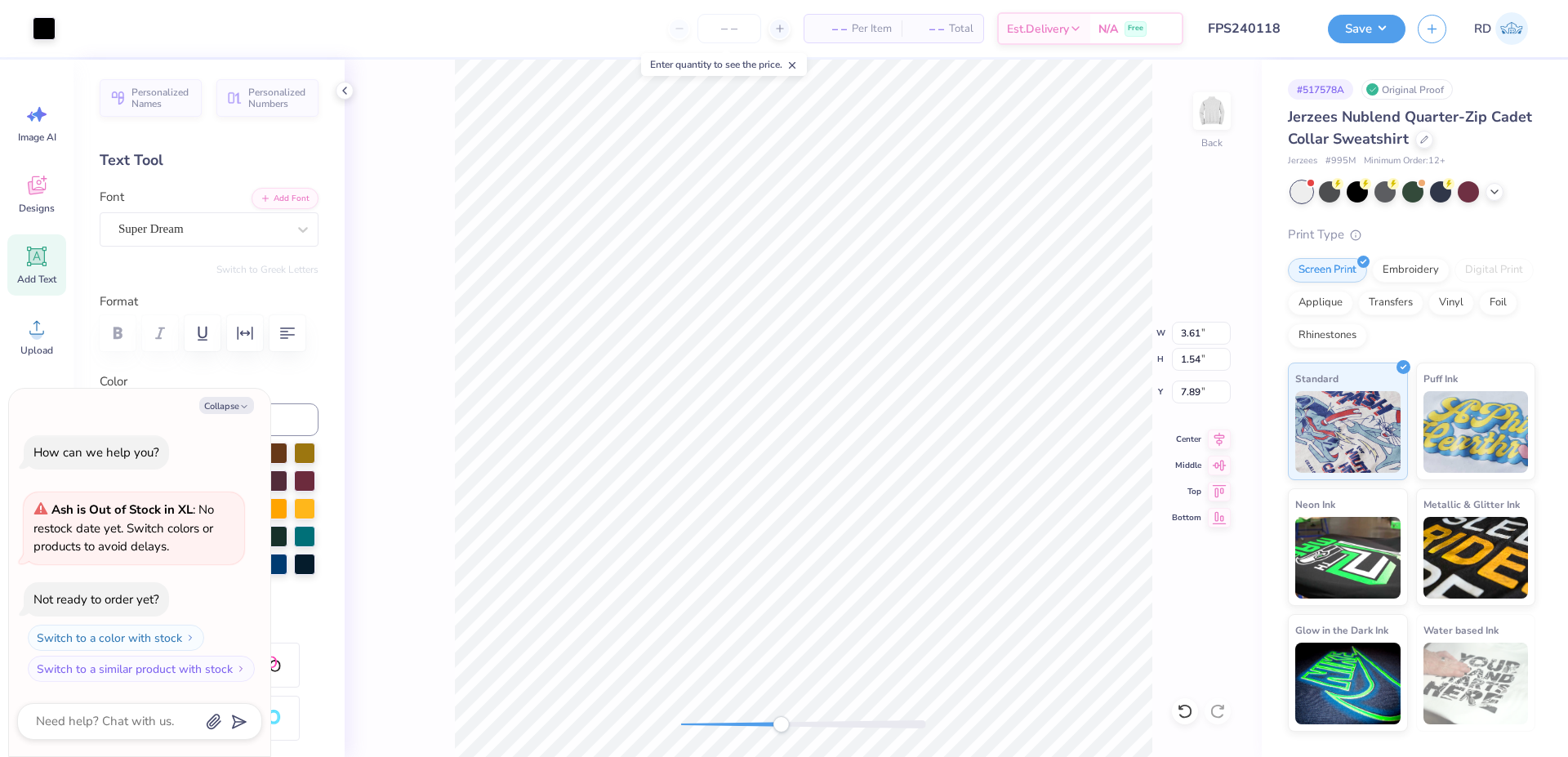
type input "4.00"
type input "1.70"
type input "7.72"
type textarea "x"
type input "3.00"
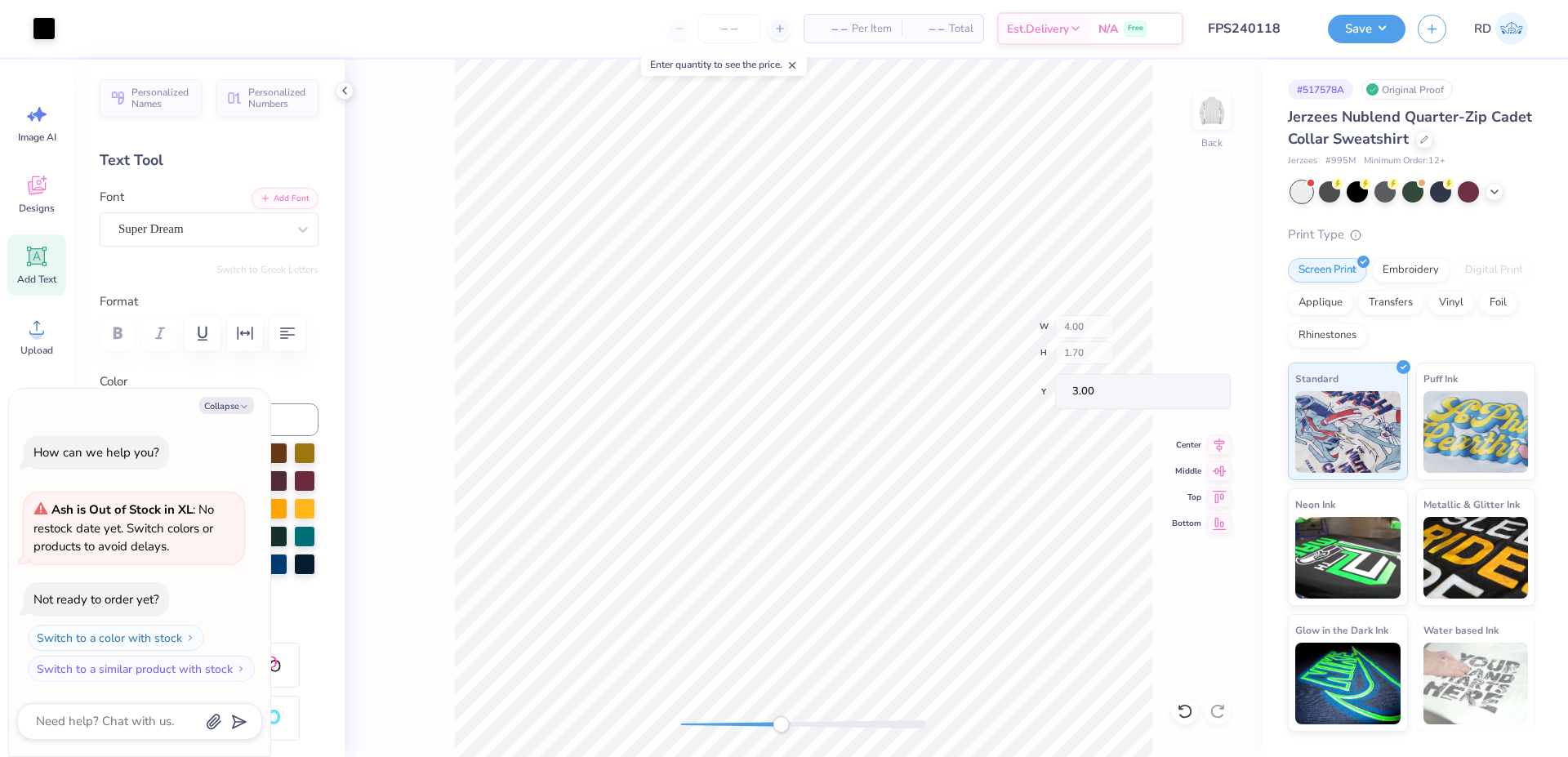
type textarea "x"
click at [1187, 396] on input "6.67" at bounding box center [1202, 392] width 59 height 23
type input "3"
click at [877, 680] on div "Back" at bounding box center [803, 408] width 917 height 698
drag, startPoint x: 700, startPoint y: 722, endPoint x: 569, endPoint y: 776, distance: 141.7
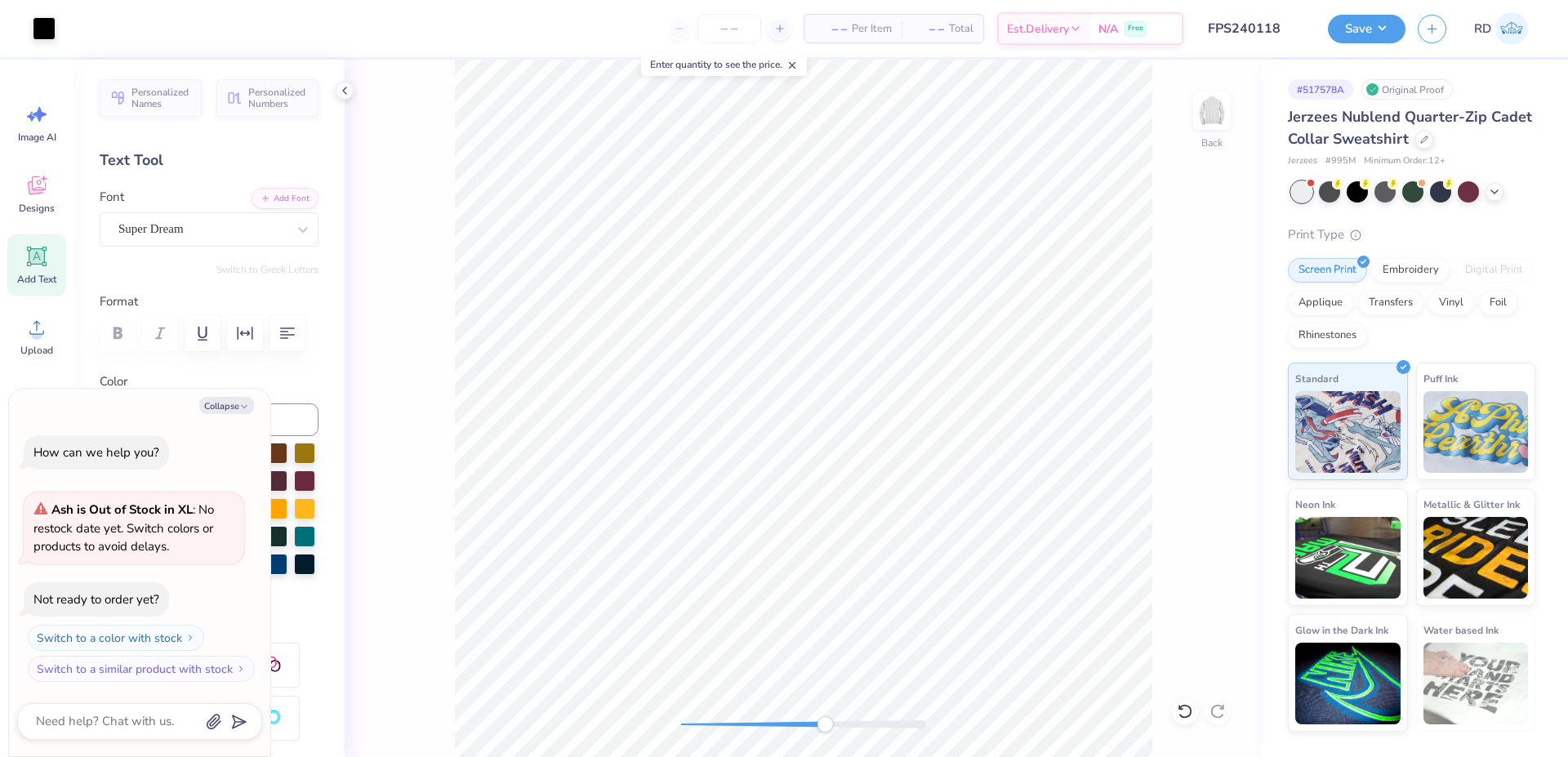
click at [826, 735] on div "Back" at bounding box center [803, 408] width 917 height 698
click at [754, 711] on div "Back" at bounding box center [803, 408] width 917 height 698
click at [689, 735] on div "Back" at bounding box center [803, 408] width 917 height 698
click at [1207, 341] on input "4.00" at bounding box center [1202, 333] width 59 height 23
click at [896, 706] on div "Back W 4.00 4.00 " H 2.14 2.14 " Y 3.00 3.00 " Center Middle Top Bottom" at bounding box center [803, 408] width 917 height 698
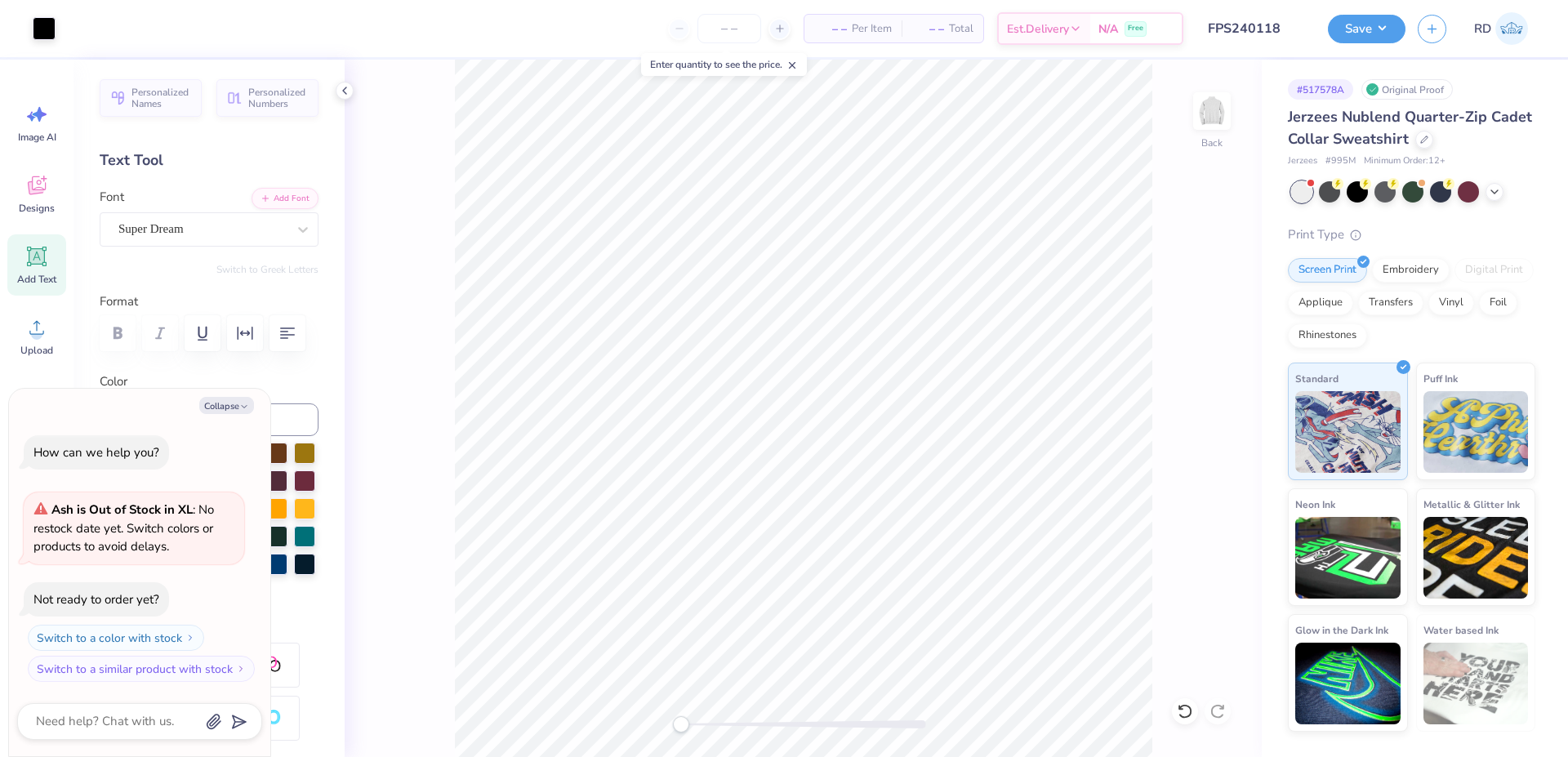
click at [671, 743] on div "Back" at bounding box center [803, 408] width 917 height 698
click at [804, 715] on div "Back" at bounding box center [803, 408] width 917 height 698
click at [950, 714] on div "Back" at bounding box center [803, 408] width 917 height 698
click at [1246, 30] on input "FPS240118" at bounding box center [1236, 29] width 160 height 33
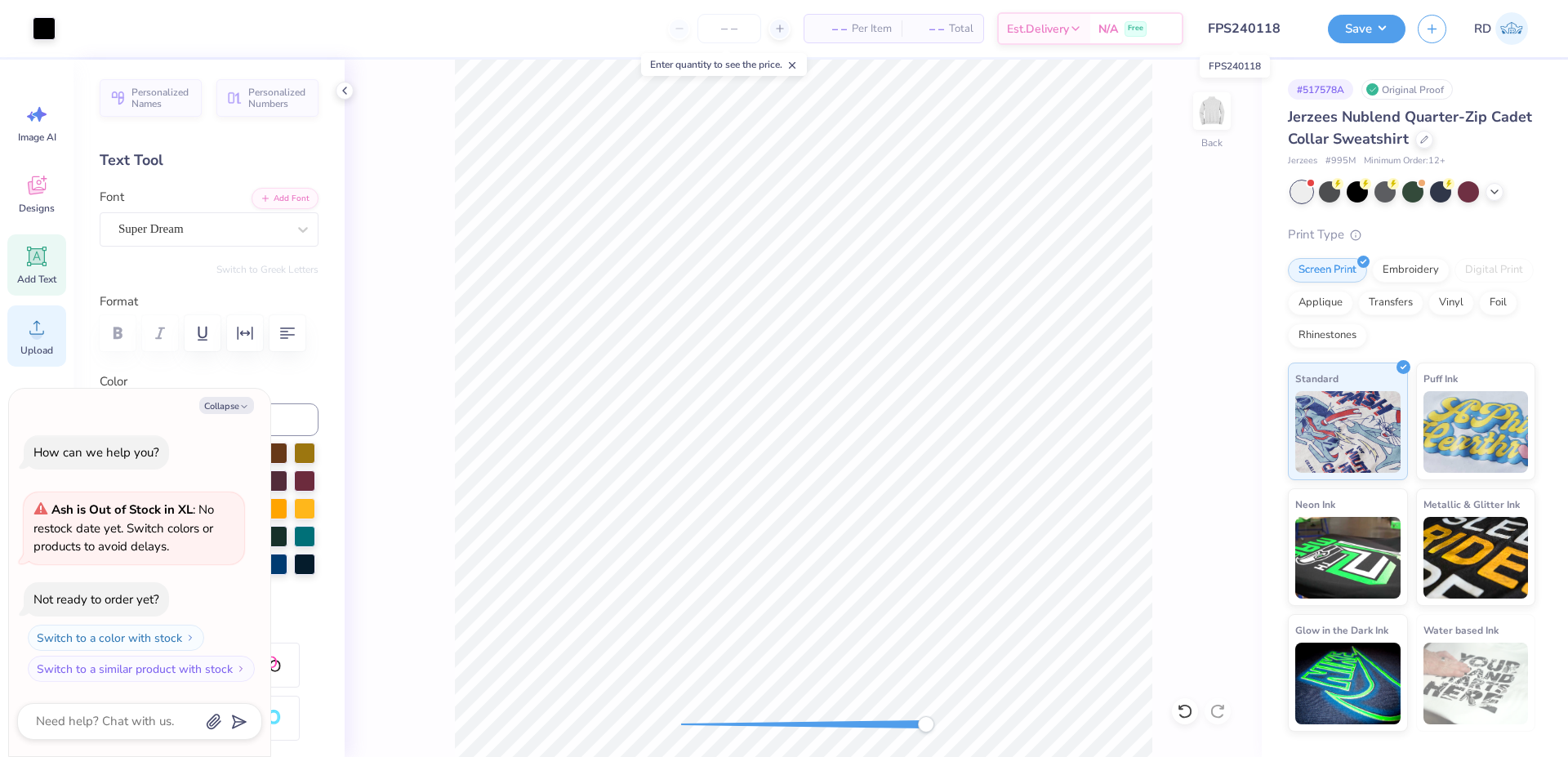
click at [32, 338] on icon at bounding box center [36, 327] width 24 height 24
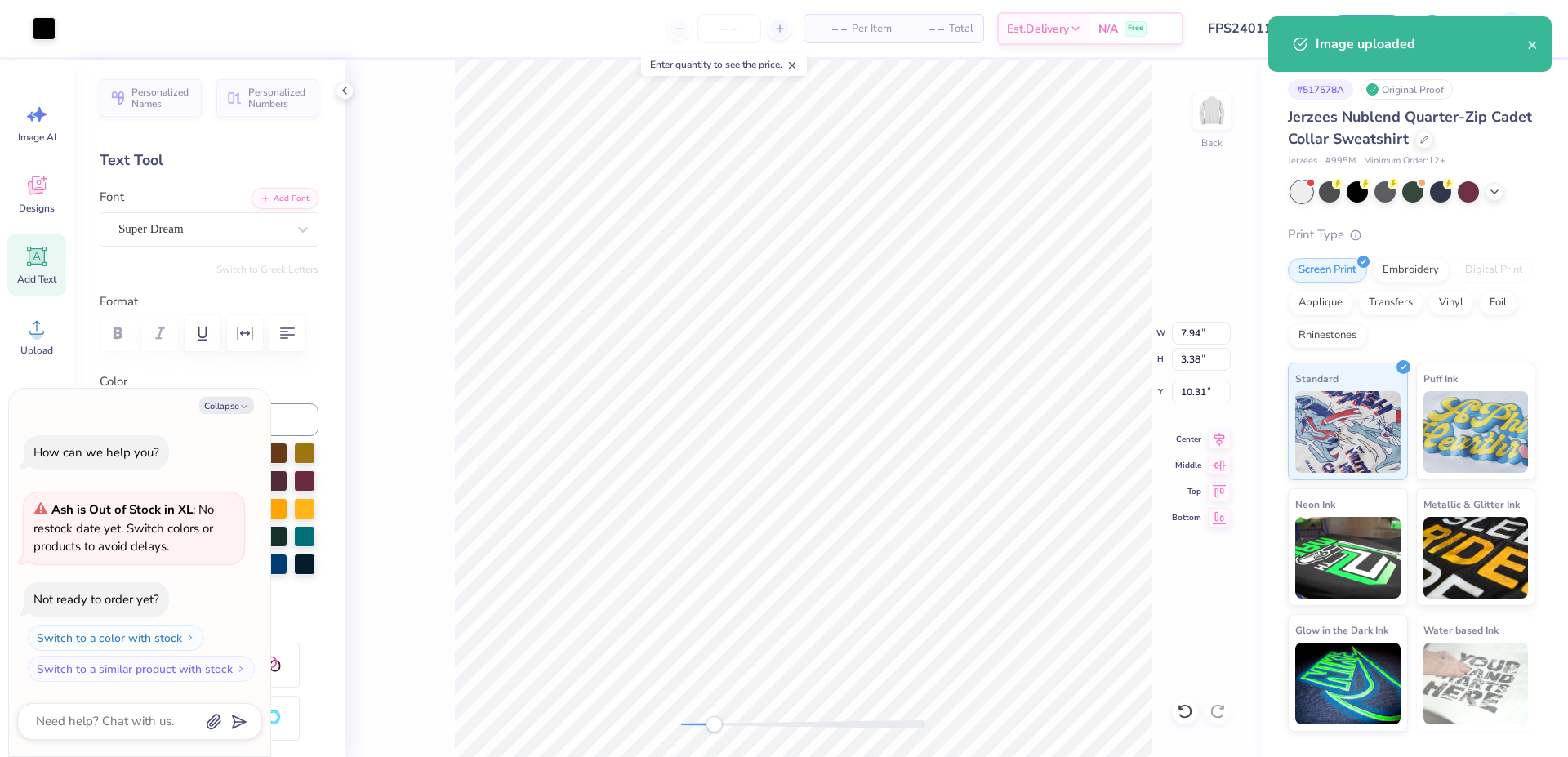
drag, startPoint x: 771, startPoint y: 729, endPoint x: 714, endPoint y: 729, distance: 57.0
click at [714, 729] on div at bounding box center [803, 724] width 245 height 16
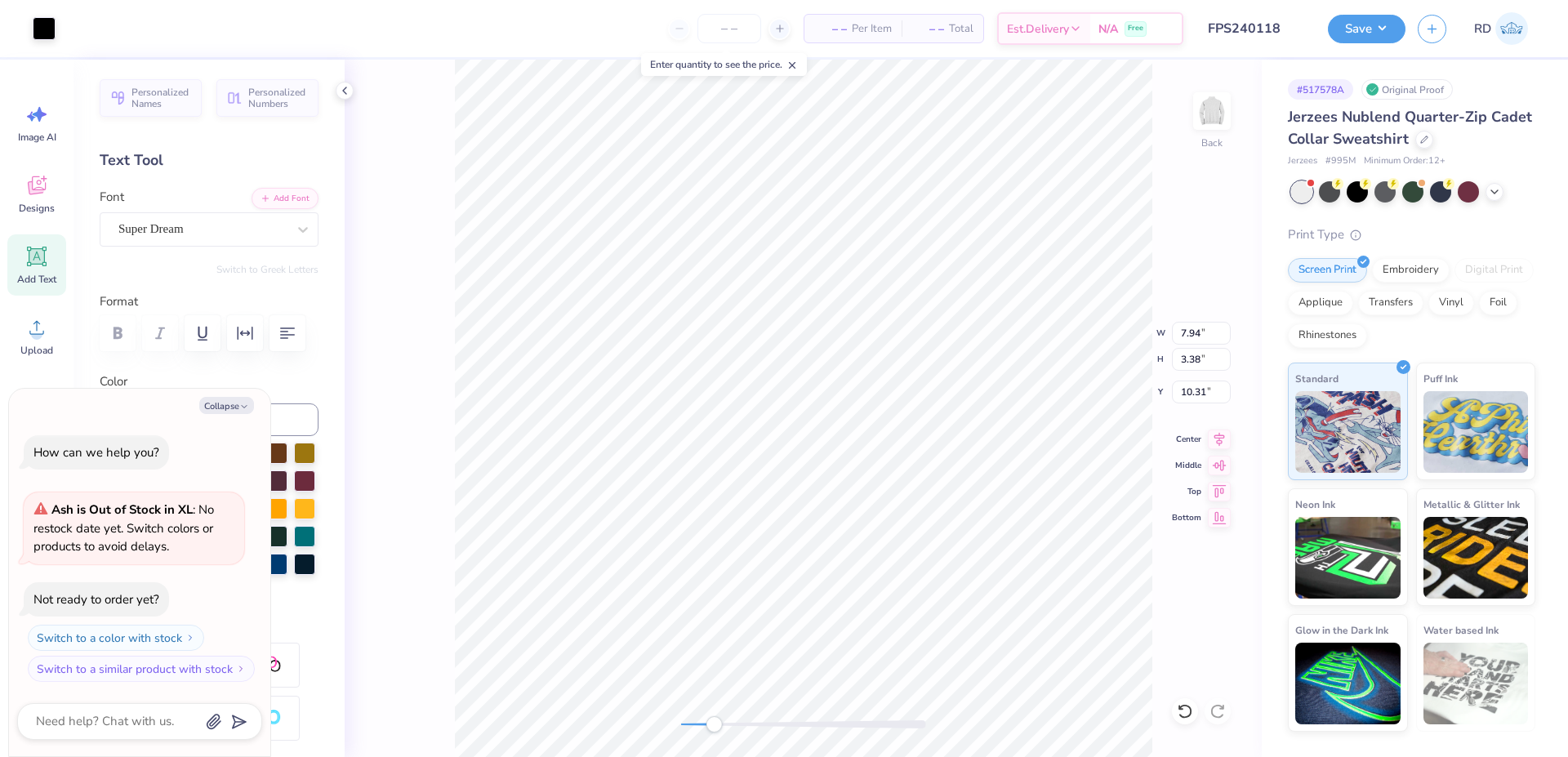
type textarea "x"
type input "5.22"
type input "2.22"
type input "11.47"
drag, startPoint x: 716, startPoint y: 727, endPoint x: 799, endPoint y: 718, distance: 83.5
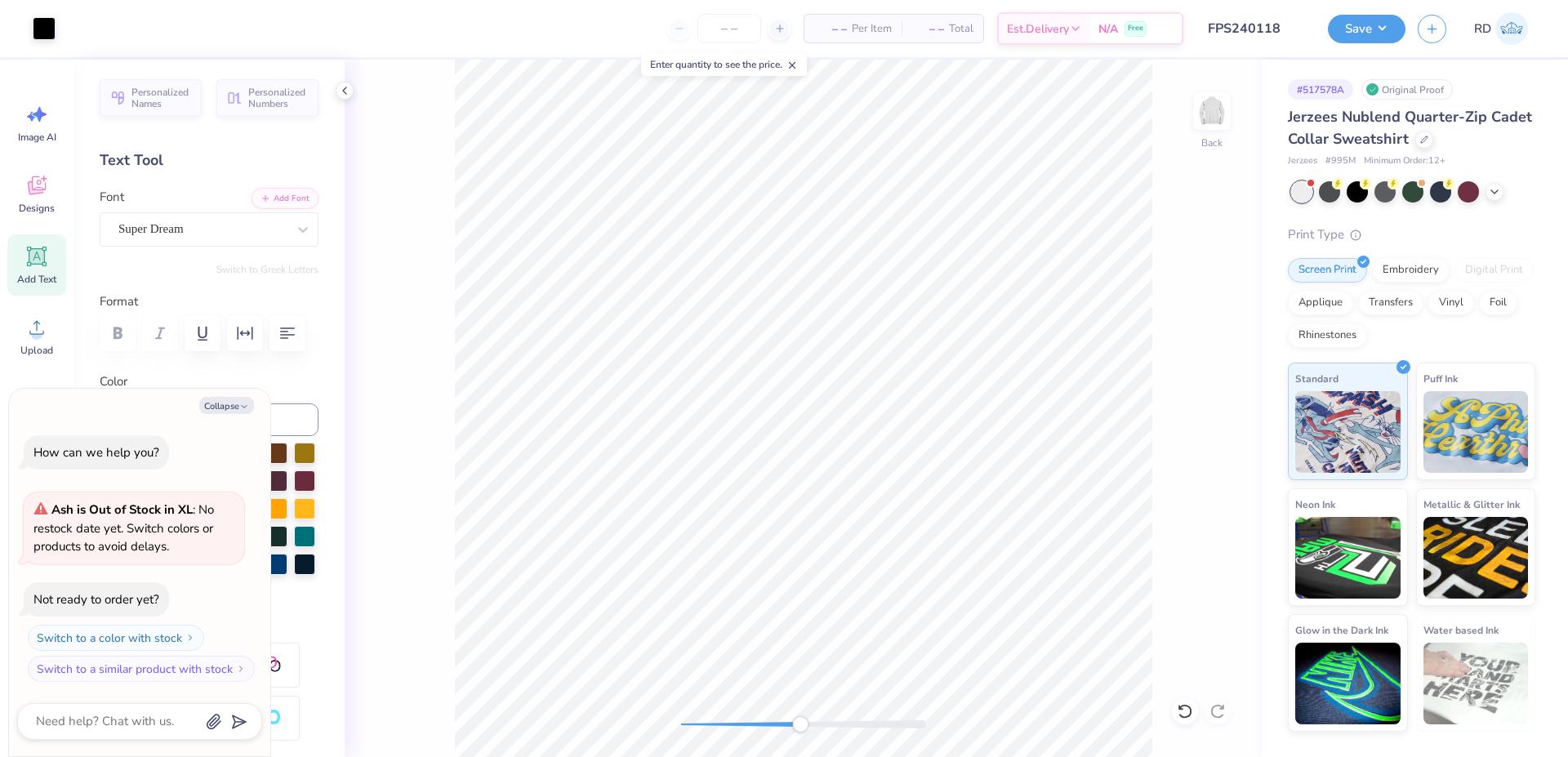
click at [802, 720] on div "Accessibility label" at bounding box center [800, 724] width 16 height 16
type textarea "x"
type input "4.00"
type input "1.70"
type input "6.84"
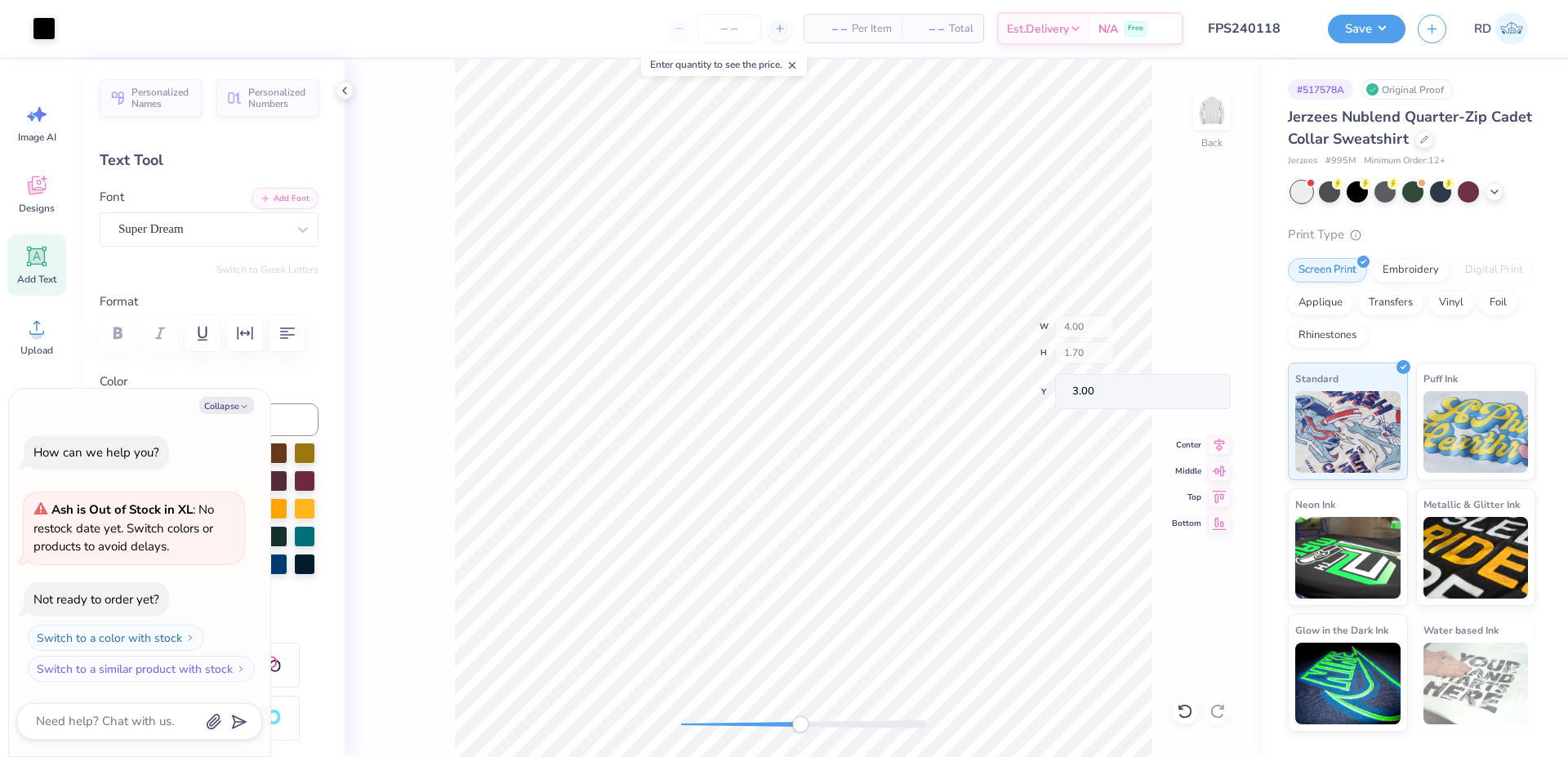
type textarea "x"
click at [1207, 392] on input "6.39" at bounding box center [1202, 392] width 59 height 23
type input "3"
click at [1357, 37] on button "Save" at bounding box center [1367, 27] width 78 height 29
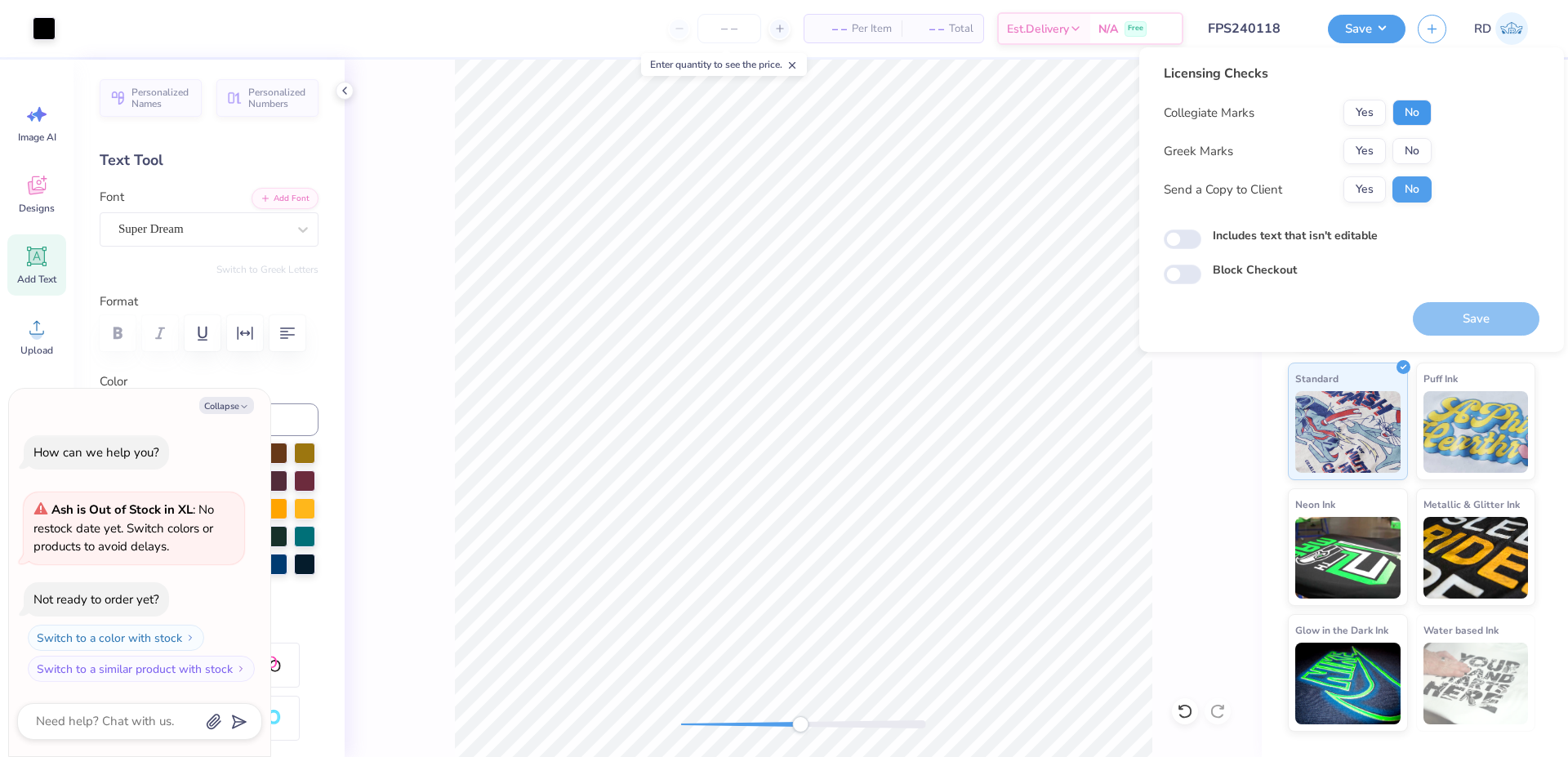
click at [1421, 109] on button "No" at bounding box center [1412, 112] width 39 height 26
click at [1381, 148] on button "Yes" at bounding box center [1365, 151] width 42 height 26
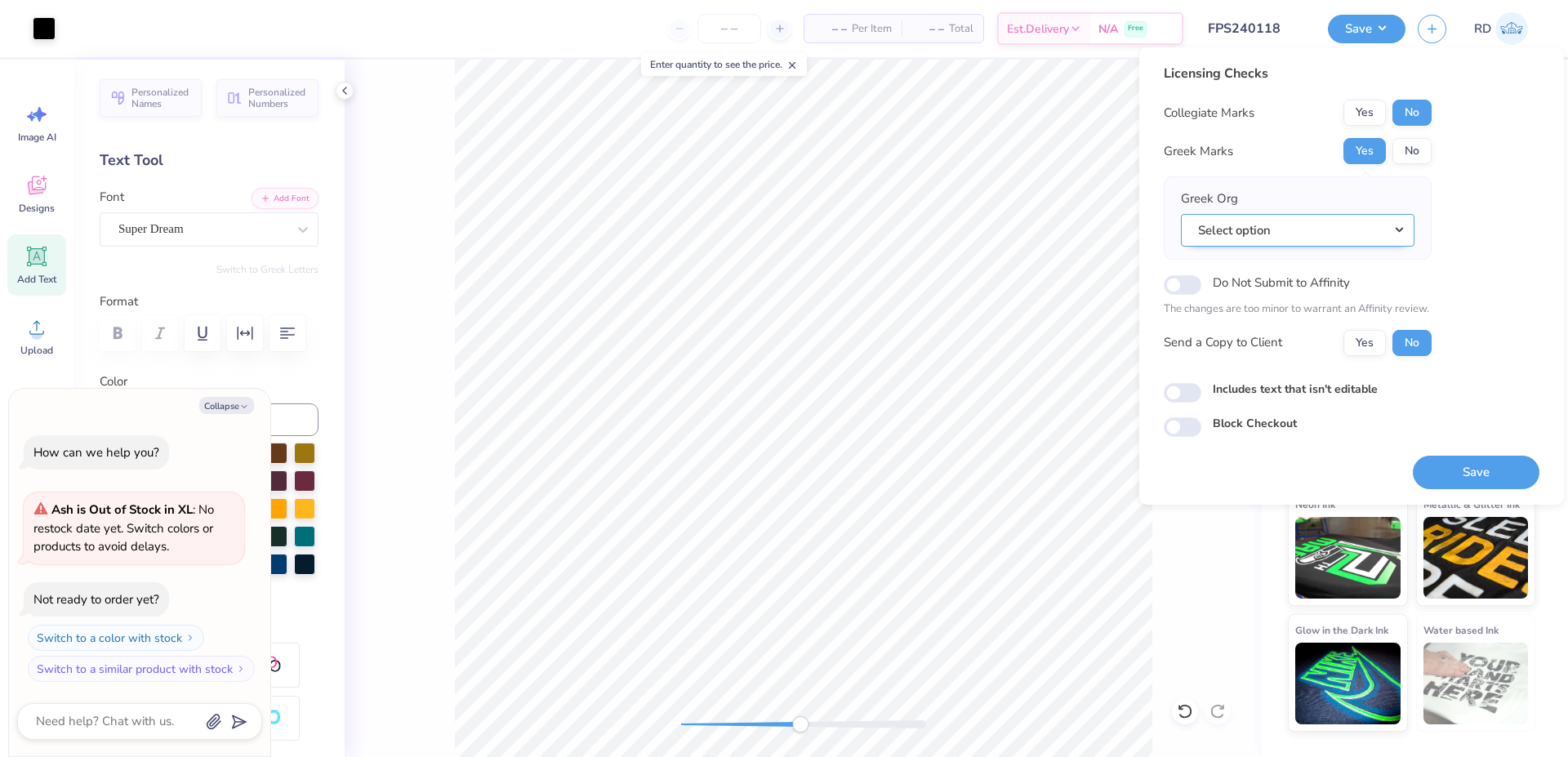
click at [1396, 233] on button "Select option" at bounding box center [1298, 231] width 234 height 34
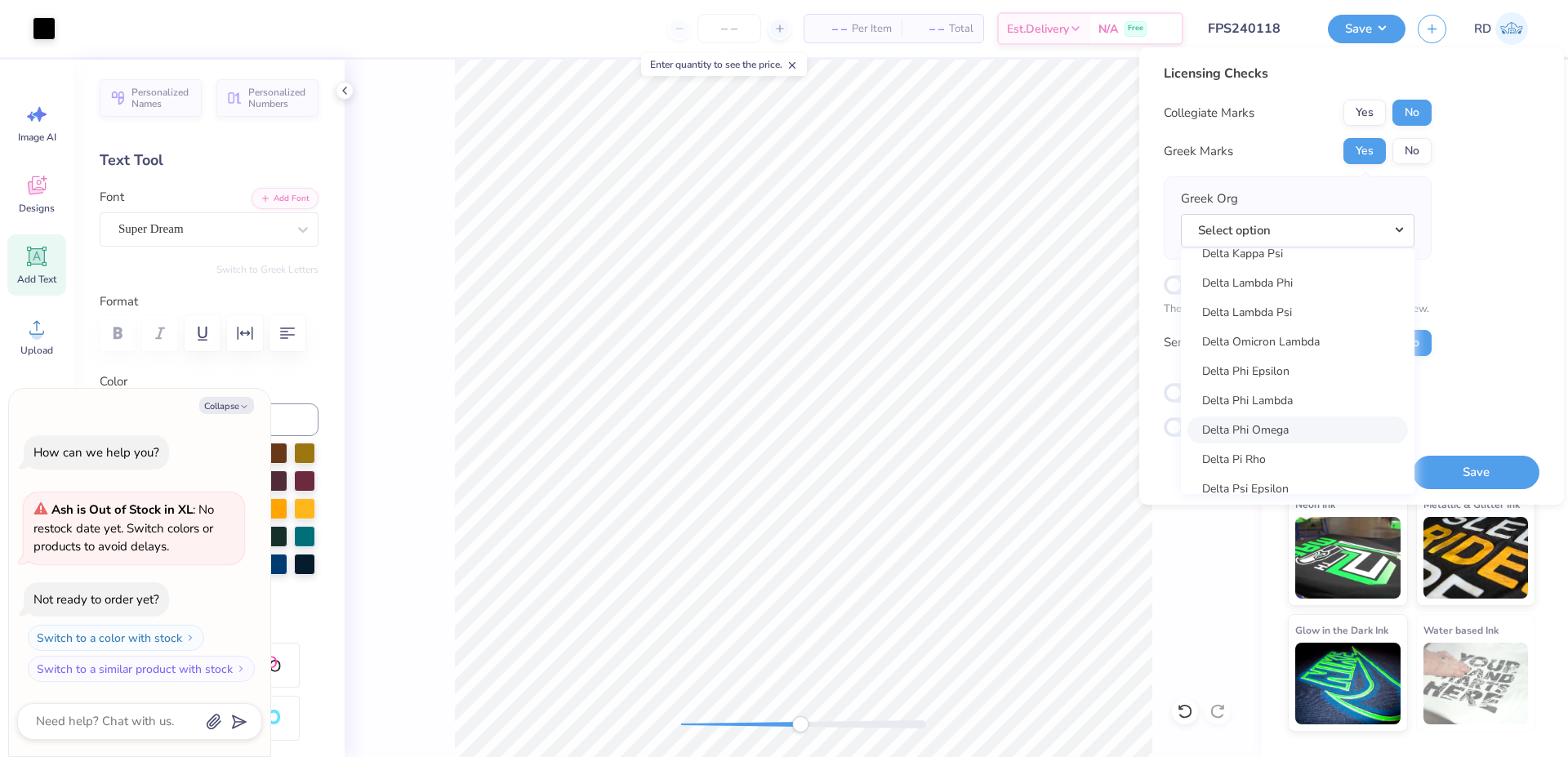
scroll to position [3800, 0]
click at [1299, 380] on link "Delta Kappa Epsilon" at bounding box center [1297, 381] width 220 height 27
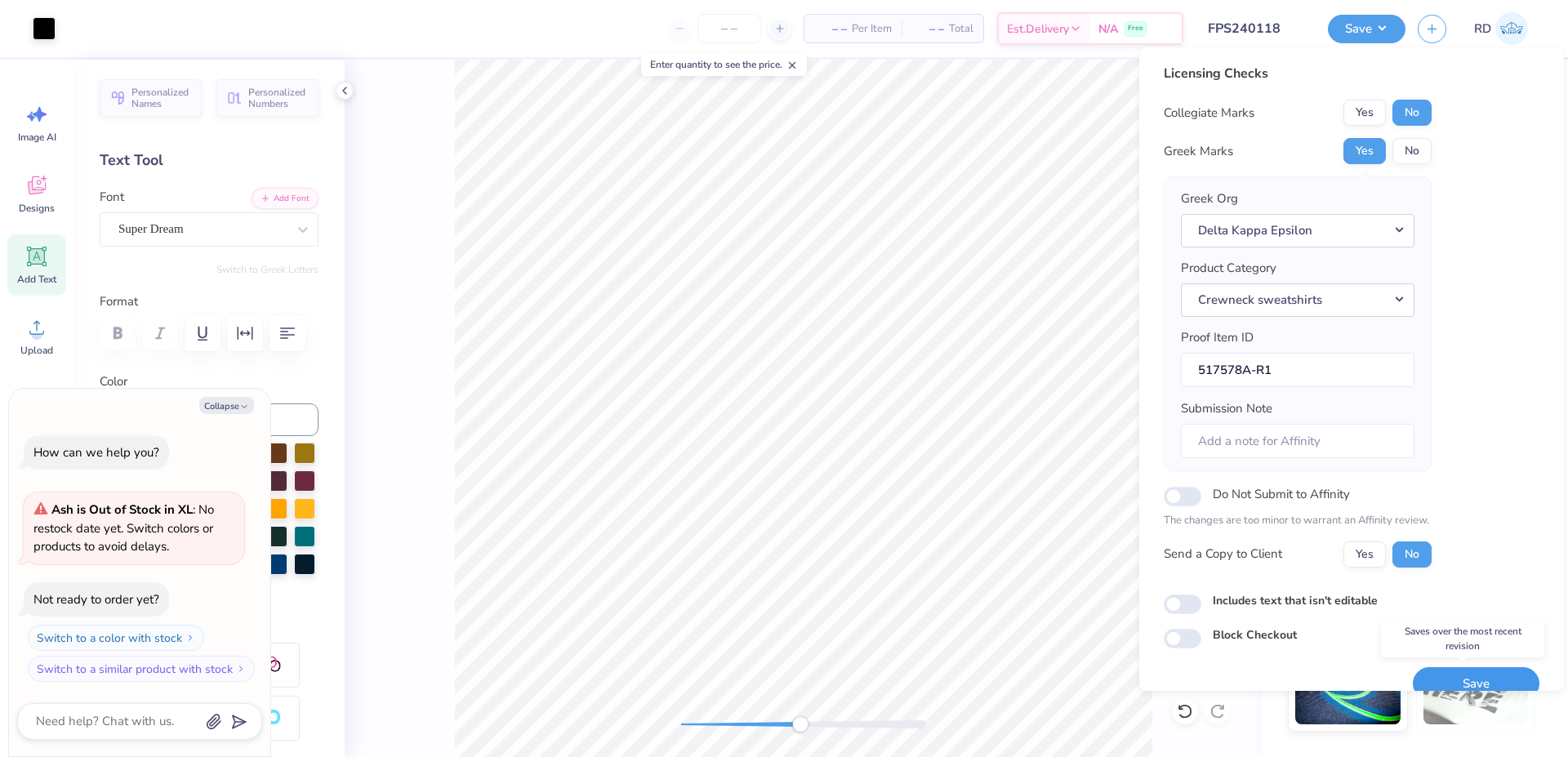
click at [1442, 672] on button "Save" at bounding box center [1477, 684] width 127 height 34
type textarea "x"
